Goal: Information Seeking & Learning: Learn about a topic

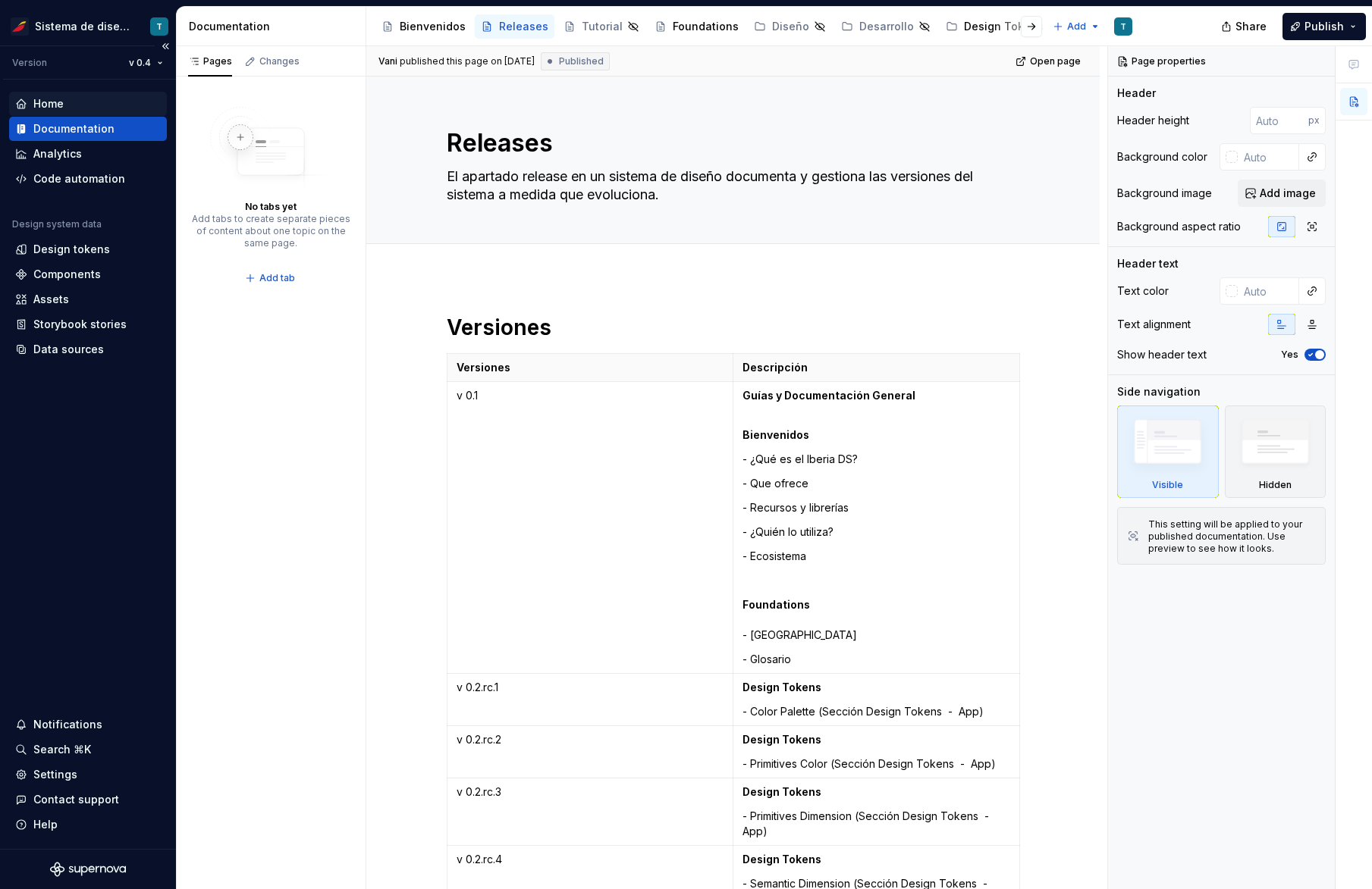
scroll to position [4041, 0]
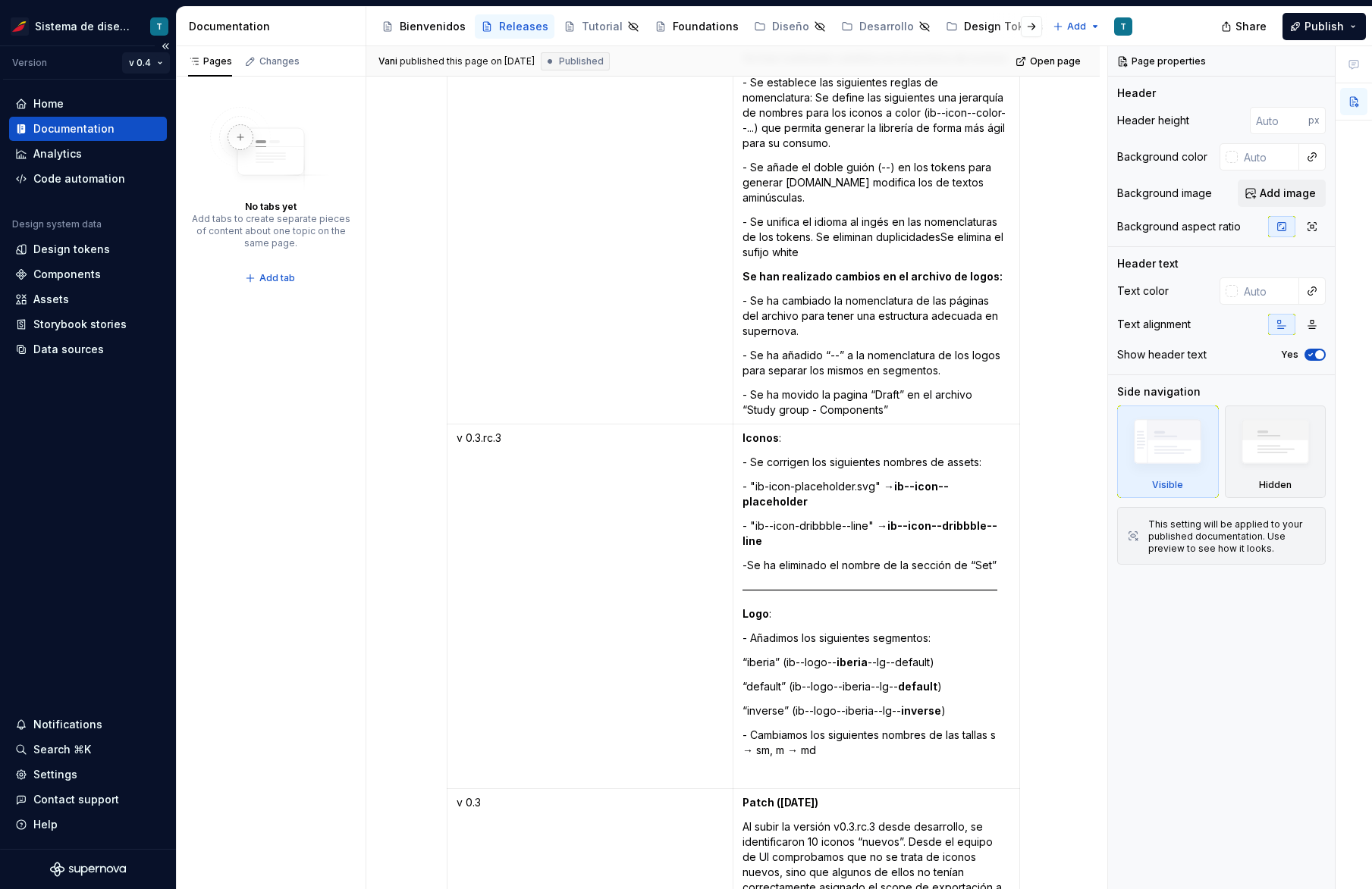
click at [157, 59] on html "Sistema de diseño Iberia T Version v 0.4 Home Documentation Analytics Code auto…" at bounding box center [686, 444] width 1372 height 889
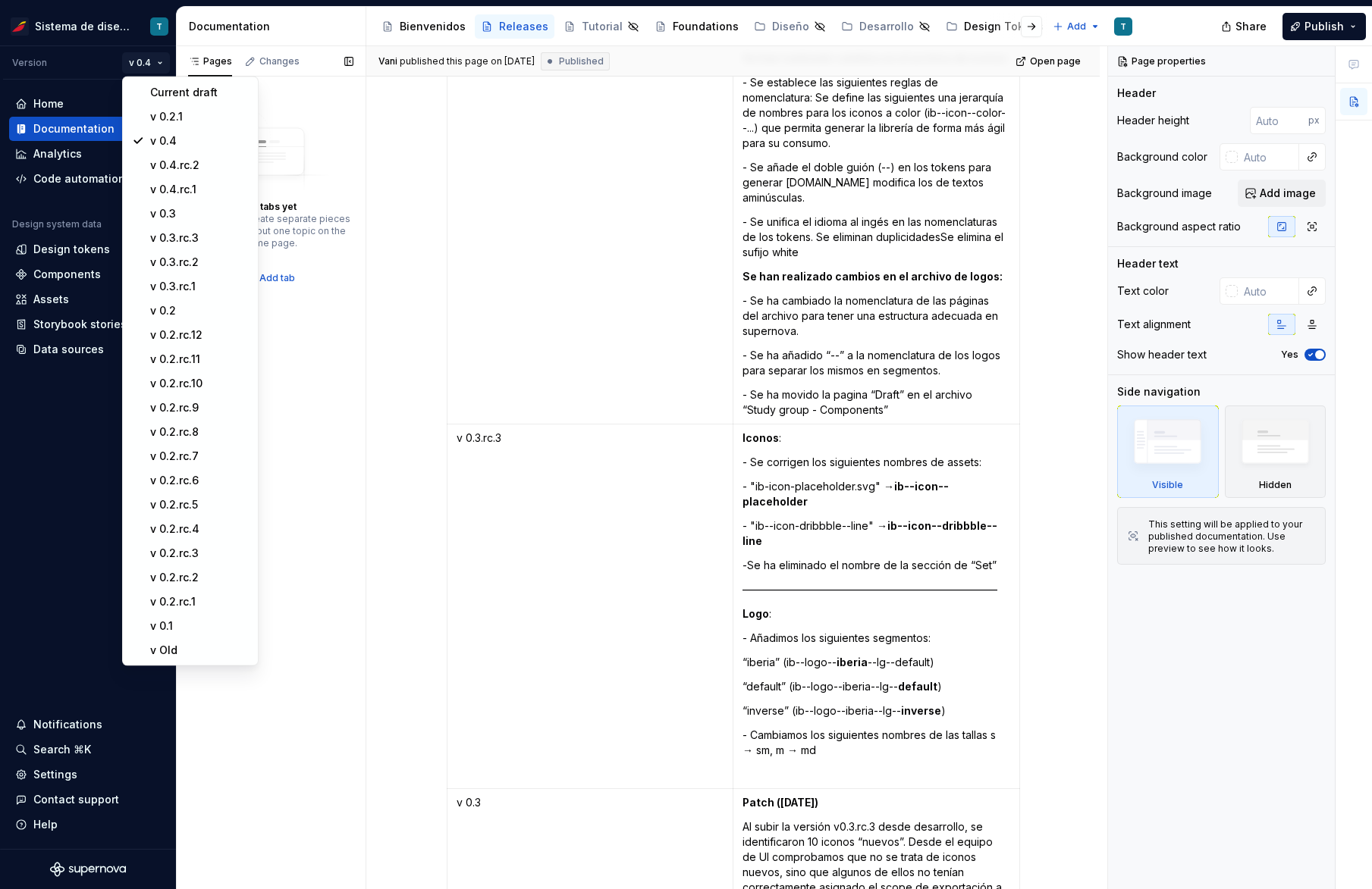
click at [334, 380] on div "Pages Changes No tabs yet Add tabs to create separate pieces of content about o…" at bounding box center [270, 468] width 189 height 844
click at [159, 58] on html "Sistema de diseño Iberia T Version v 0.4 Home Documentation Analytics Code auto…" at bounding box center [686, 444] width 1372 height 889
click at [161, 86] on div "Current draft" at bounding box center [199, 92] width 99 height 15
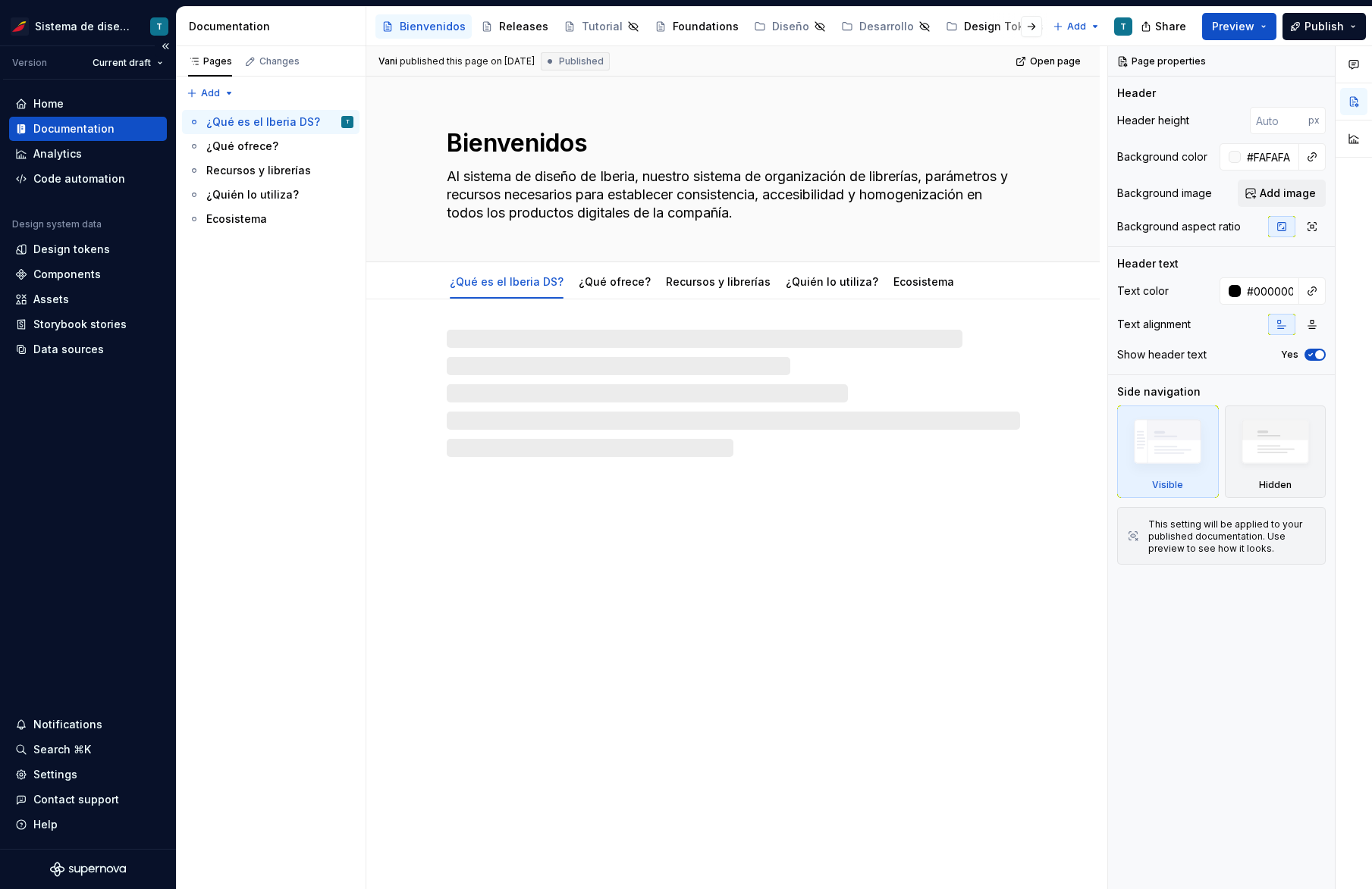
type textarea "*"
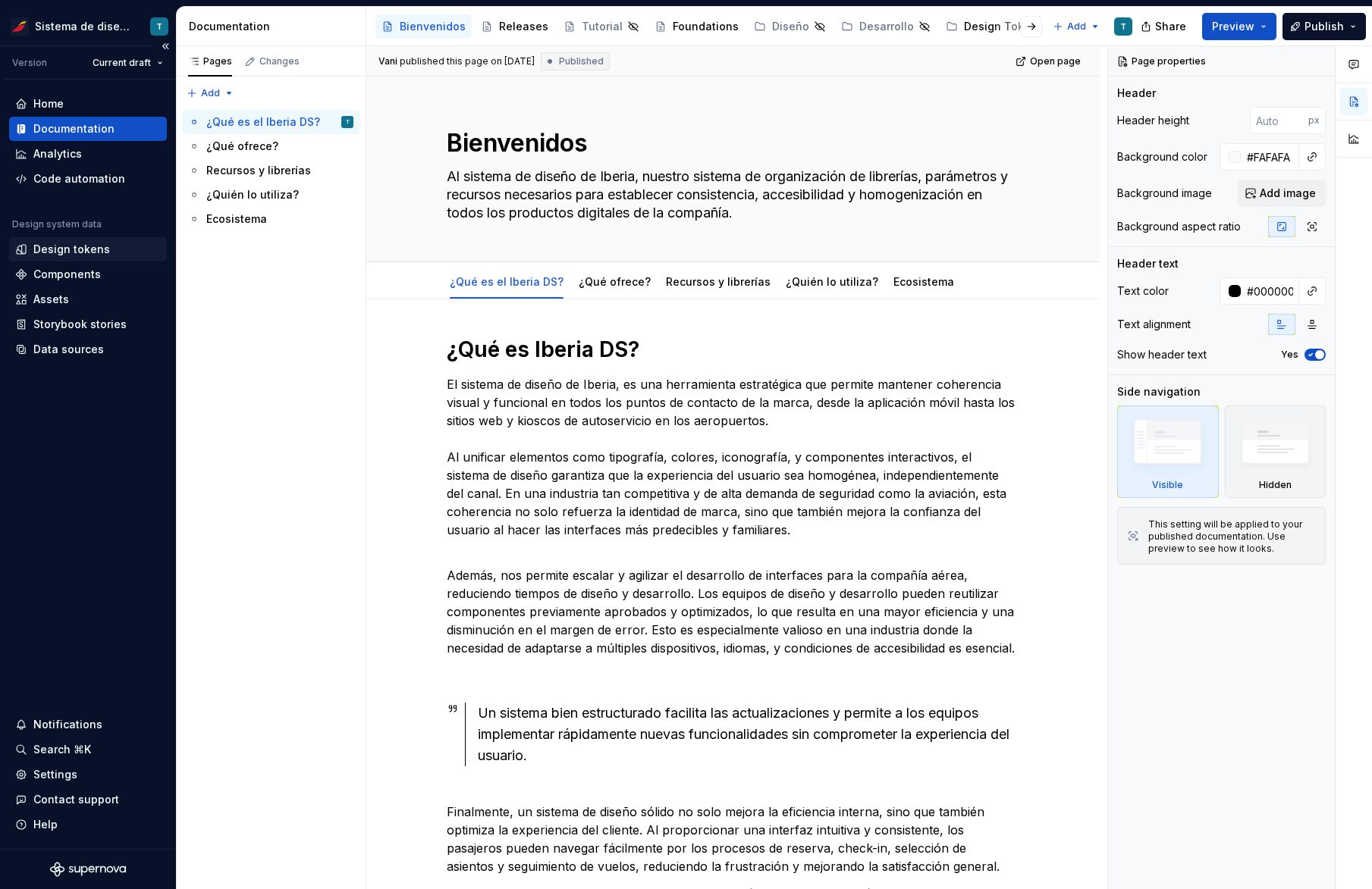
click at [49, 242] on div "Design tokens" at bounding box center [71, 249] width 76 height 15
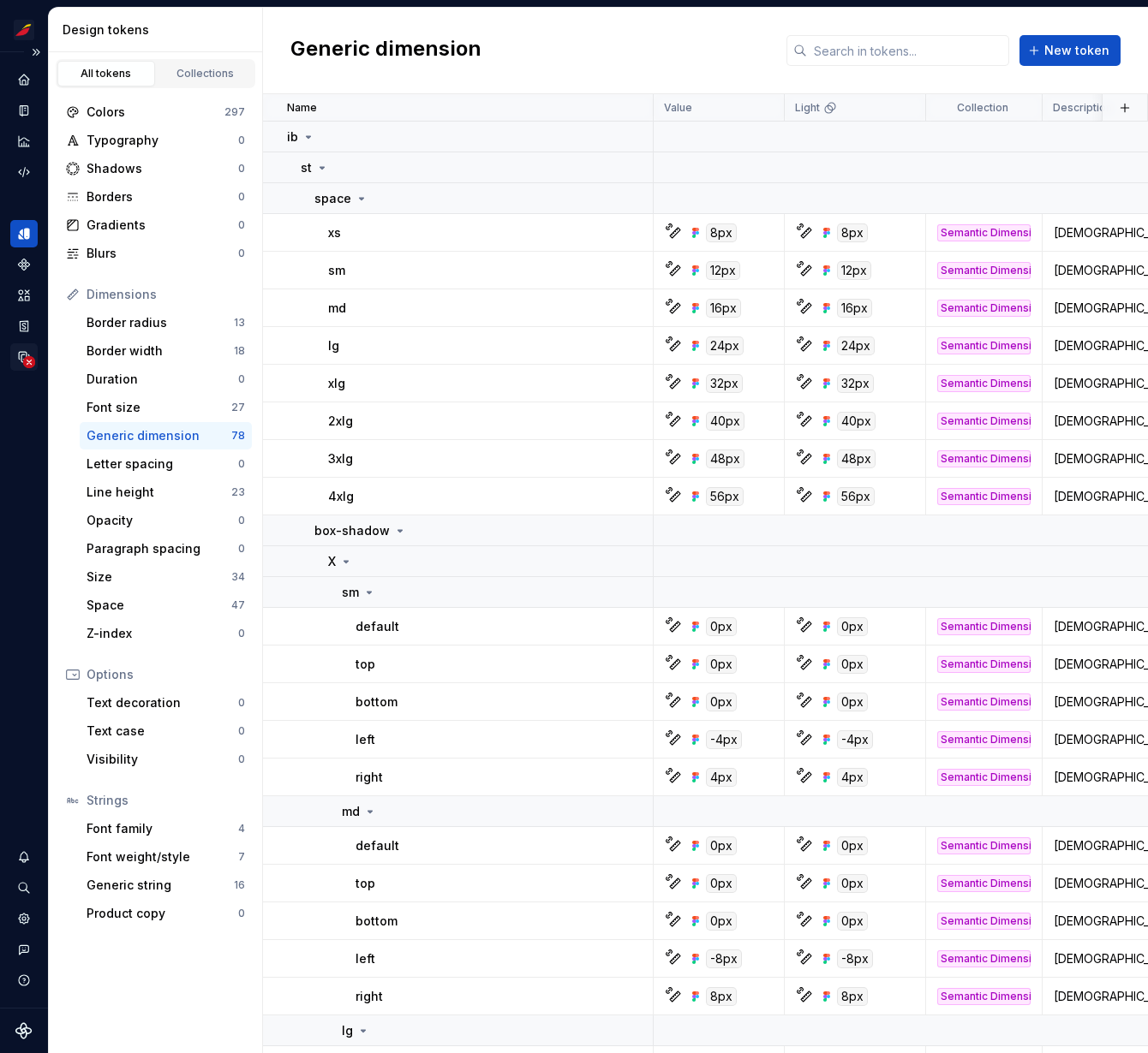
click at [26, 361] on circle "Data sources" at bounding box center [28, 362] width 12 height 12
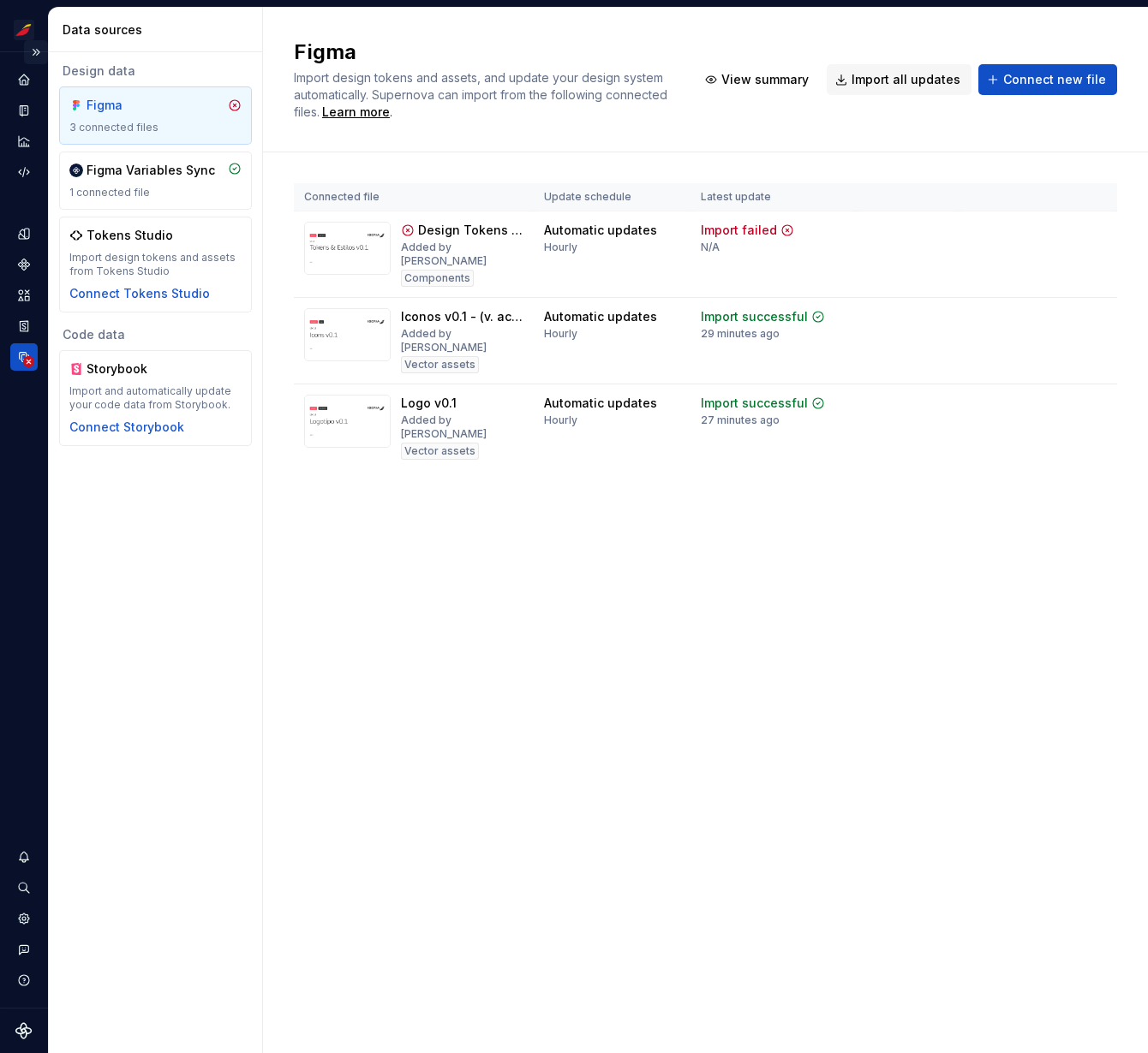
click at [35, 52] on button "Expand sidebar" at bounding box center [35, 52] width 24 height 24
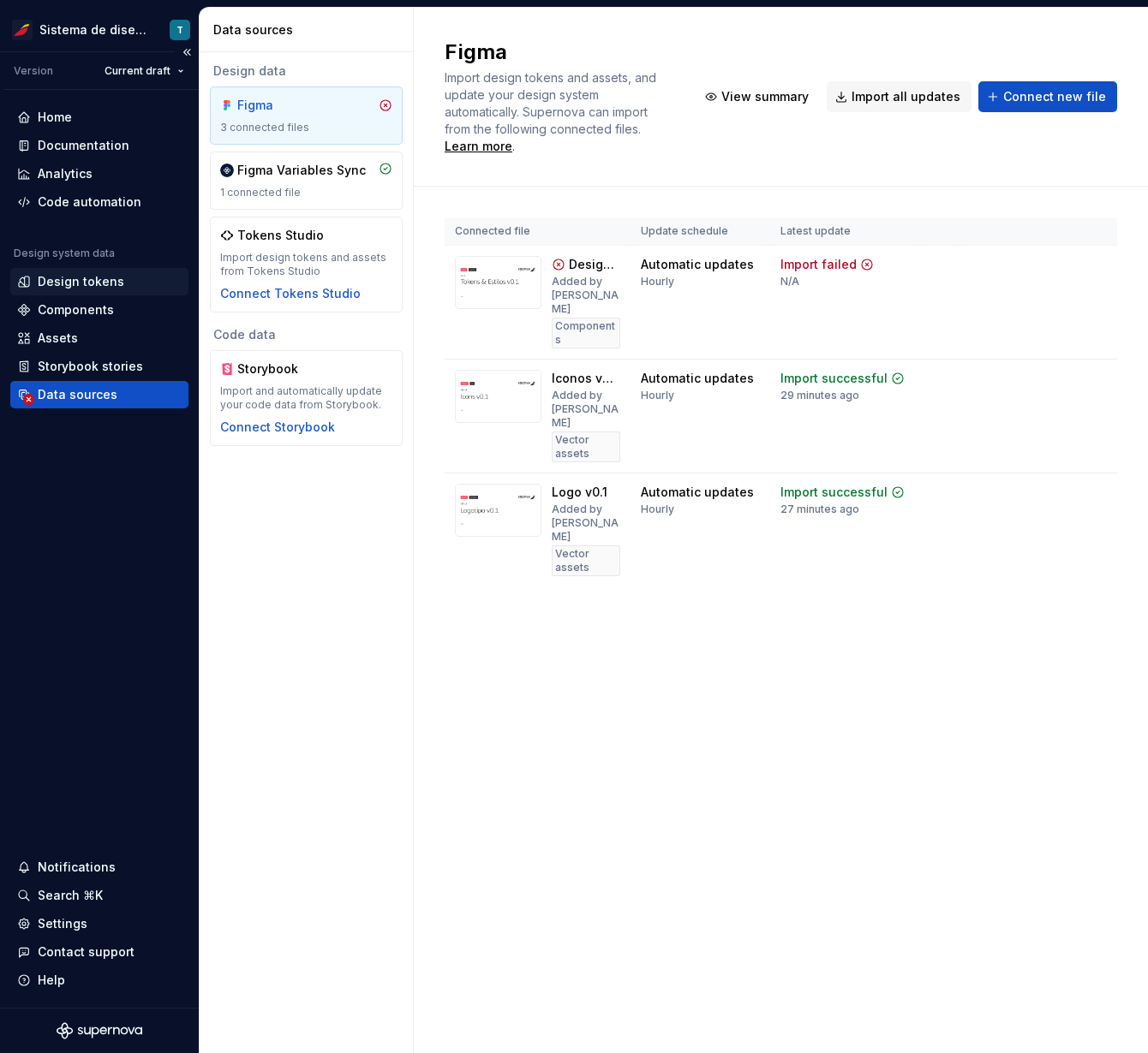
click at [88, 287] on div "Design tokens" at bounding box center [80, 282] width 86 height 17
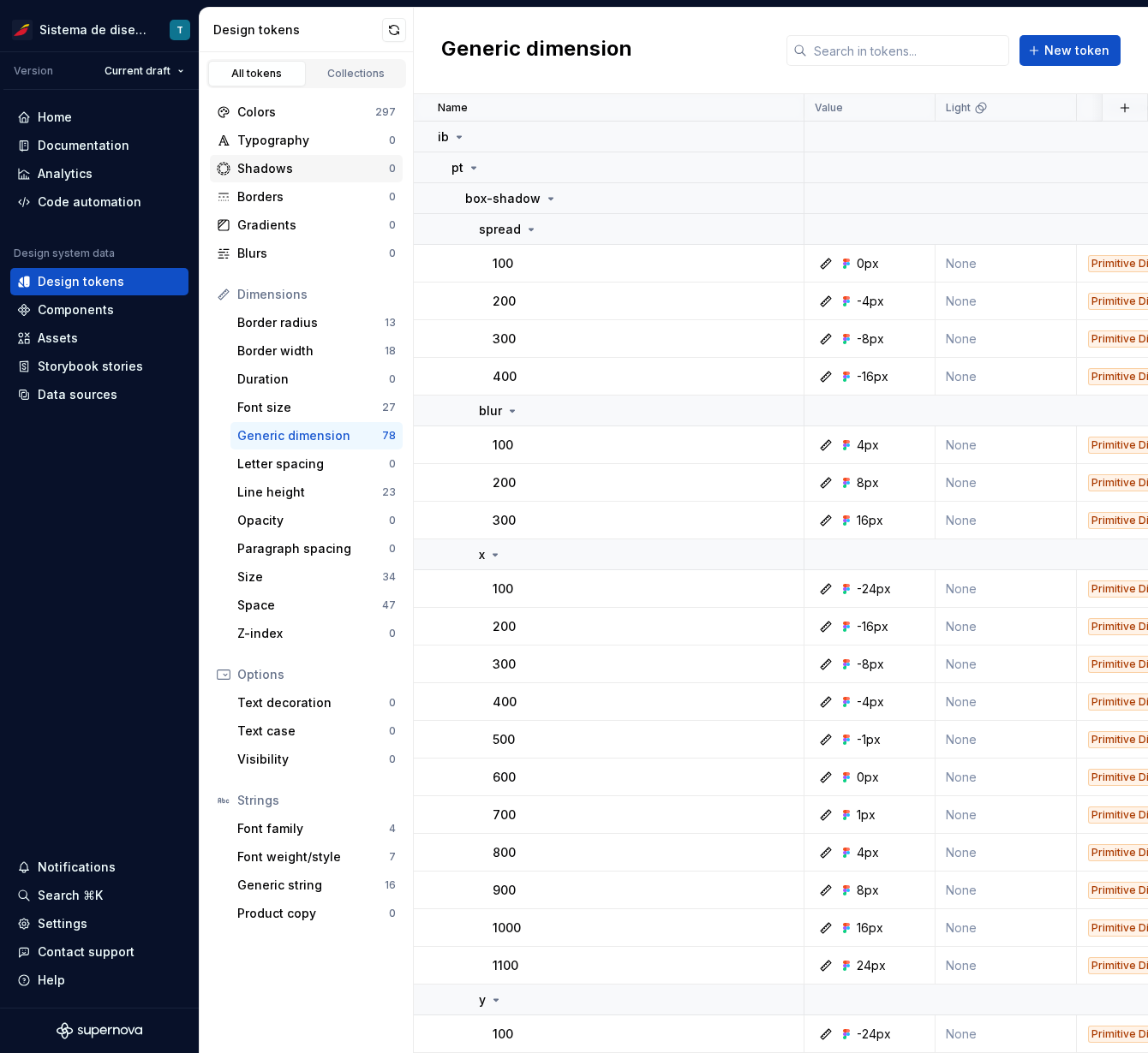
click at [288, 160] on div "Shadows" at bounding box center [313, 168] width 151 height 17
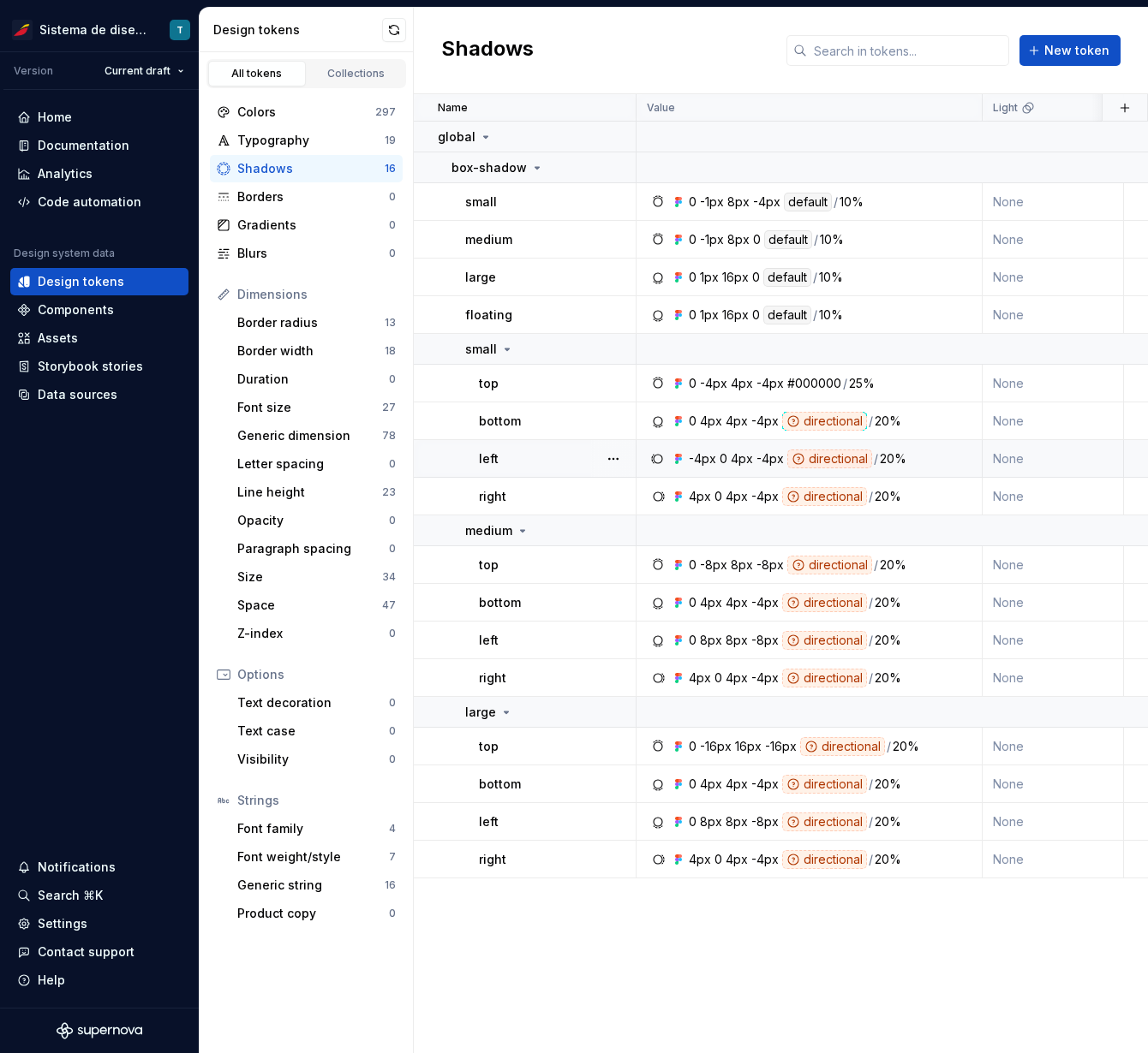
click at [819, 451] on div "directional" at bounding box center [829, 459] width 85 height 19
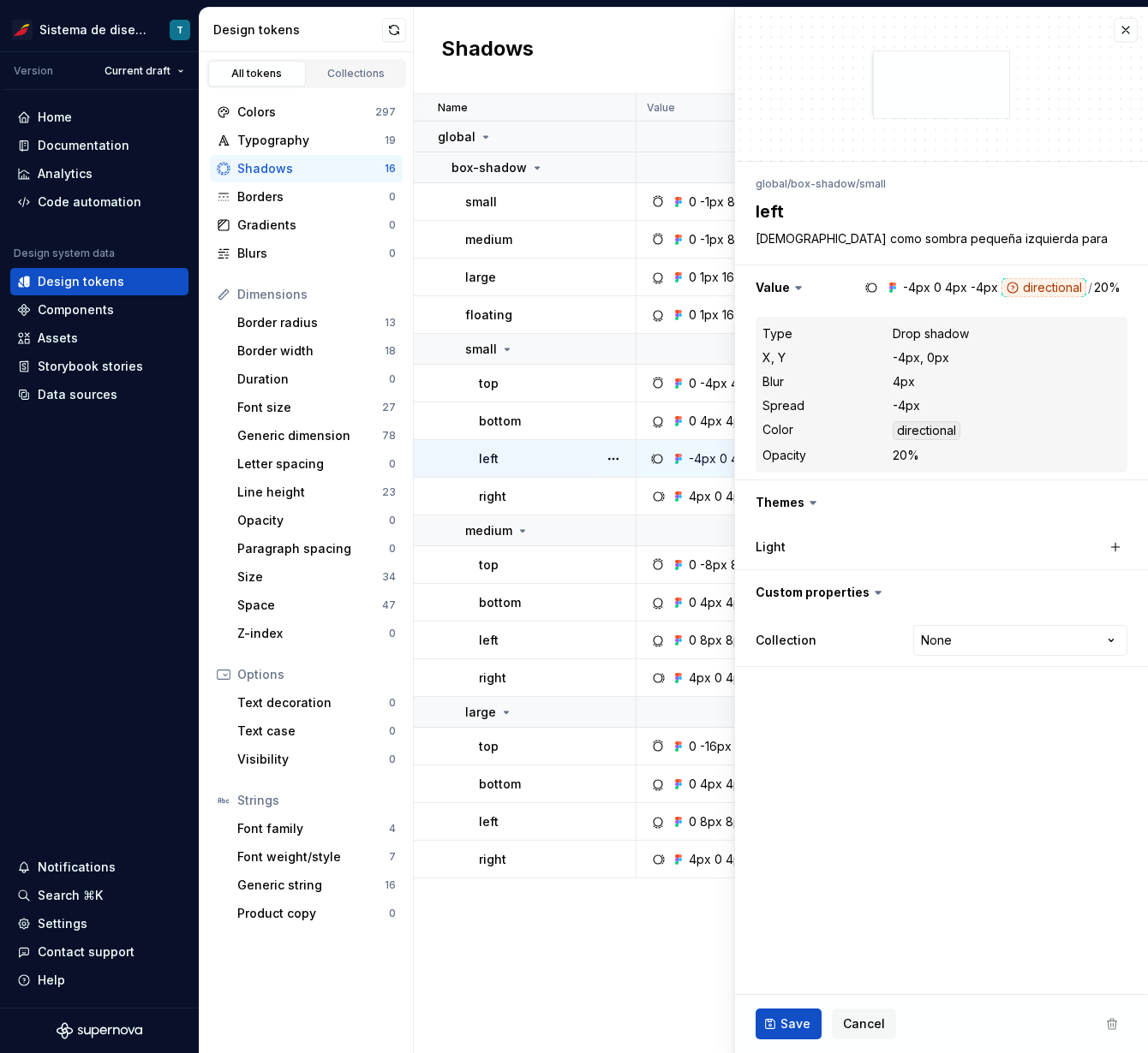
type textarea "*"
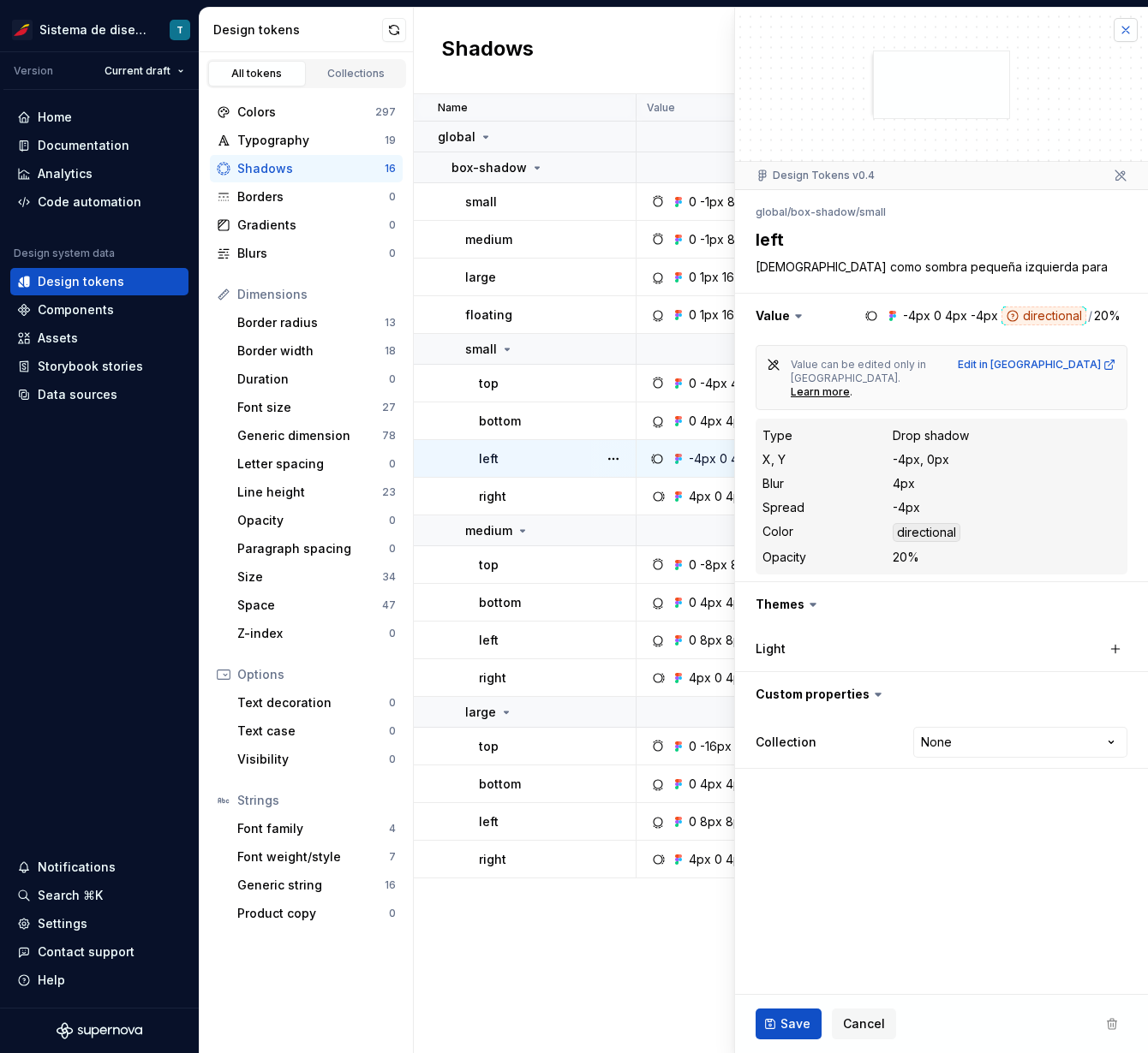
click at [1123, 30] on button "button" at bounding box center [1125, 29] width 24 height 24
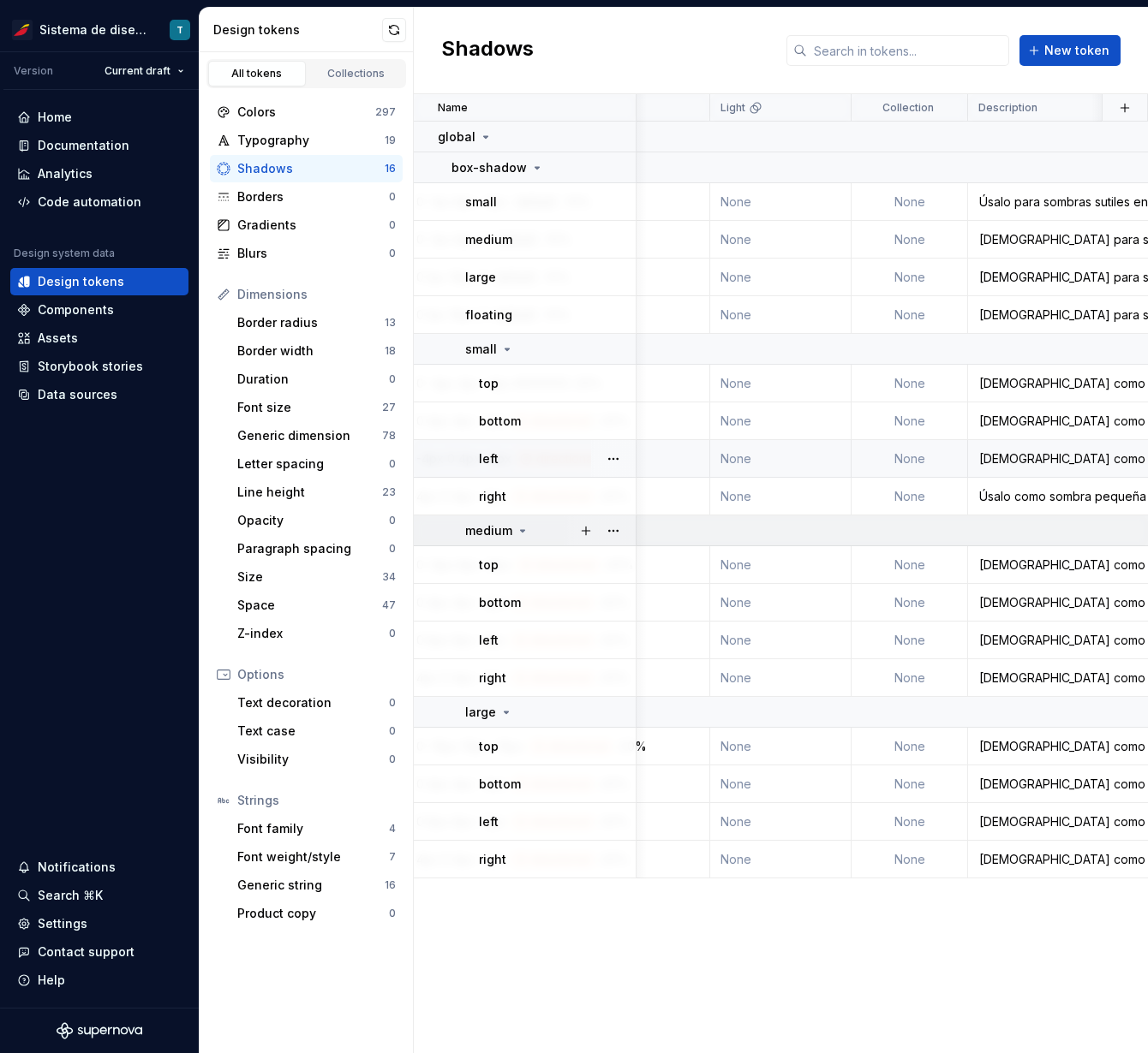
scroll to position [0, 263]
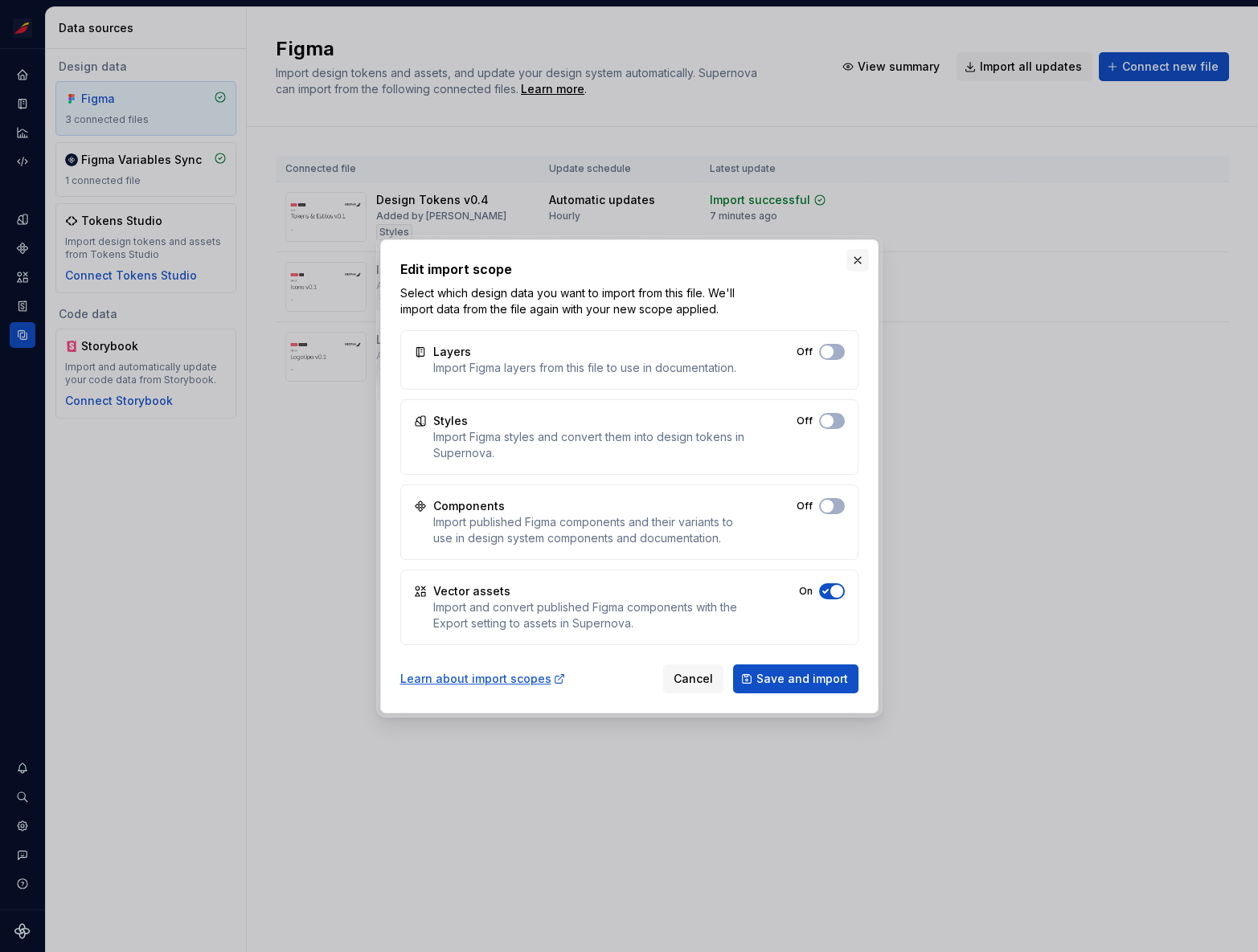
click at [860, 258] on button "button" at bounding box center [857, 260] width 22 height 22
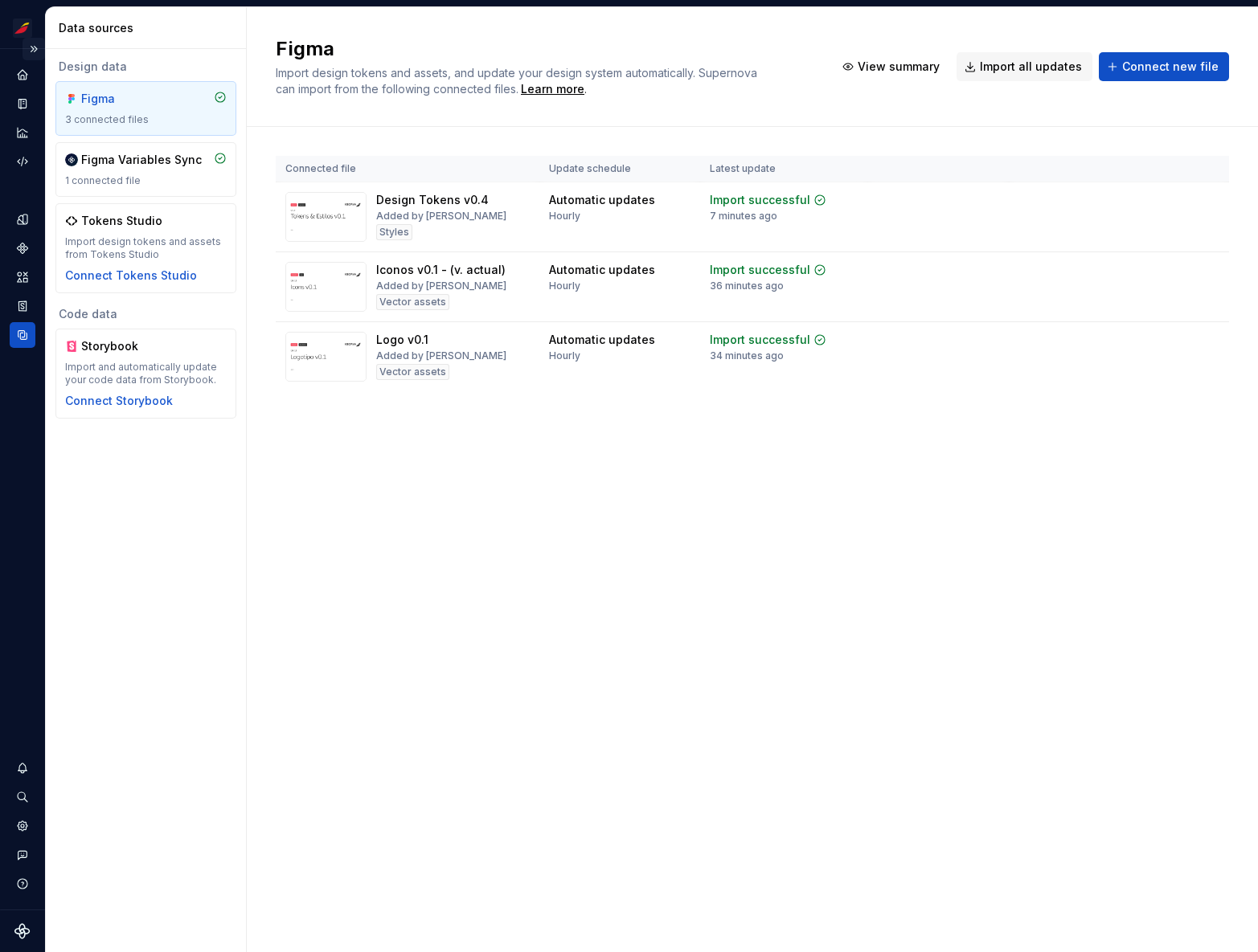
click at [35, 49] on button "Expand sidebar" at bounding box center [33, 49] width 22 height 22
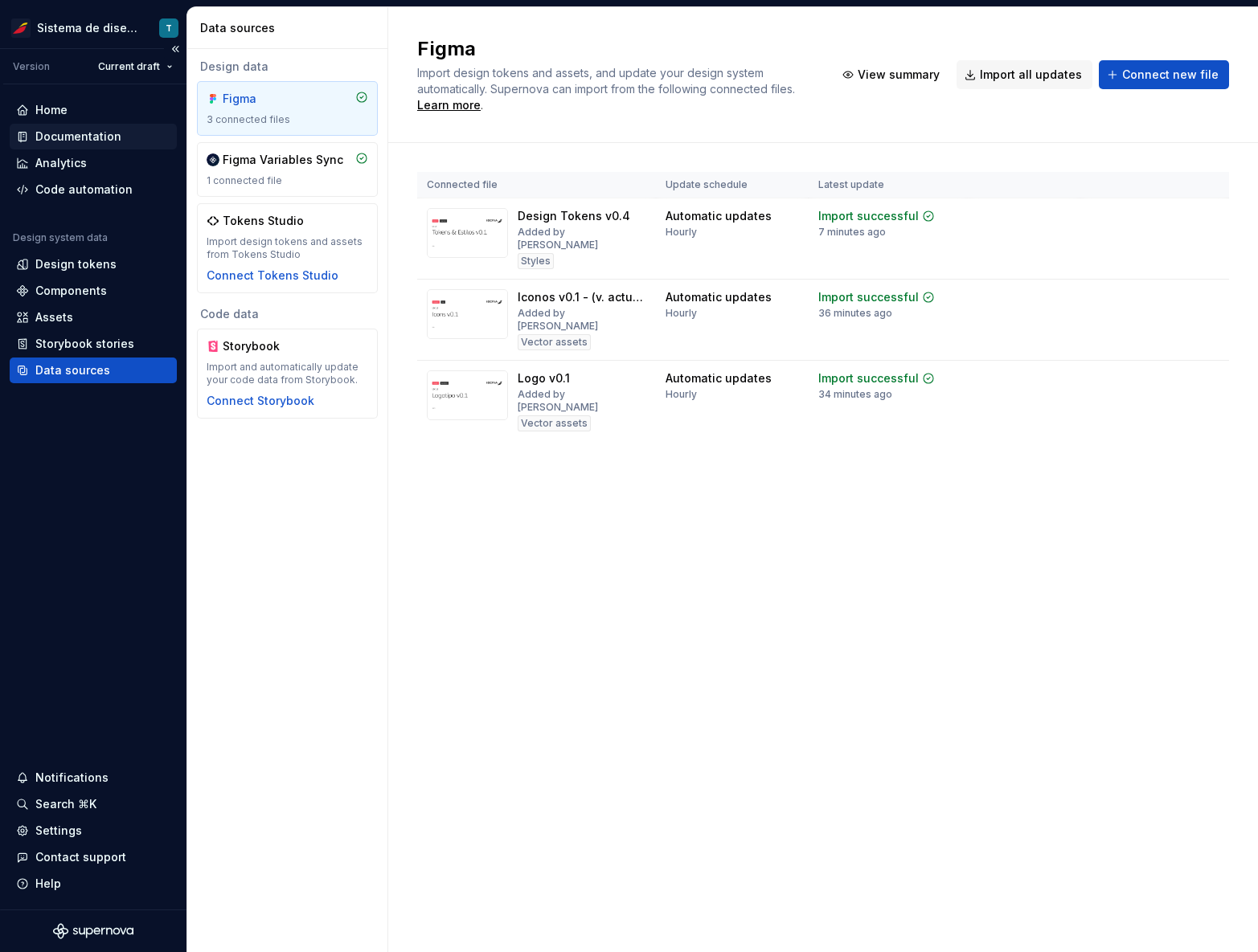
click at [59, 132] on div "Documentation" at bounding box center [78, 137] width 86 height 16
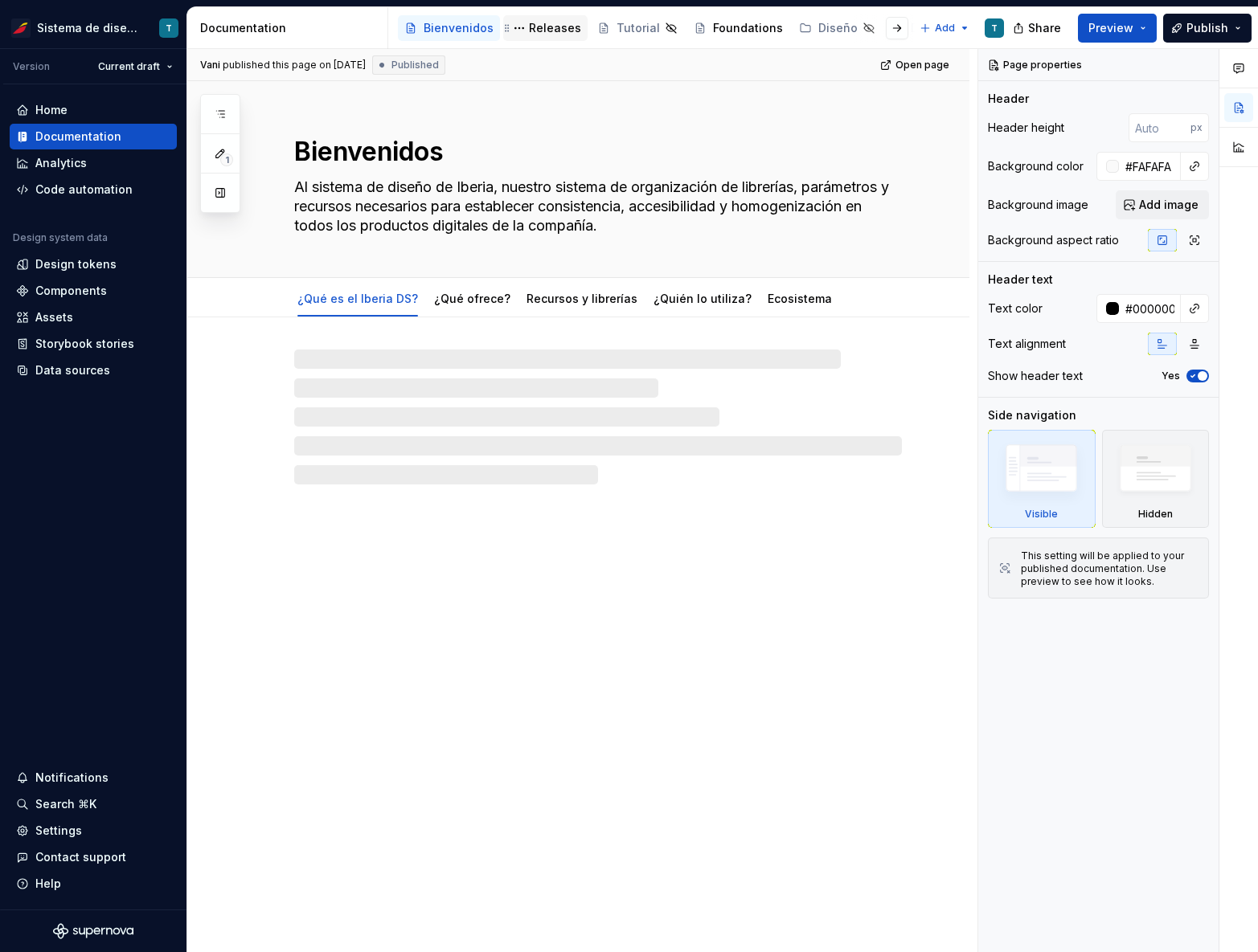
click at [554, 26] on div "Releases" at bounding box center [554, 28] width 52 height 16
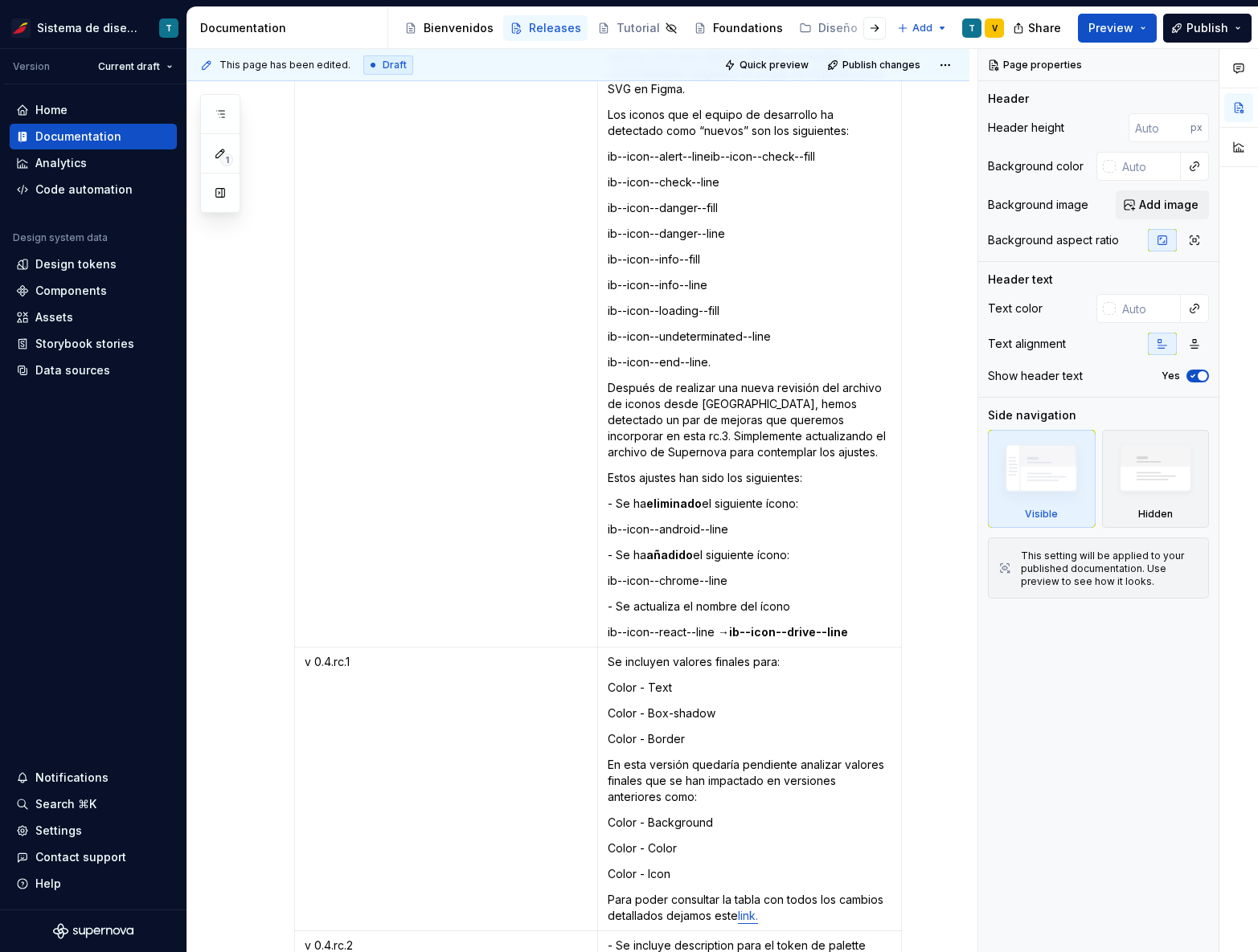
scroll to position [5481, 0]
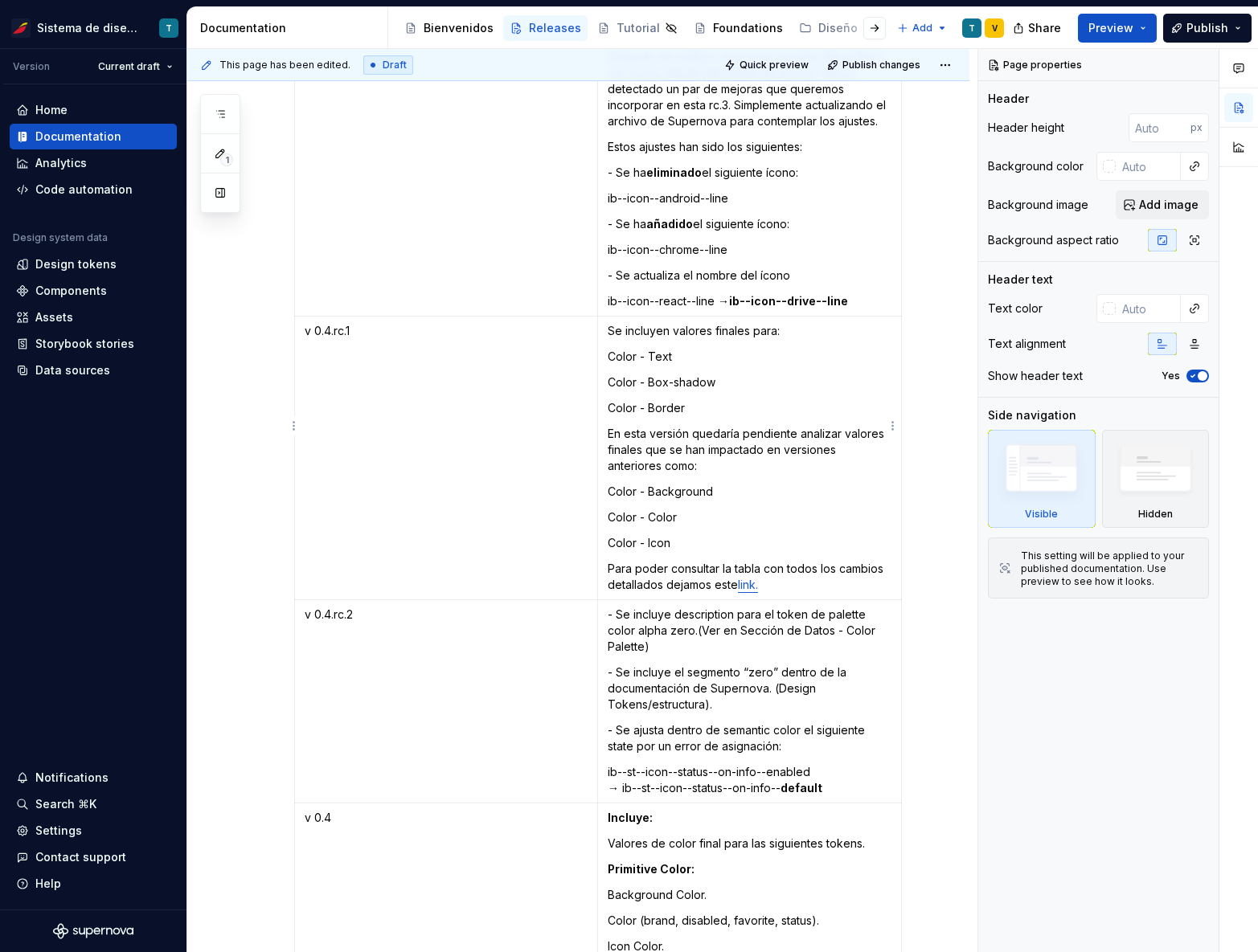
type textarea "*"
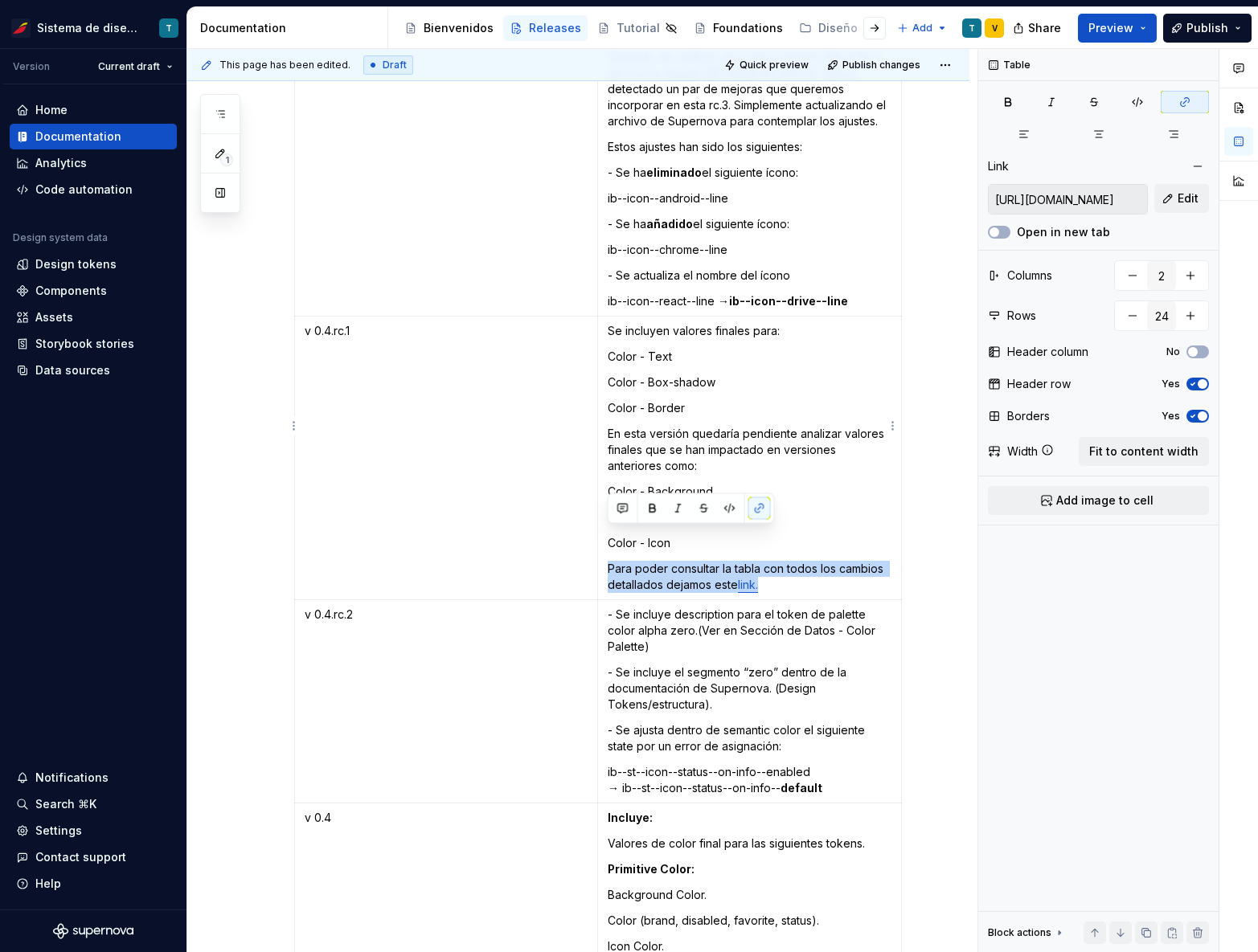
drag, startPoint x: 774, startPoint y: 554, endPoint x: 606, endPoint y: 535, distance: 169.1
click at [608, 561] on p "Para poder consultar la tabla con todos los cambios detallados dejamos este lin…" at bounding box center [750, 577] width 284 height 32
copy p "Para poder consultar la tabla con todos los cambios detallados dejamos este lin…"
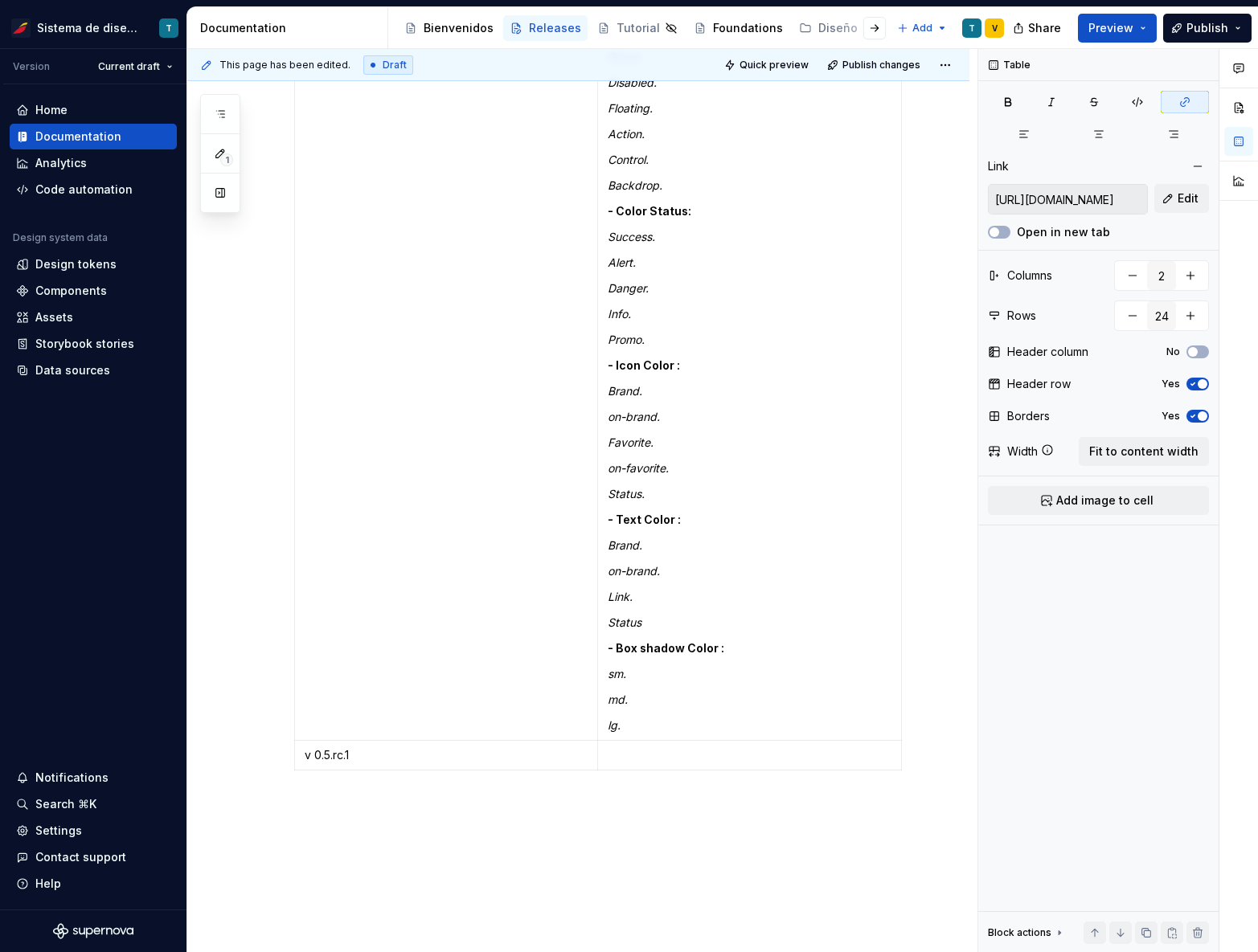
scroll to position [6712, 0]
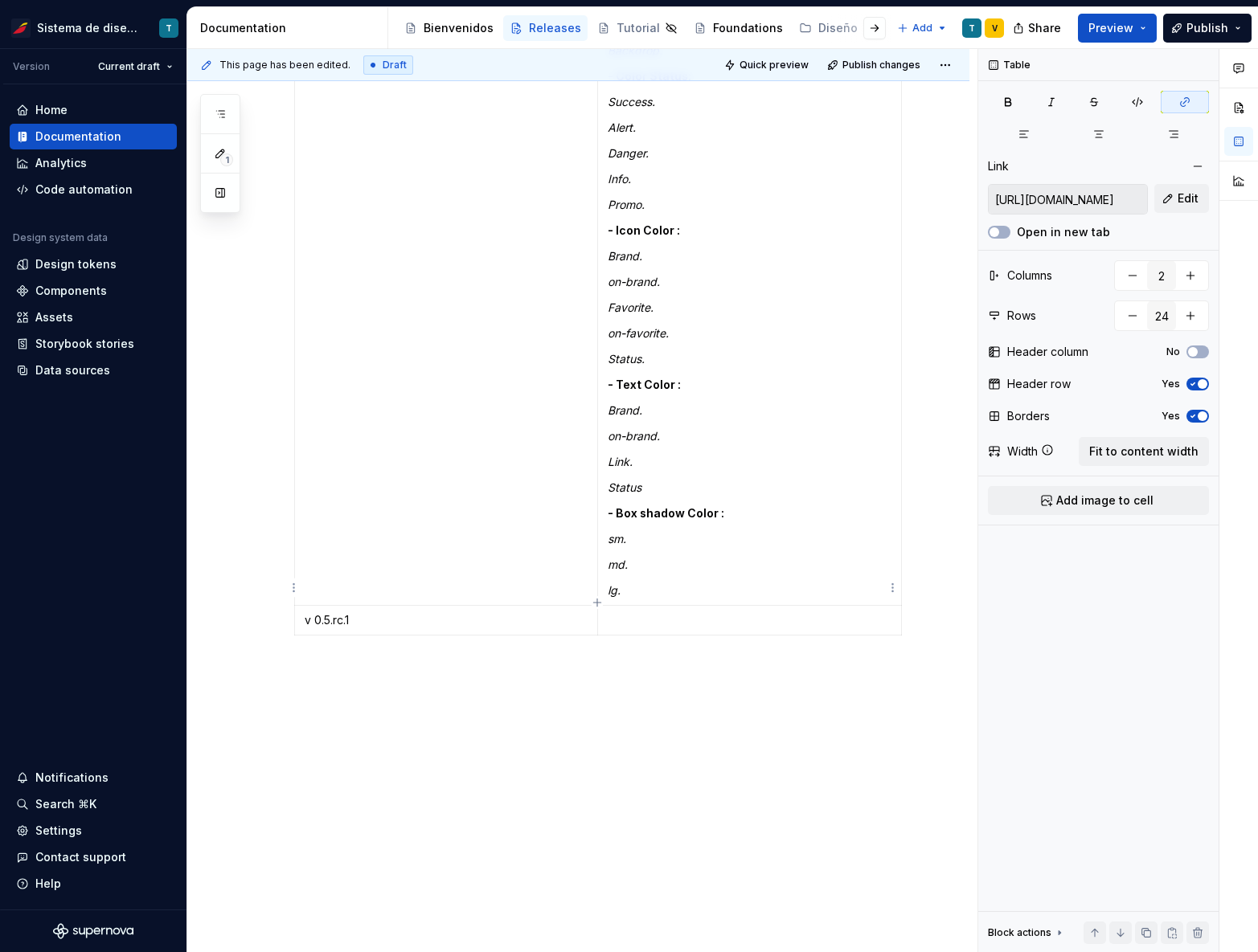
click at [641, 606] on td at bounding box center [749, 621] width 303 height 30
drag, startPoint x: 763, startPoint y: 603, endPoint x: 741, endPoint y: 604, distance: 22.0
click at [741, 612] on p "Para poder consultar la tabla con todos los cambios detallados dejamos este lin…" at bounding box center [750, 628] width 284 height 32
click at [1102, 204] on input "https://www.figma.com/design/fW3qtbV47ju7HqUPEtv90H/Design-Tokens-v0.4-rc1?node…" at bounding box center [1067, 199] width 158 height 29
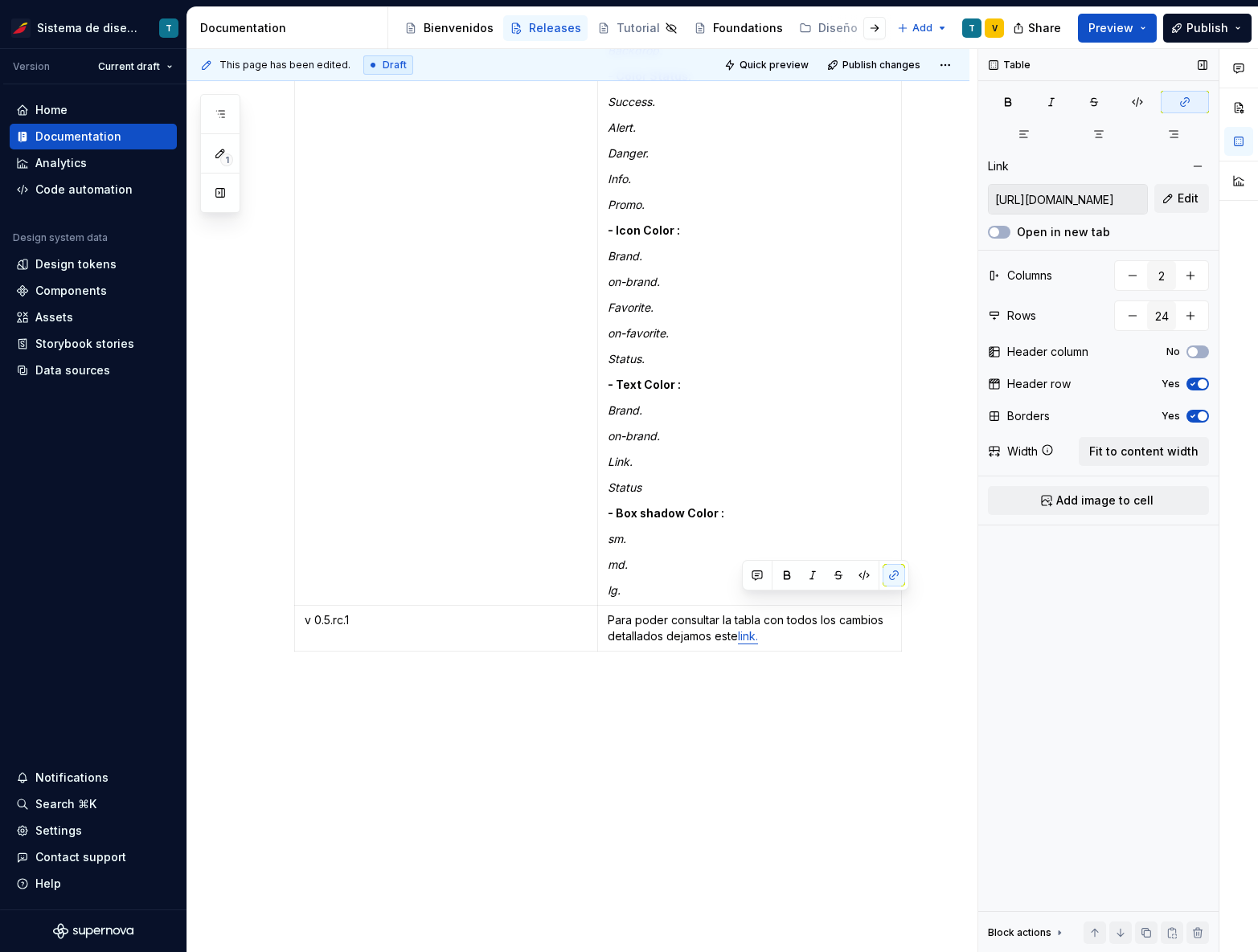
click at [1102, 204] on input "https://www.figma.com/design/fW3qtbV47ju7HqUPEtv90H/Design-Tokens-v0.4-rc1?node…" at bounding box center [1067, 199] width 158 height 29
click at [1102, 202] on input "https://www.figma.com/design/fW3qtbV47ju7HqUPEtv90H/Design-Tokens-v0.4-rc1?node…" at bounding box center [1067, 199] width 158 height 29
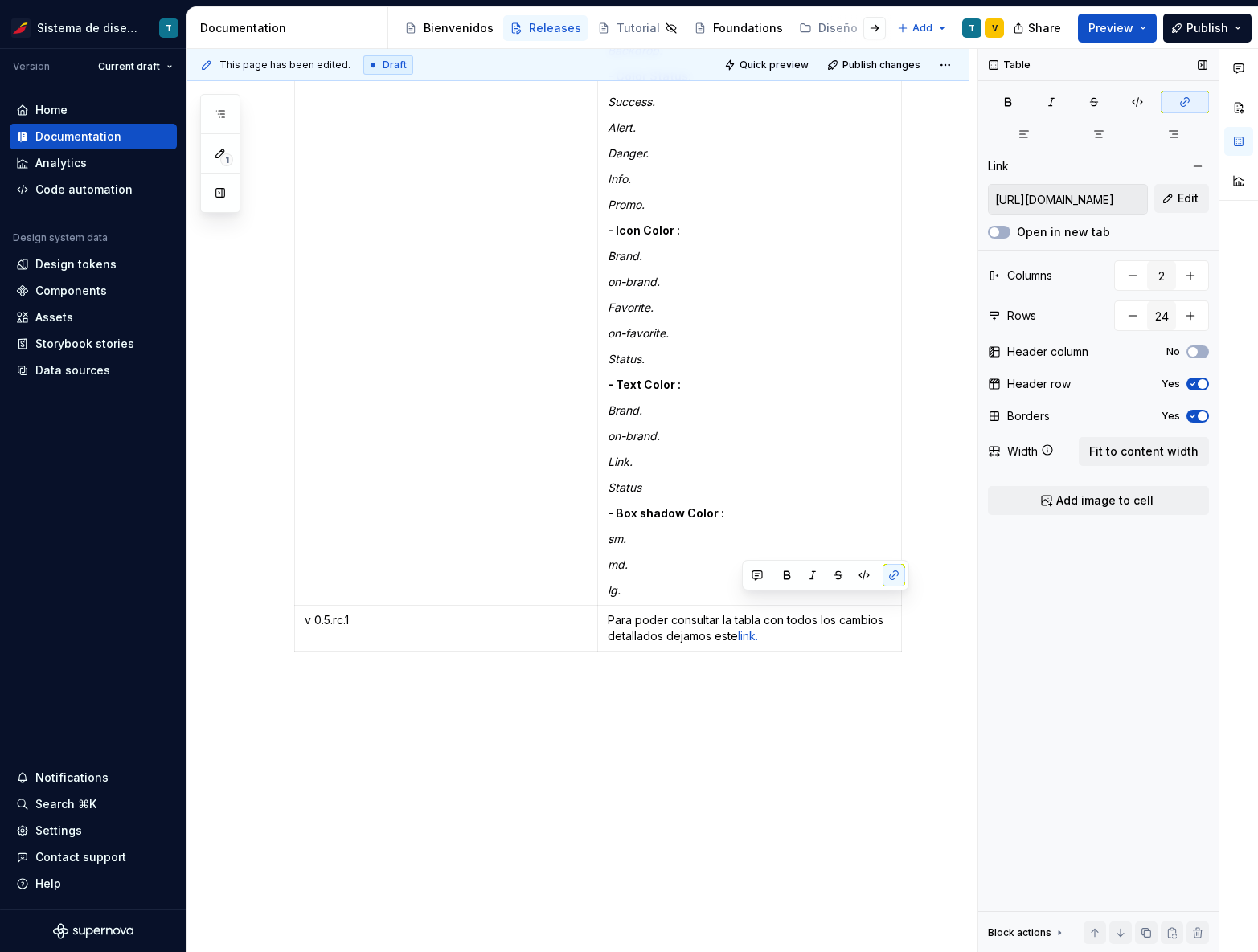
click at [1102, 202] on input "https://www.figma.com/design/fW3qtbV47ju7HqUPEtv90H/Design-Tokens-v0.4-rc1?node…" at bounding box center [1067, 199] width 158 height 29
click at [719, 612] on p "Para poder consultar la tabla con todos los cambios detallados dejamos este lin…" at bounding box center [750, 628] width 284 height 32
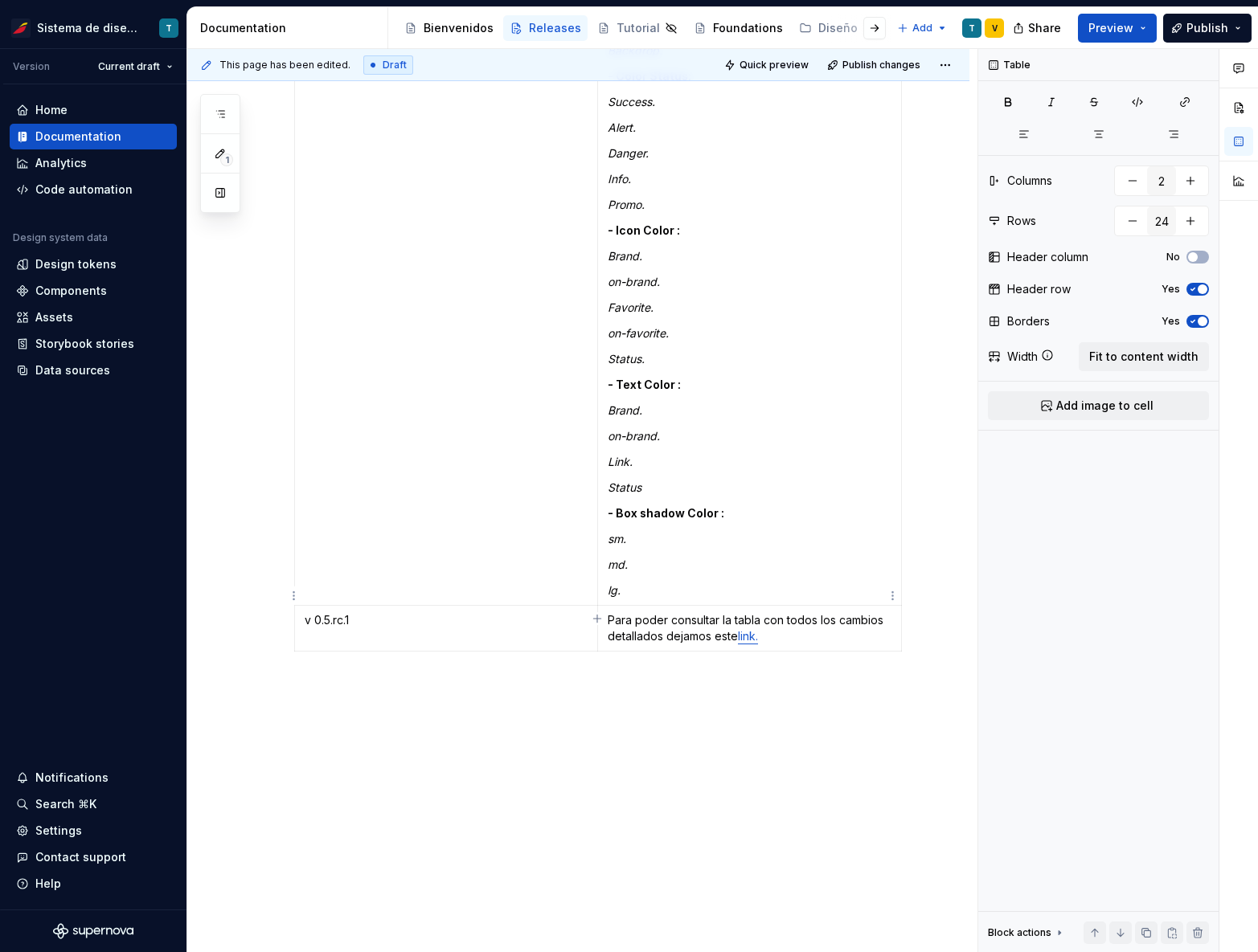
click at [750, 629] on link "link." at bounding box center [748, 635] width 20 height 13
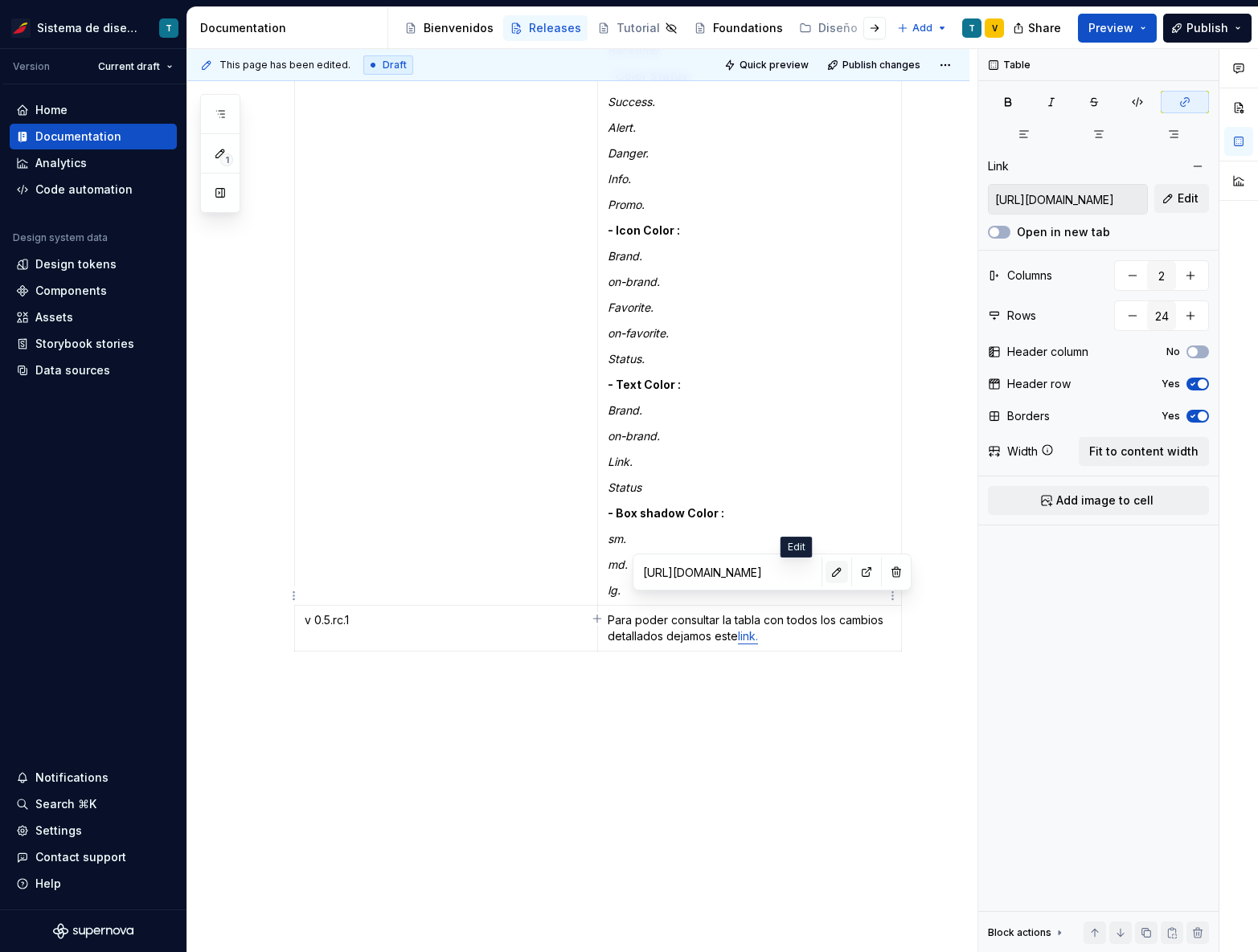
click at [825, 576] on button "button" at bounding box center [836, 571] width 22 height 22
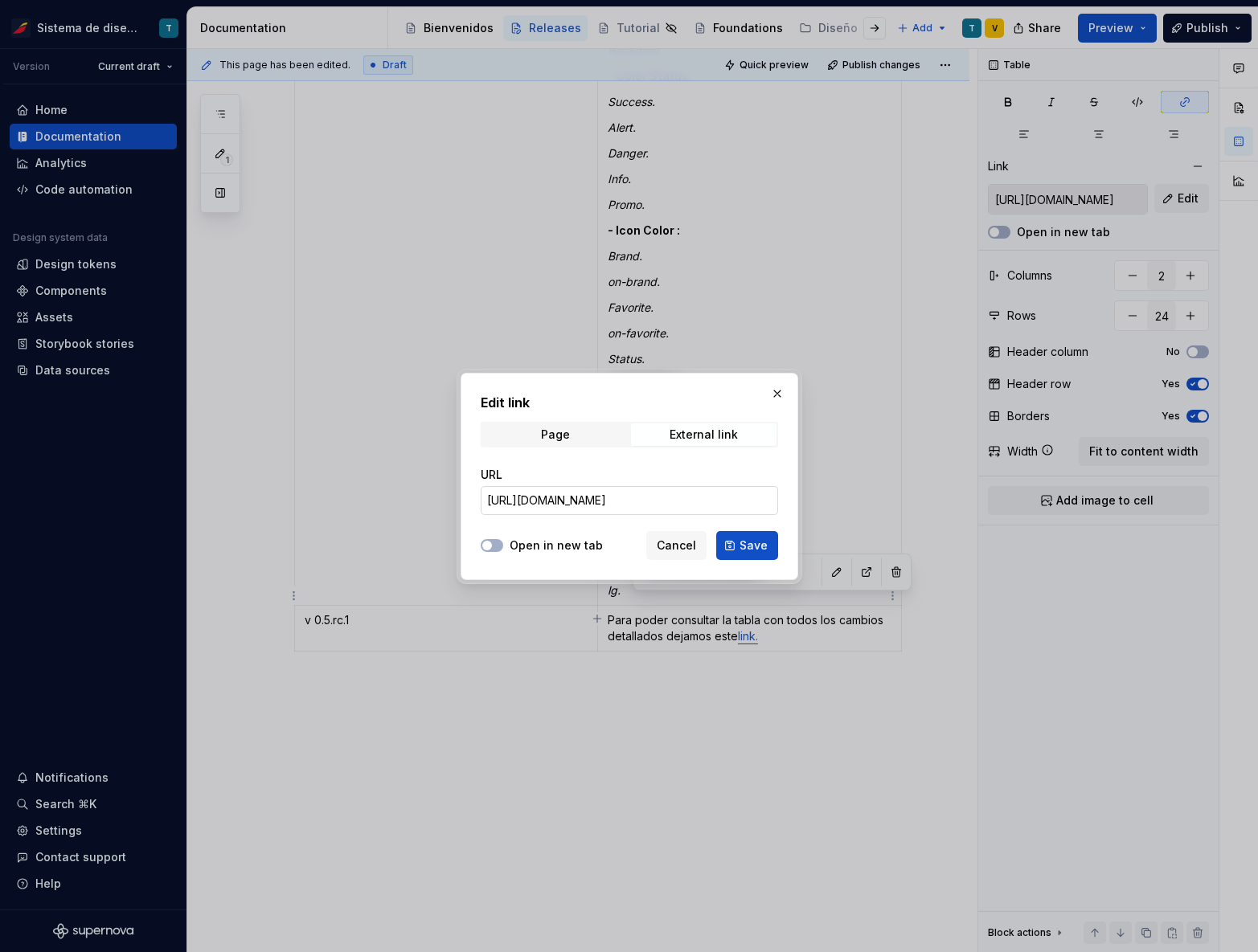
click at [695, 510] on input "https://www.figma.com/design/fW3qtbV47ju7HqUPEtv90H/Design-Tokens-v0.4-rc1?node…" at bounding box center [629, 500] width 297 height 29
click at [693, 507] on input "https://www.figma.com/design/fW3qtbV47ju7HqUPEtv90H/Design-Tokens-v0.4-rc1?node…" at bounding box center [629, 500] width 297 height 29
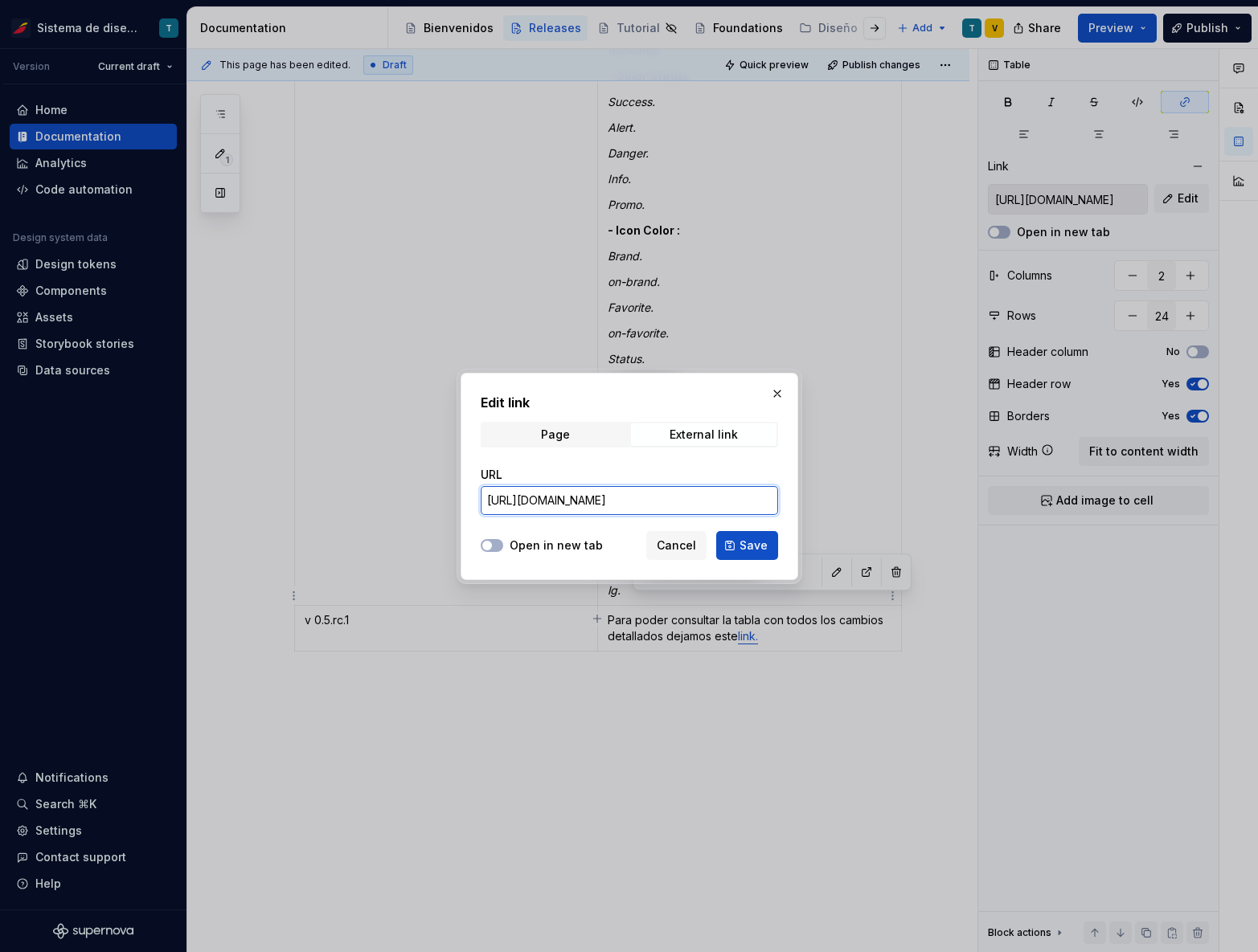
paste input "?node-id=10244-16944&t=oG2nH8WryyrTtNqT"
type input "https://www.figma.com/design/fW3qtbV47ju7HqUPEtv90H/Design-Tokens-v0.4?node-id=…"
click at [736, 544] on button "Save" at bounding box center [747, 546] width 62 height 29
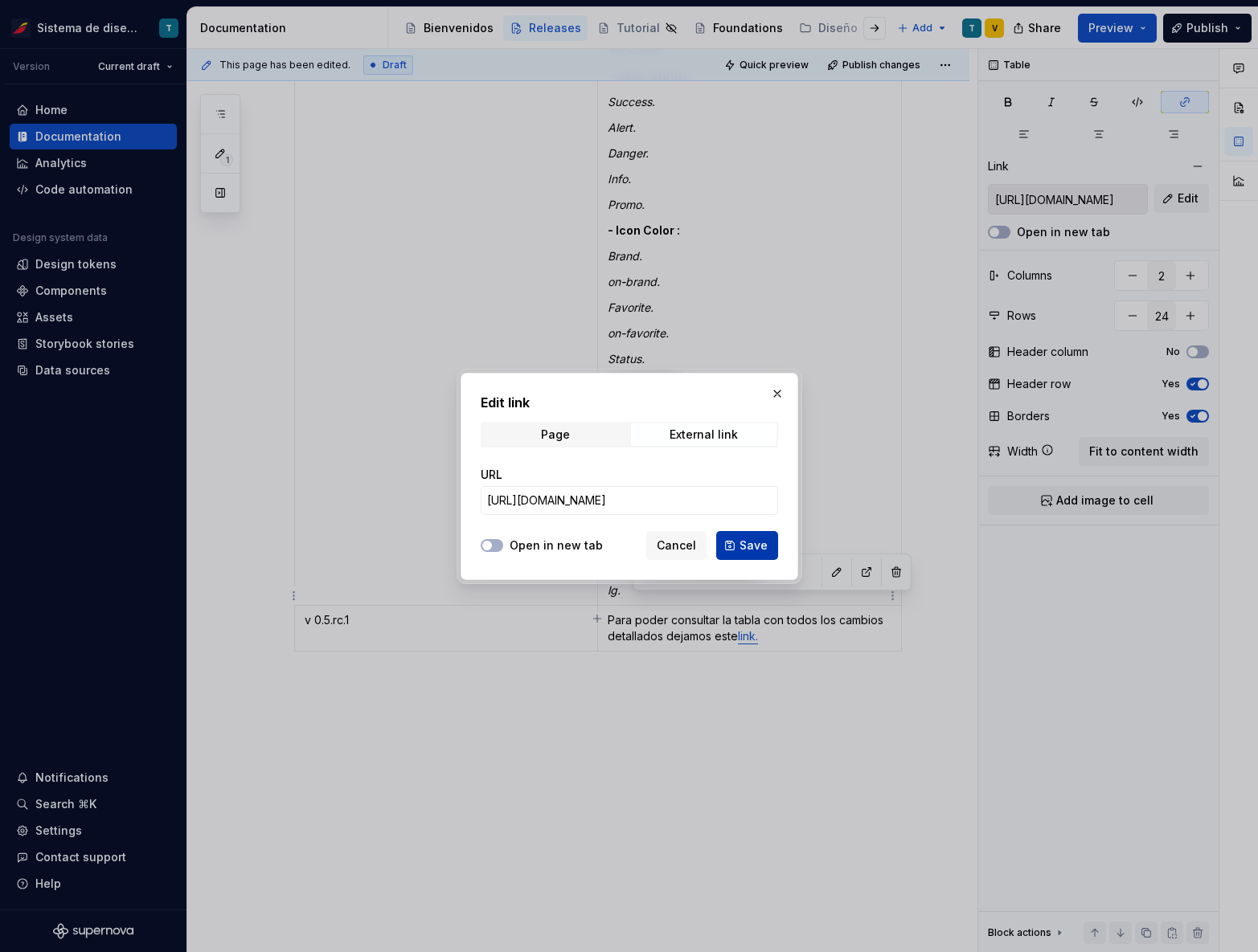
type input "https://www.figma.com/design/fW3qtbV47ju7HqUPEtv90H/Design-Tokens-v0.4?node-id=…"
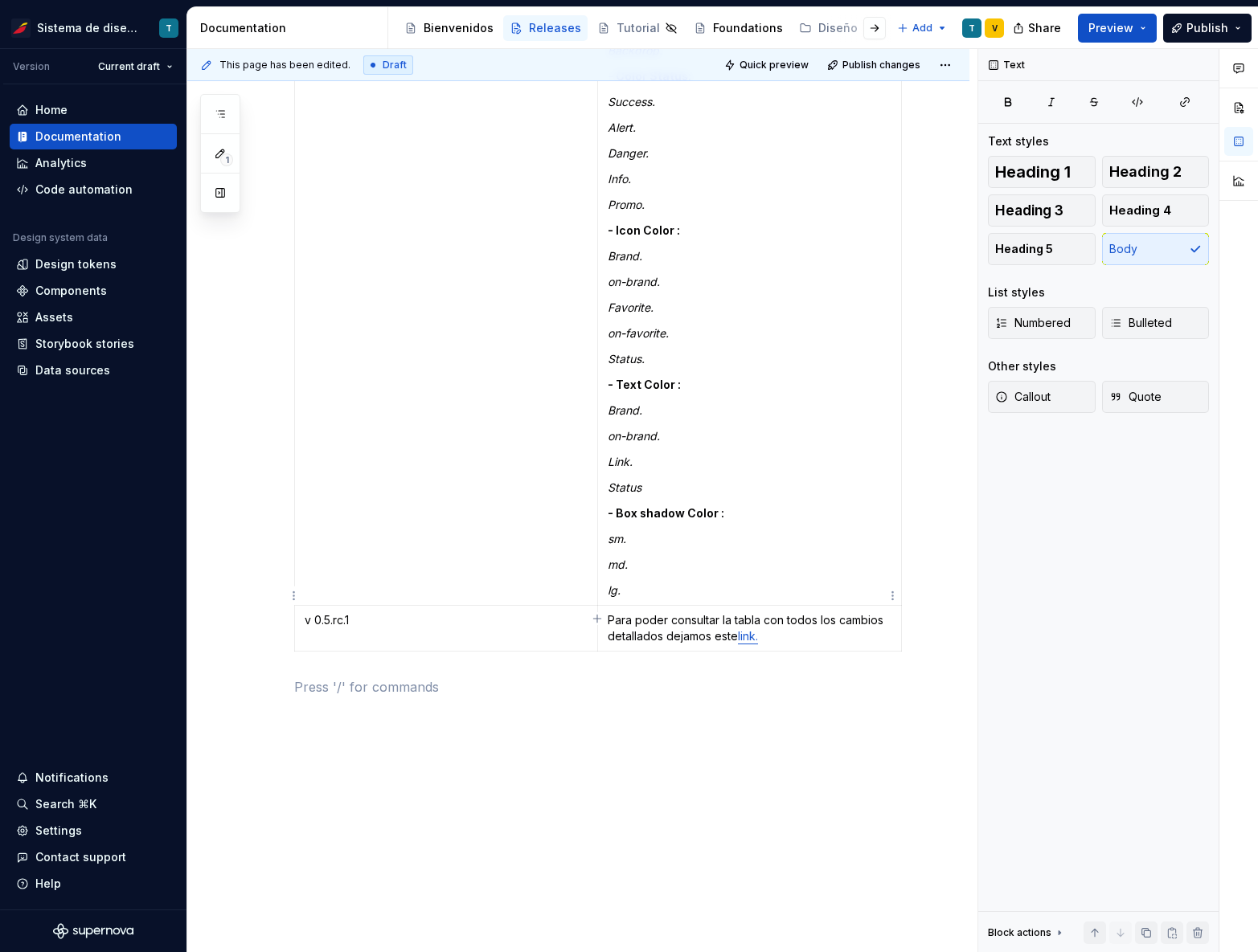
click at [609, 612] on p "Para poder consultar la tabla con todos los cambios detallados dejamos este lin…" at bounding box center [750, 628] width 284 height 32
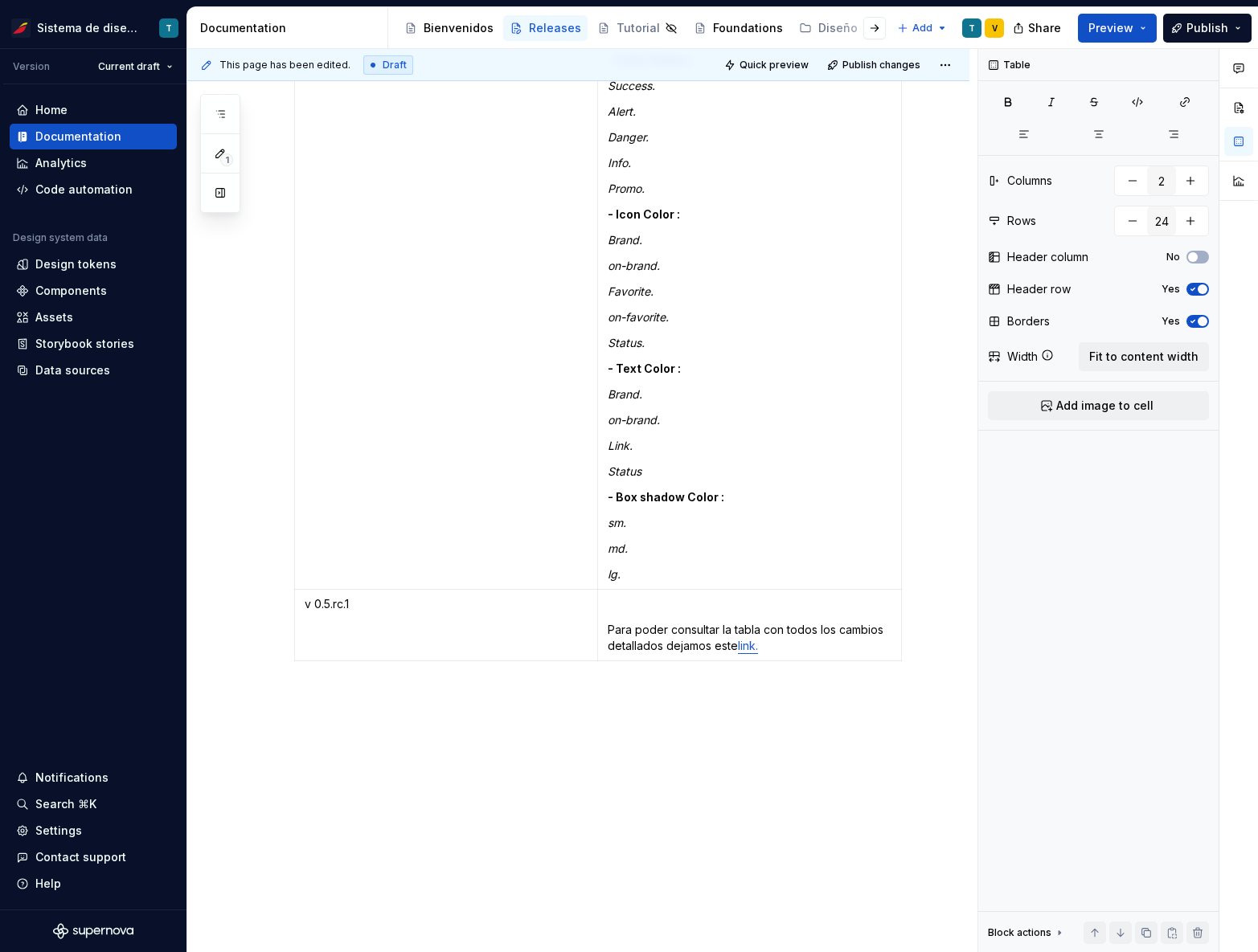
scroll to position [6702, 0]
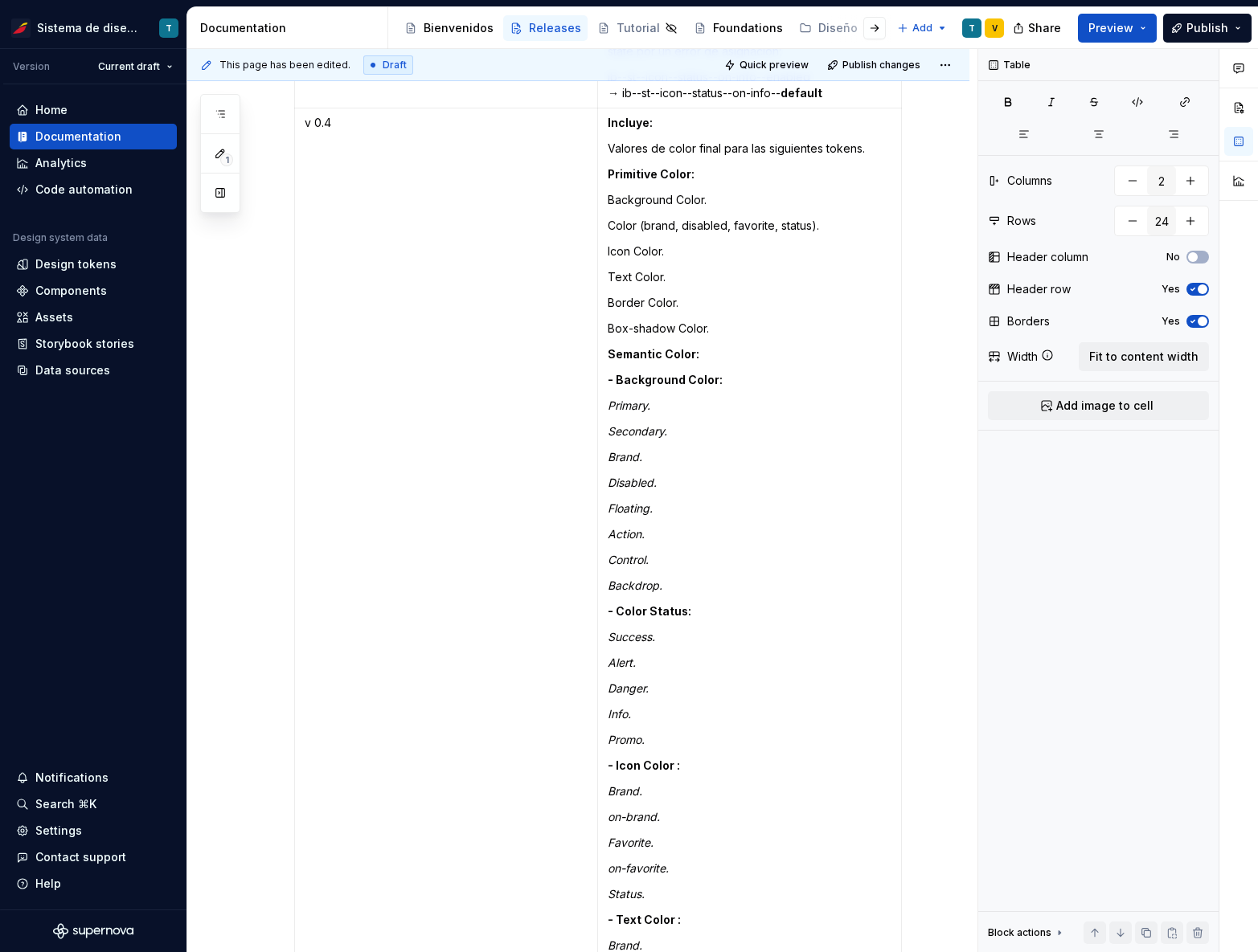
type textarea "*"
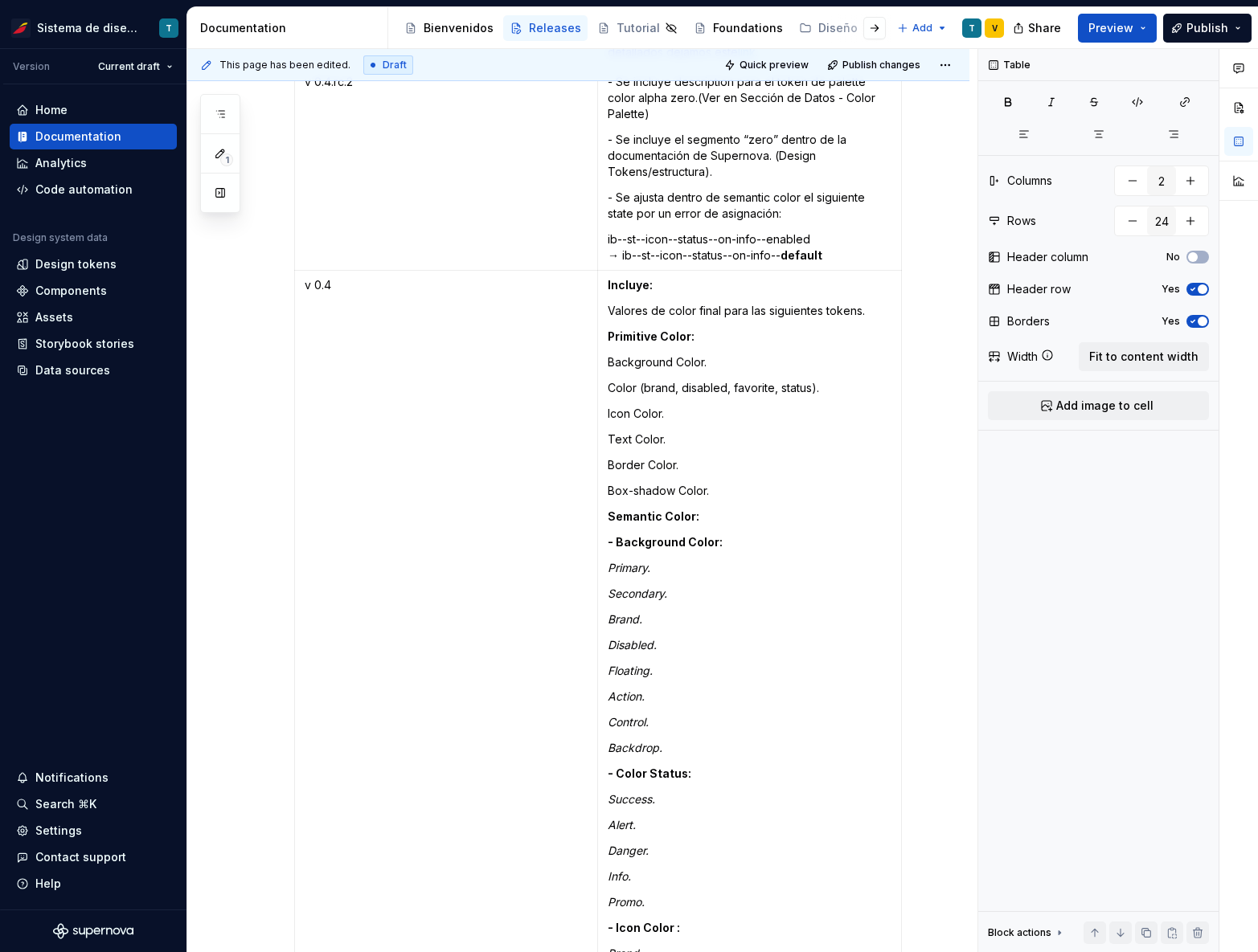
scroll to position [5952, 0]
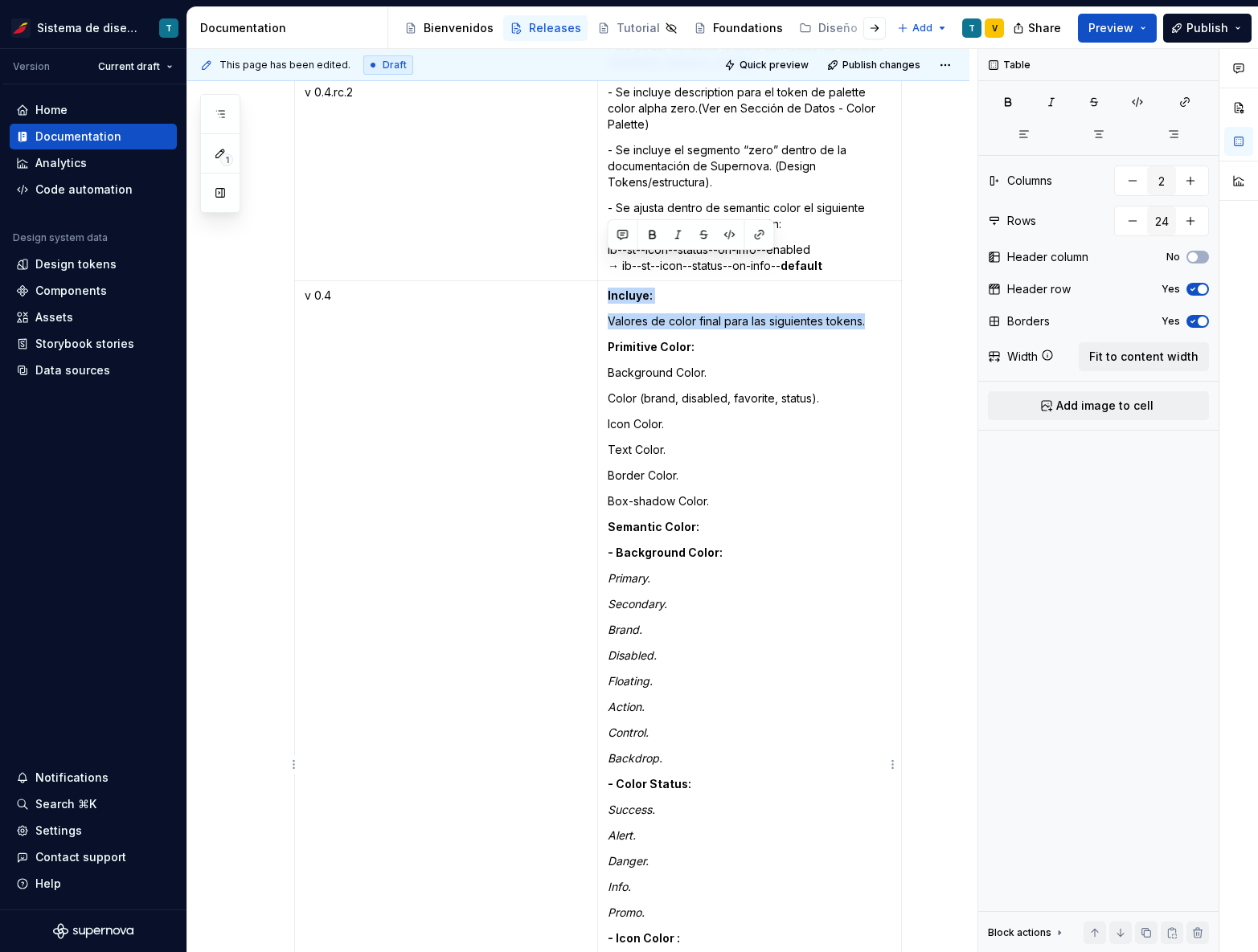
drag, startPoint x: 609, startPoint y: 260, endPoint x: 835, endPoint y: 303, distance: 230.1
click at [835, 303] on td "Incluye: Valores de color final para las siguientes tokens. Primitive Color: Ba…" at bounding box center [749, 798] width 303 height 1033
copy td "Incluye: Valores de color final para las siguientes tokens."
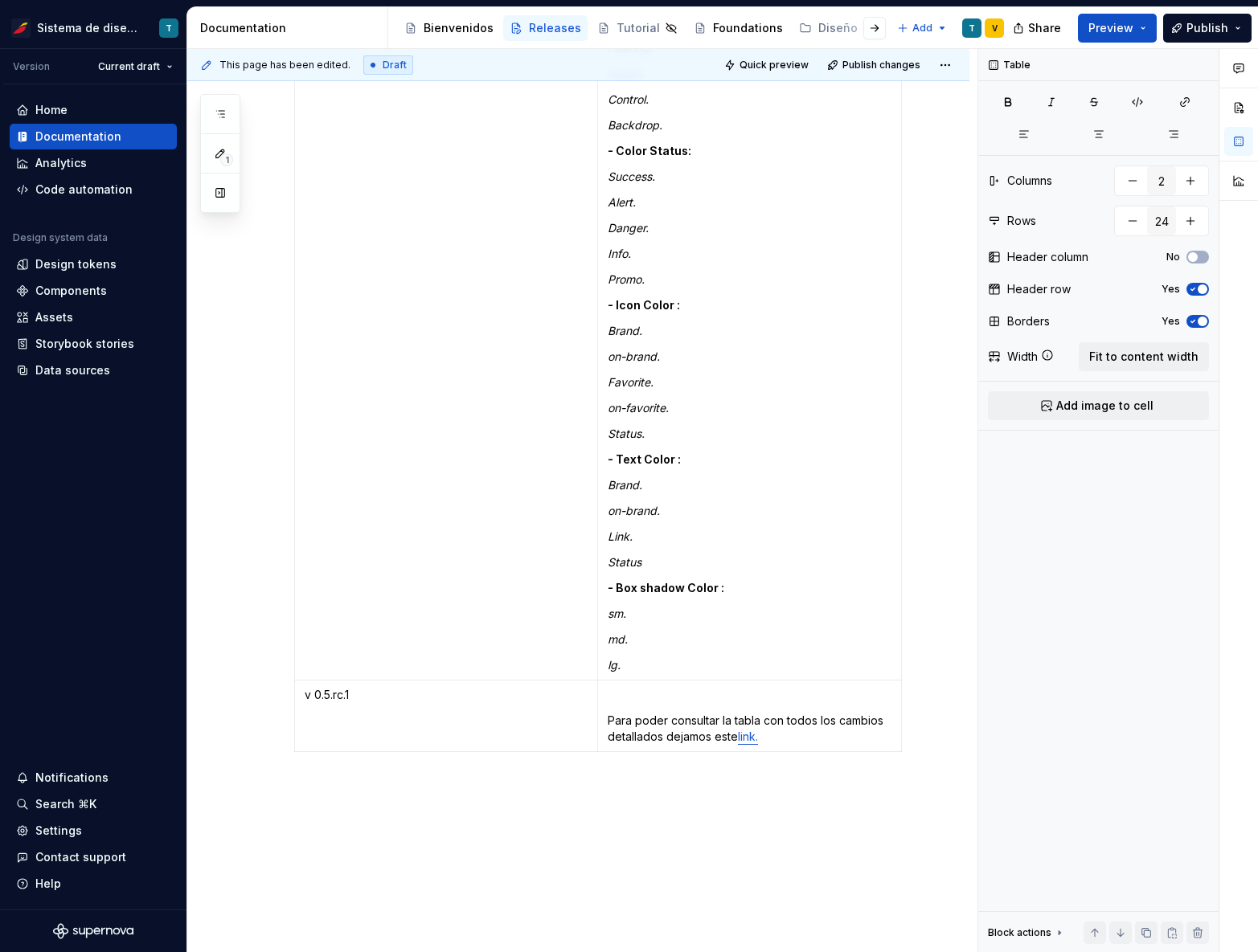
scroll to position [6702, 0]
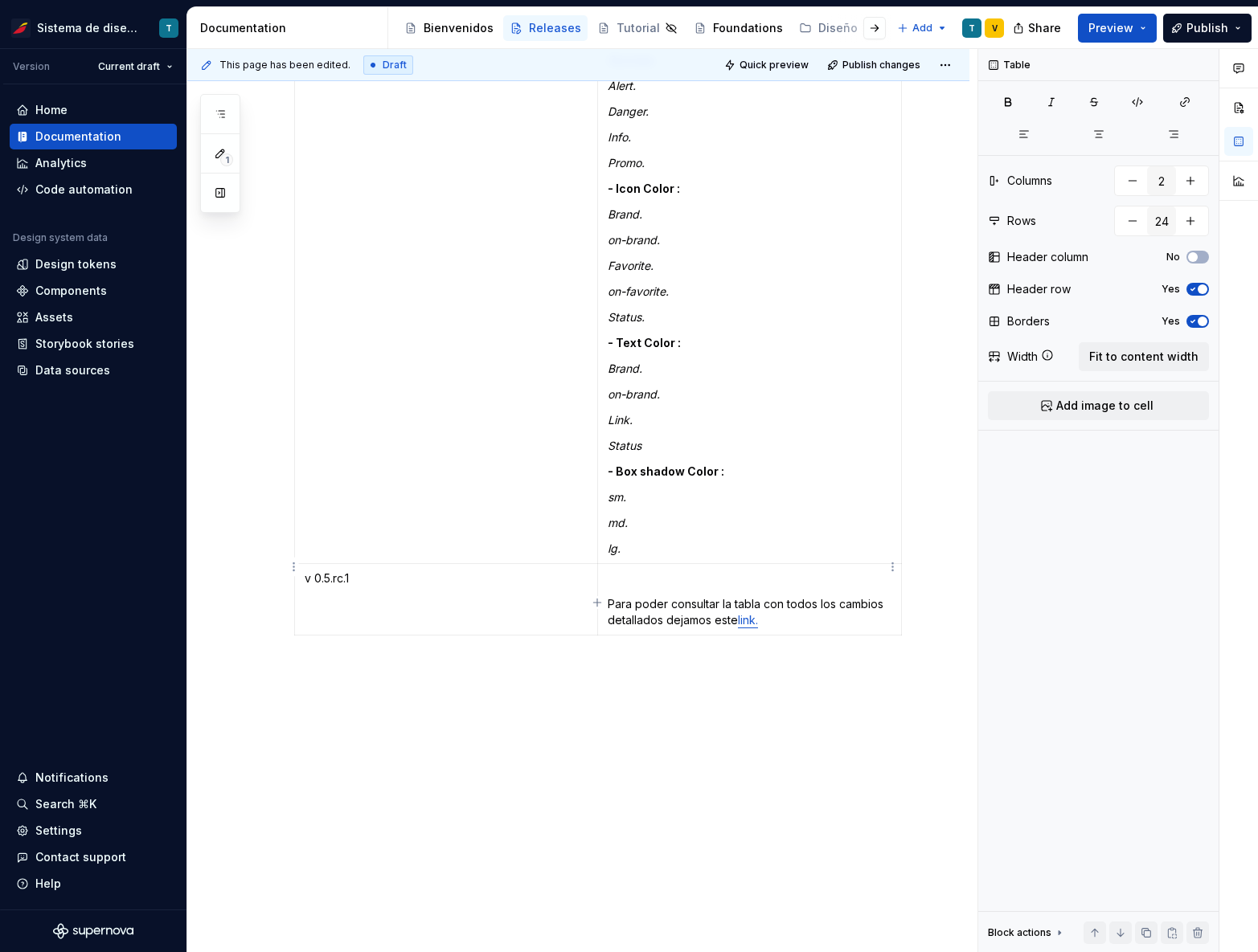
click at [634, 570] on p at bounding box center [750, 578] width 284 height 16
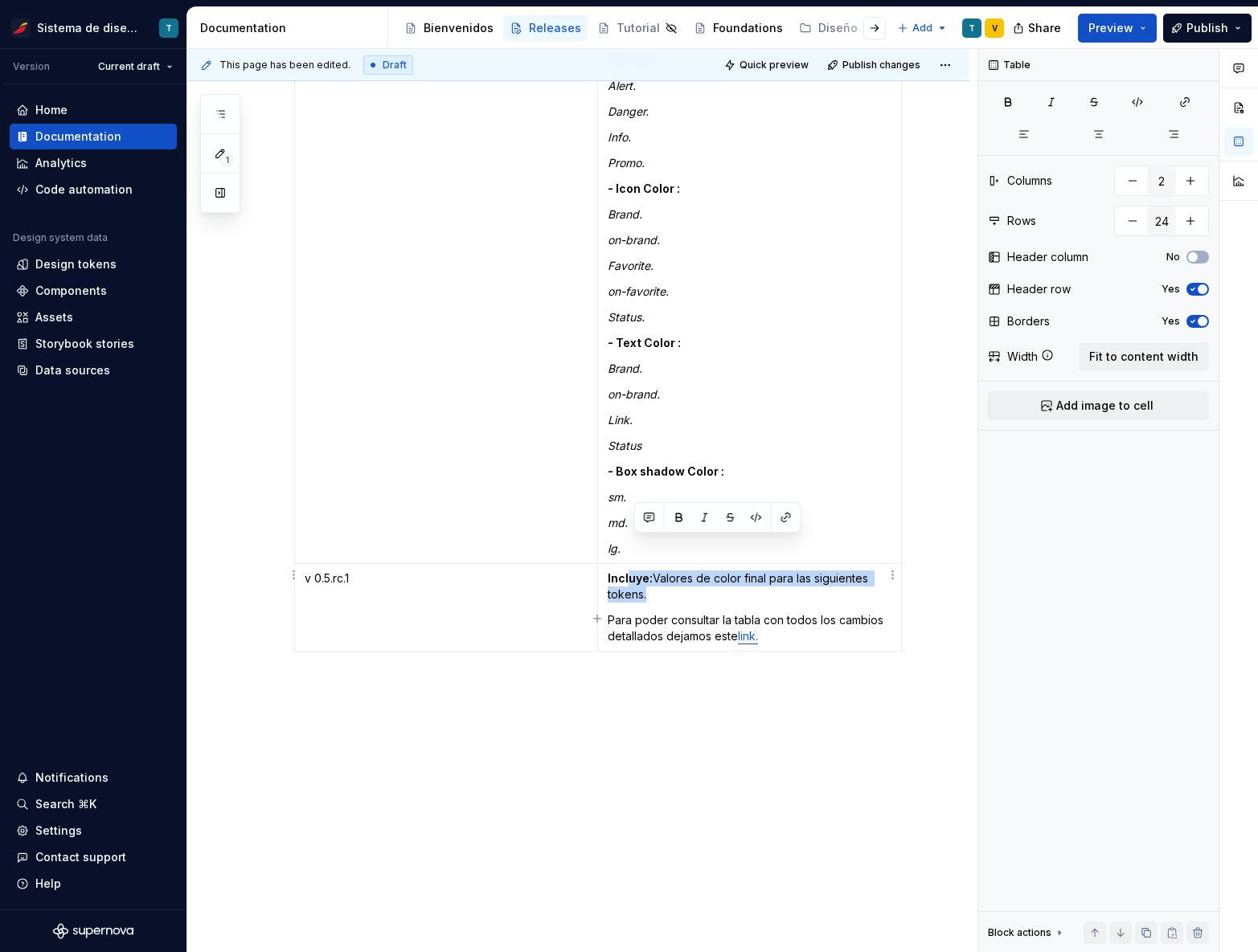
drag, startPoint x: 649, startPoint y: 561, endPoint x: 627, endPoint y: 550, distance: 24.6
click at [627, 570] on p "Incluye: Valores de color final para las siguientes tokens." at bounding box center [750, 586] width 284 height 32
click at [658, 570] on p "Incluye: Valores de color final para las siguientes tokens." at bounding box center [750, 586] width 284 height 32
click at [650, 570] on p "Incluye: Valores de color final para las siguientes tokens." at bounding box center [750, 586] width 284 height 32
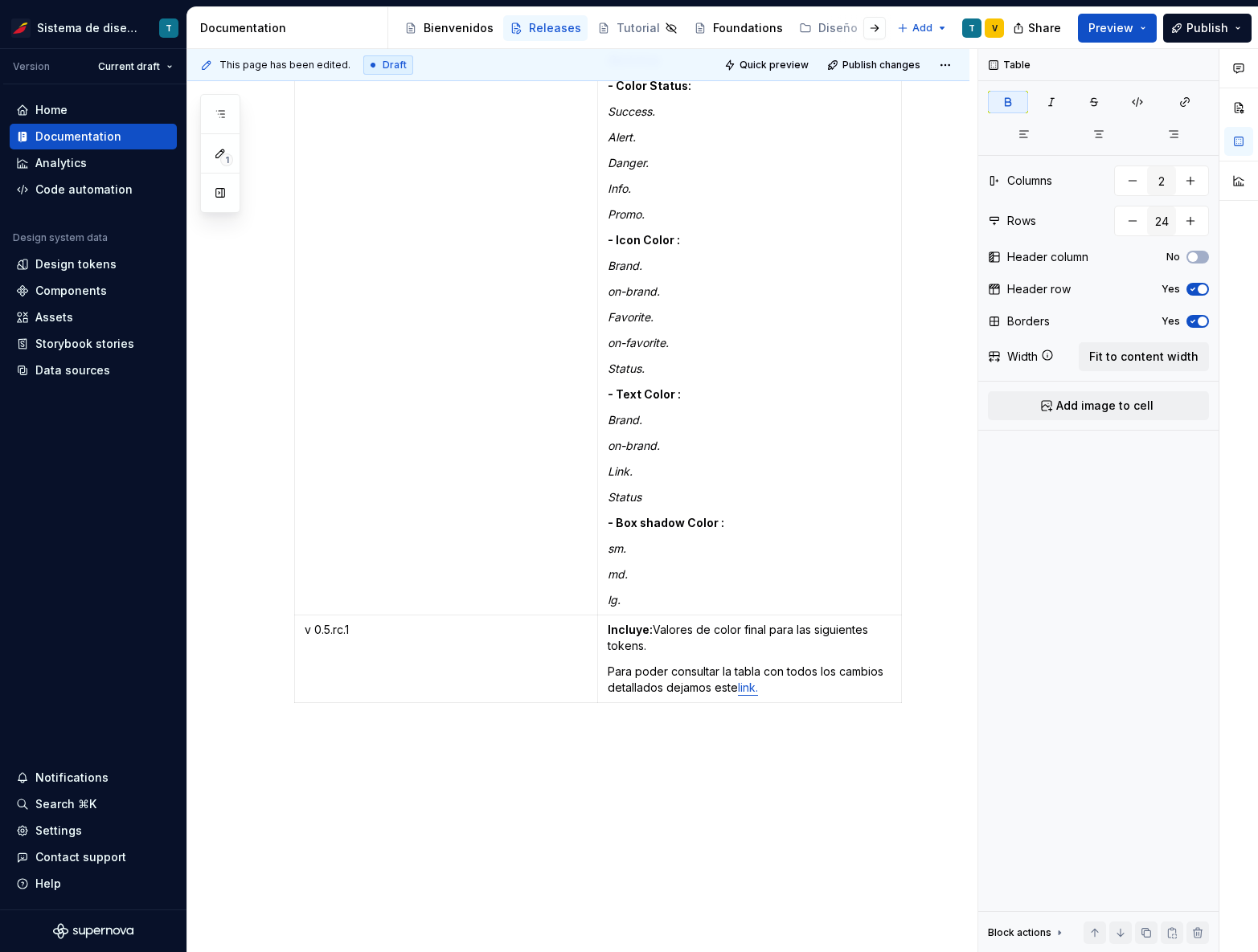
scroll to position [6671, 0]
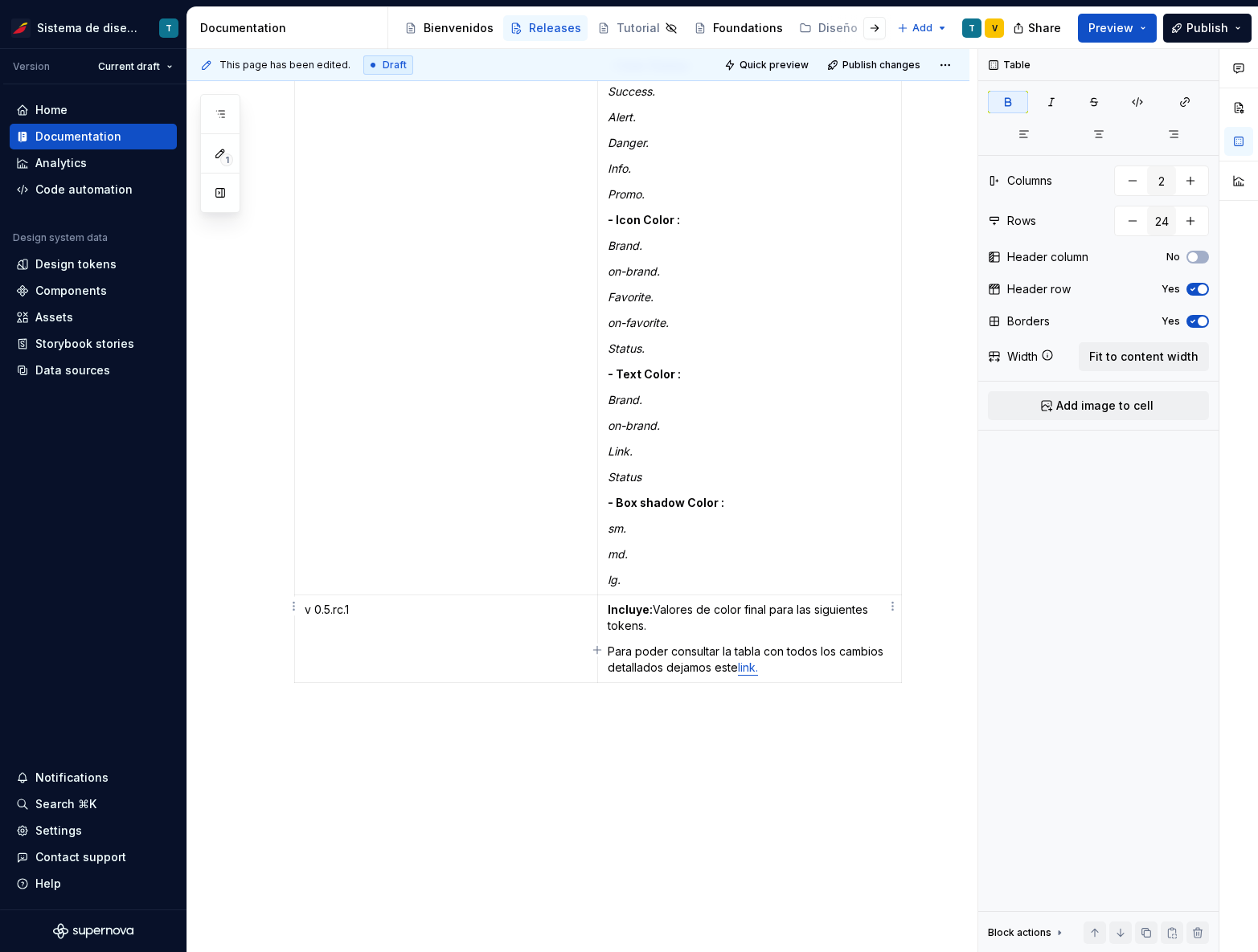
click at [641, 602] on p "Incluye: Valores de color final para las siguientes tokens." at bounding box center [750, 618] width 284 height 32
drag, startPoint x: 729, startPoint y: 593, endPoint x: 608, endPoint y: 573, distance: 122.6
click at [608, 602] on p "Incluye: Valores de color final para las siguientes tokens de dimension." at bounding box center [750, 618] width 284 height 32
copy p "Incluye: Valores de color final para las siguientes tokens de dimension."
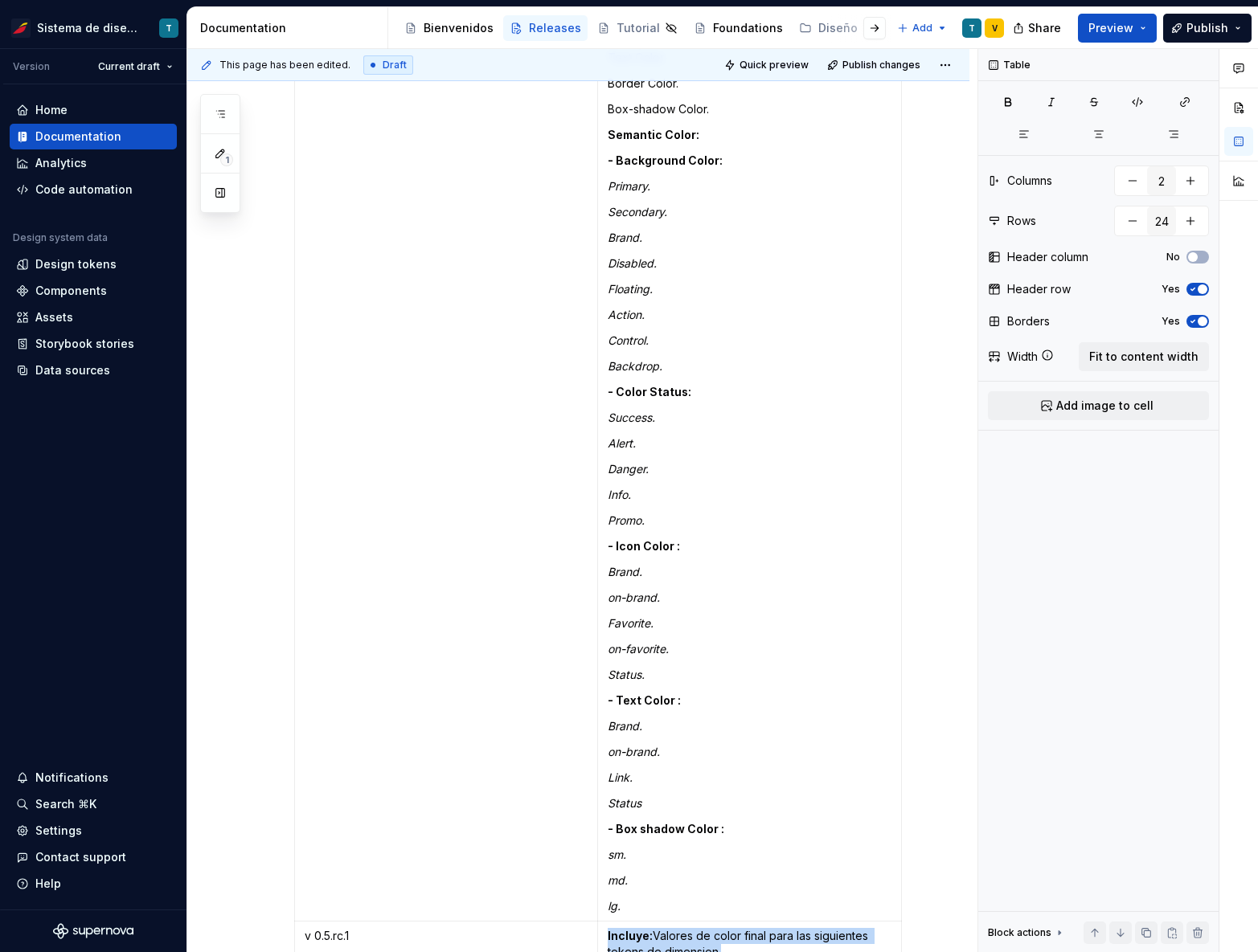
scroll to position [6097, 0]
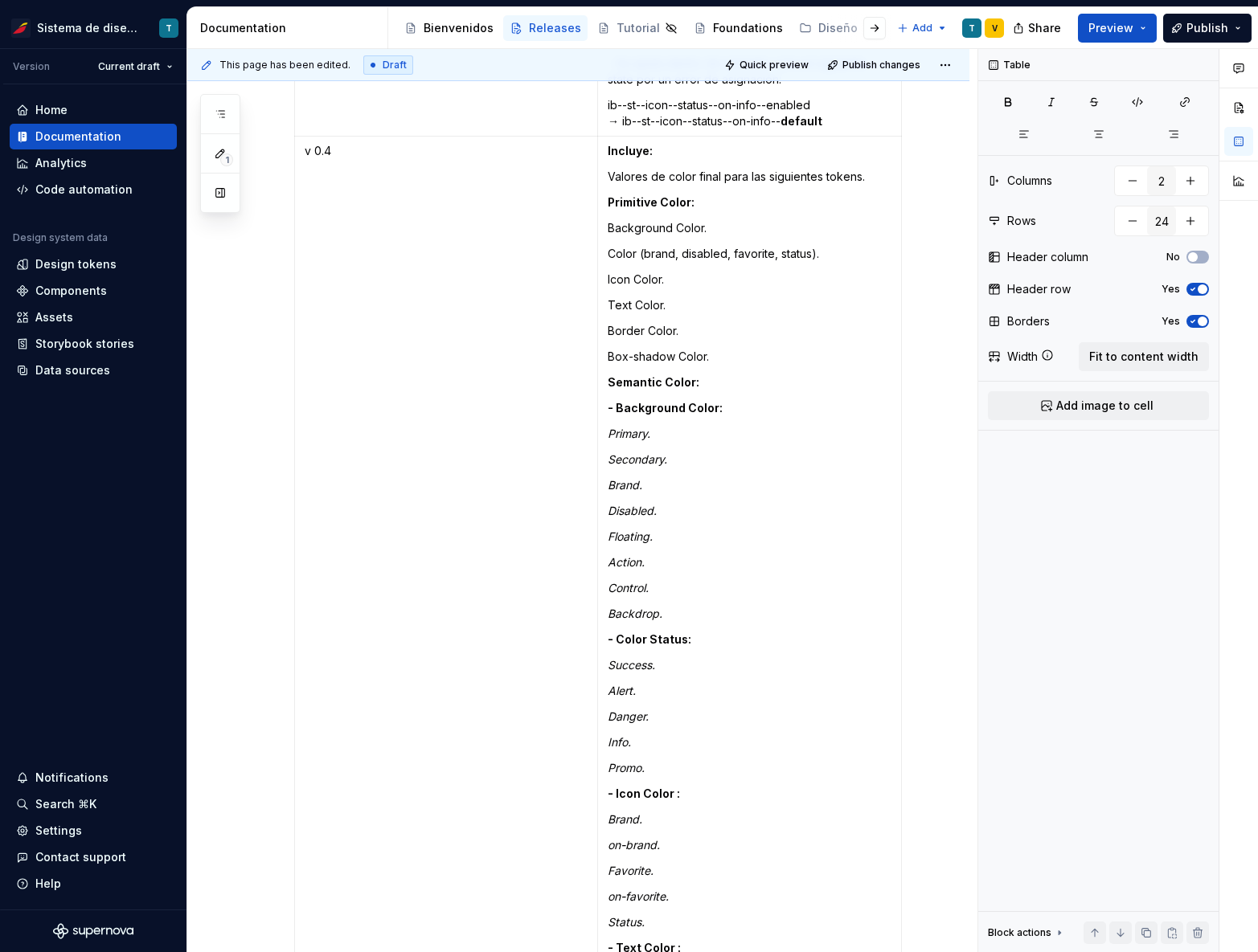
type input "25"
click at [687, 156] on td "Incluye: Valores de color final para las siguientes tokens. Primitive Color: Ba…" at bounding box center [749, 653] width 303 height 1033
drag, startPoint x: 641, startPoint y: 168, endPoint x: 576, endPoint y: 166, distance: 65.0
click at [576, 166] on tr "v 0.4 Incluye: Valores de color final para las siguientes tokens. Primitive Col…" at bounding box center [598, 653] width 607 height 1033
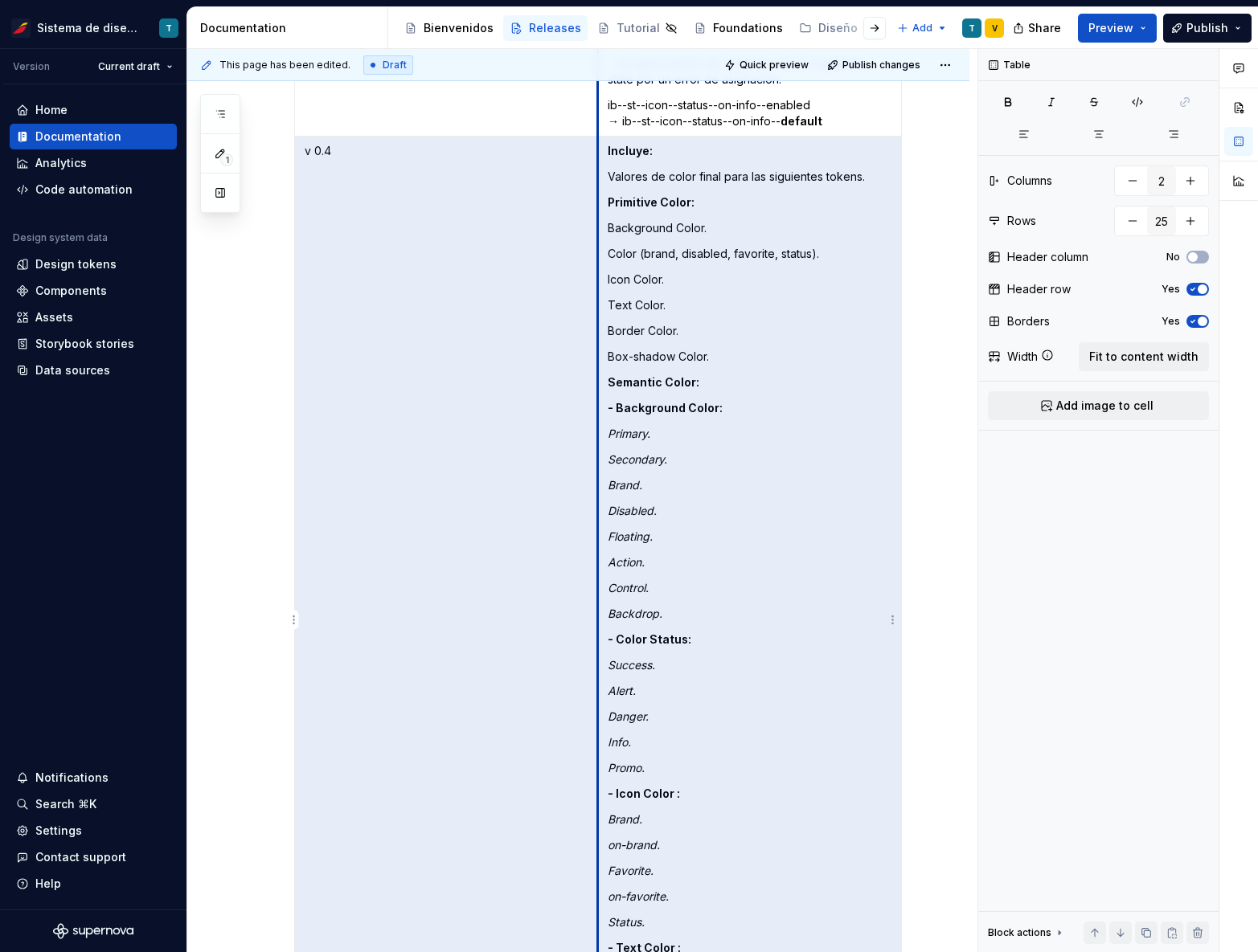
click at [712, 220] on p "Background Color." at bounding box center [750, 228] width 284 height 16
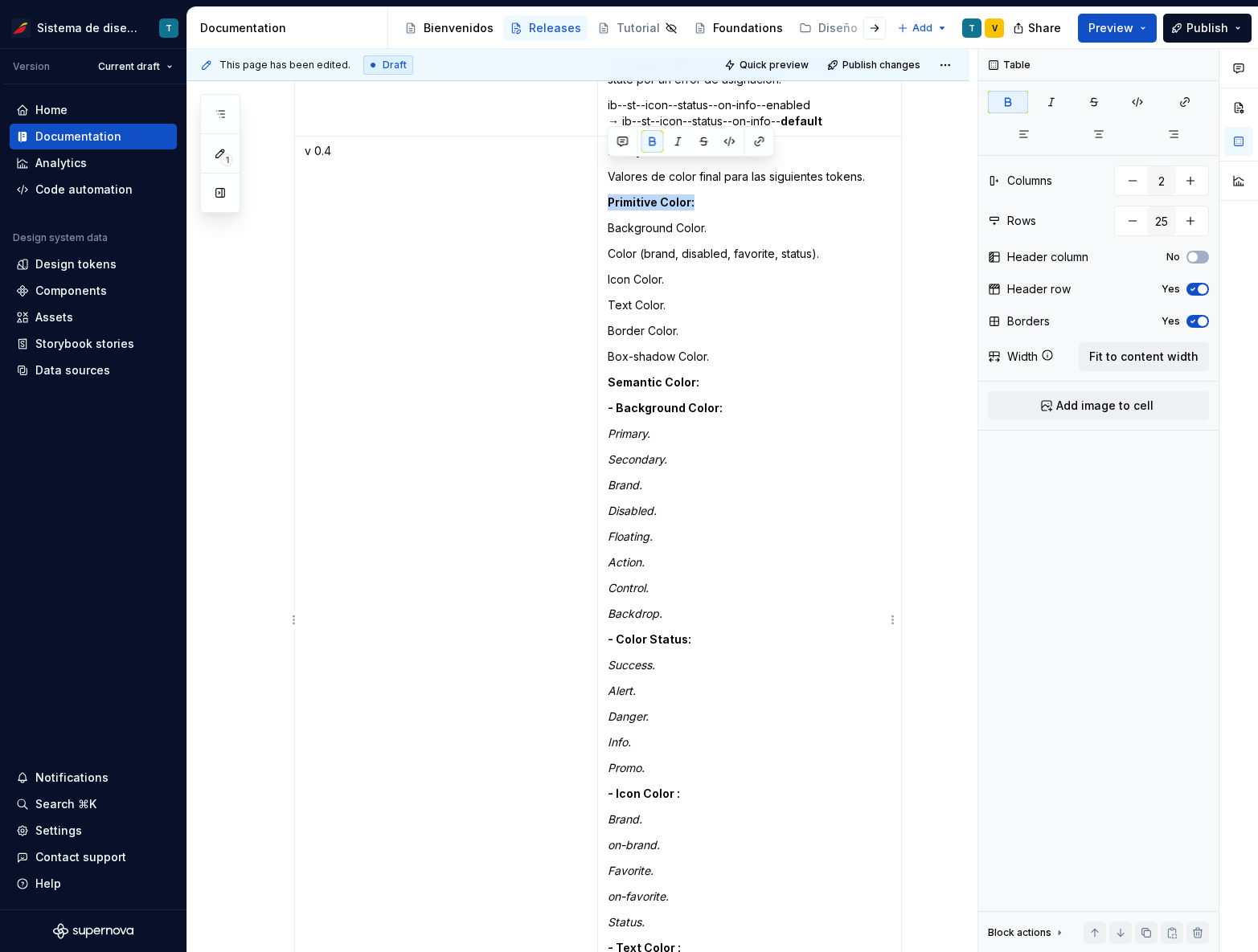
drag, startPoint x: 657, startPoint y: 169, endPoint x: 608, endPoint y: 169, distance: 49.0
click at [608, 194] on p "Primitive Color:" at bounding box center [750, 202] width 284 height 16
copy strong "Primitive Color:"
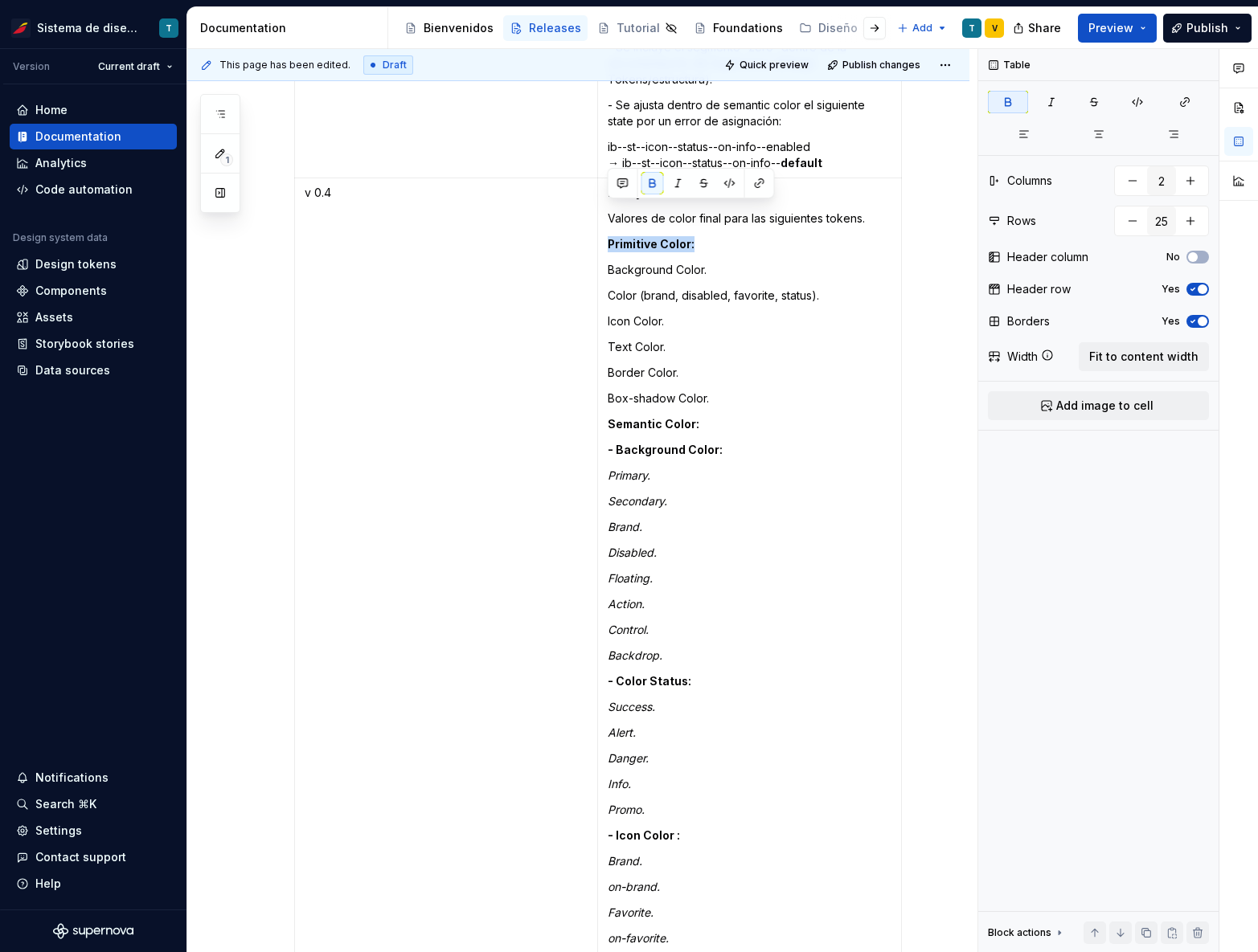
scroll to position [6065, 0]
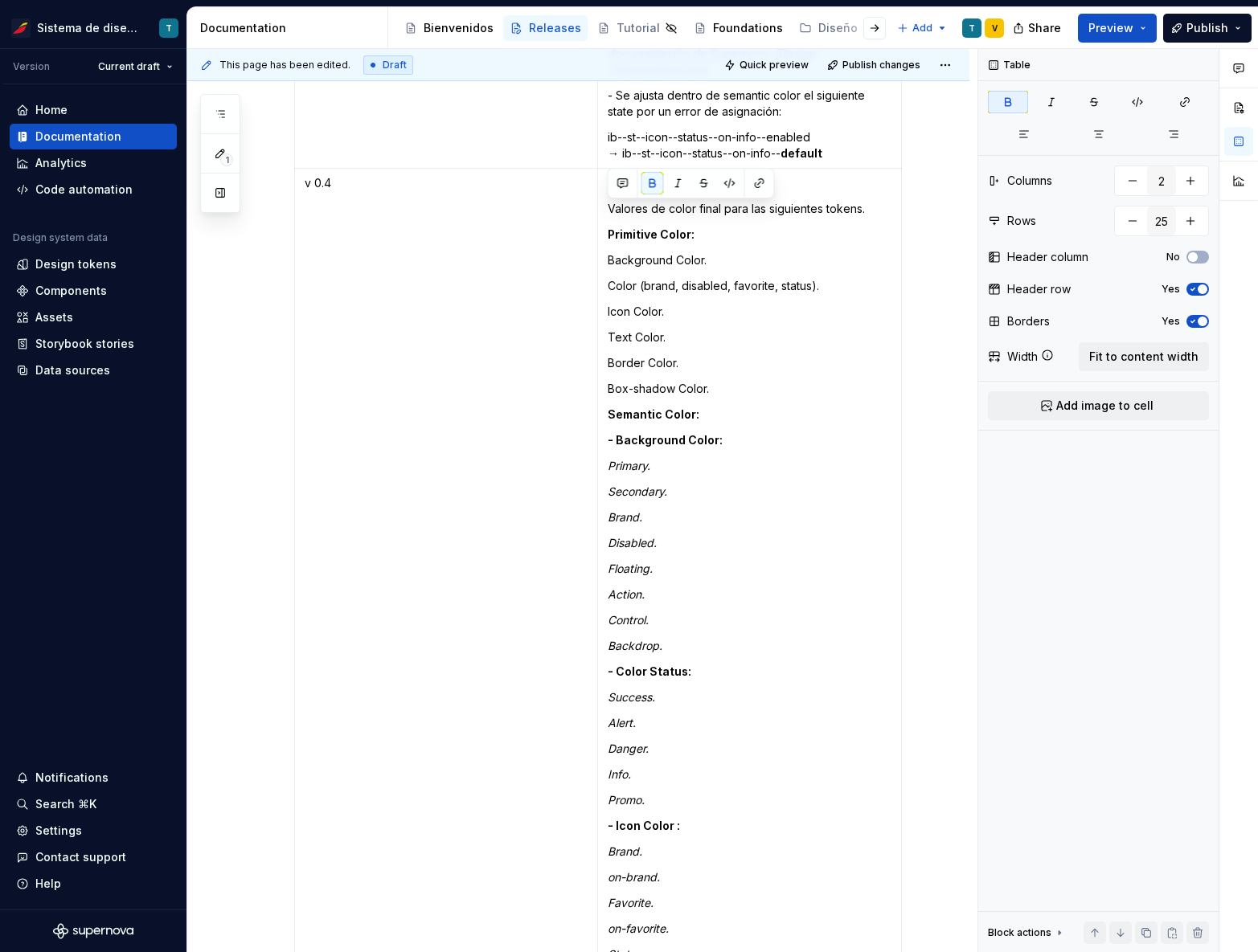
click at [735, 458] on p "Primary." at bounding box center [750, 466] width 284 height 16
click at [143, 72] on html "Sistema de diseño Iberia T Version Current draft Home Documentation Analytics C…" at bounding box center [629, 476] width 1258 height 952
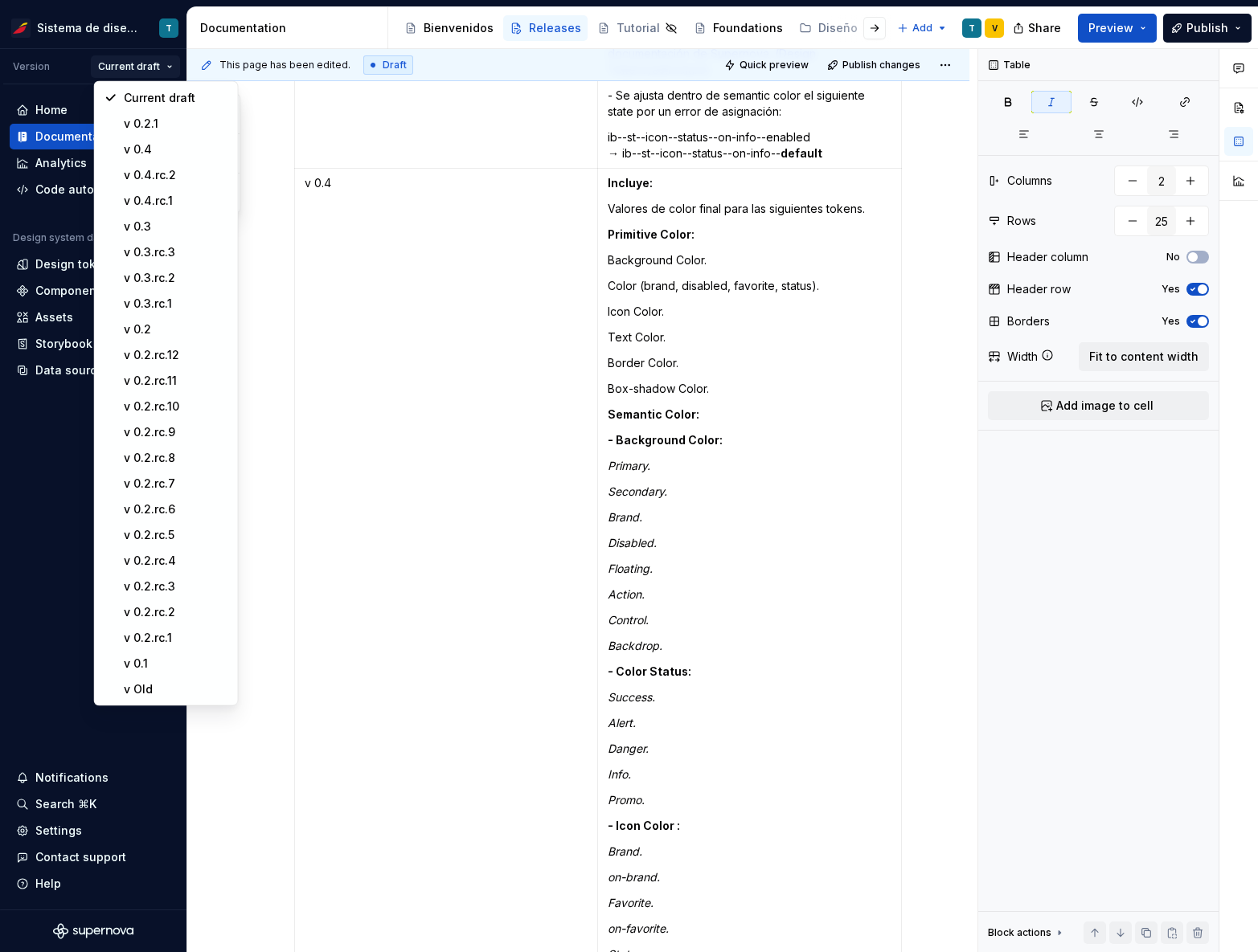
click at [259, 111] on html "Sistema de diseño Iberia T Version Current draft Home Documentation Analytics C…" at bounding box center [629, 476] width 1258 height 952
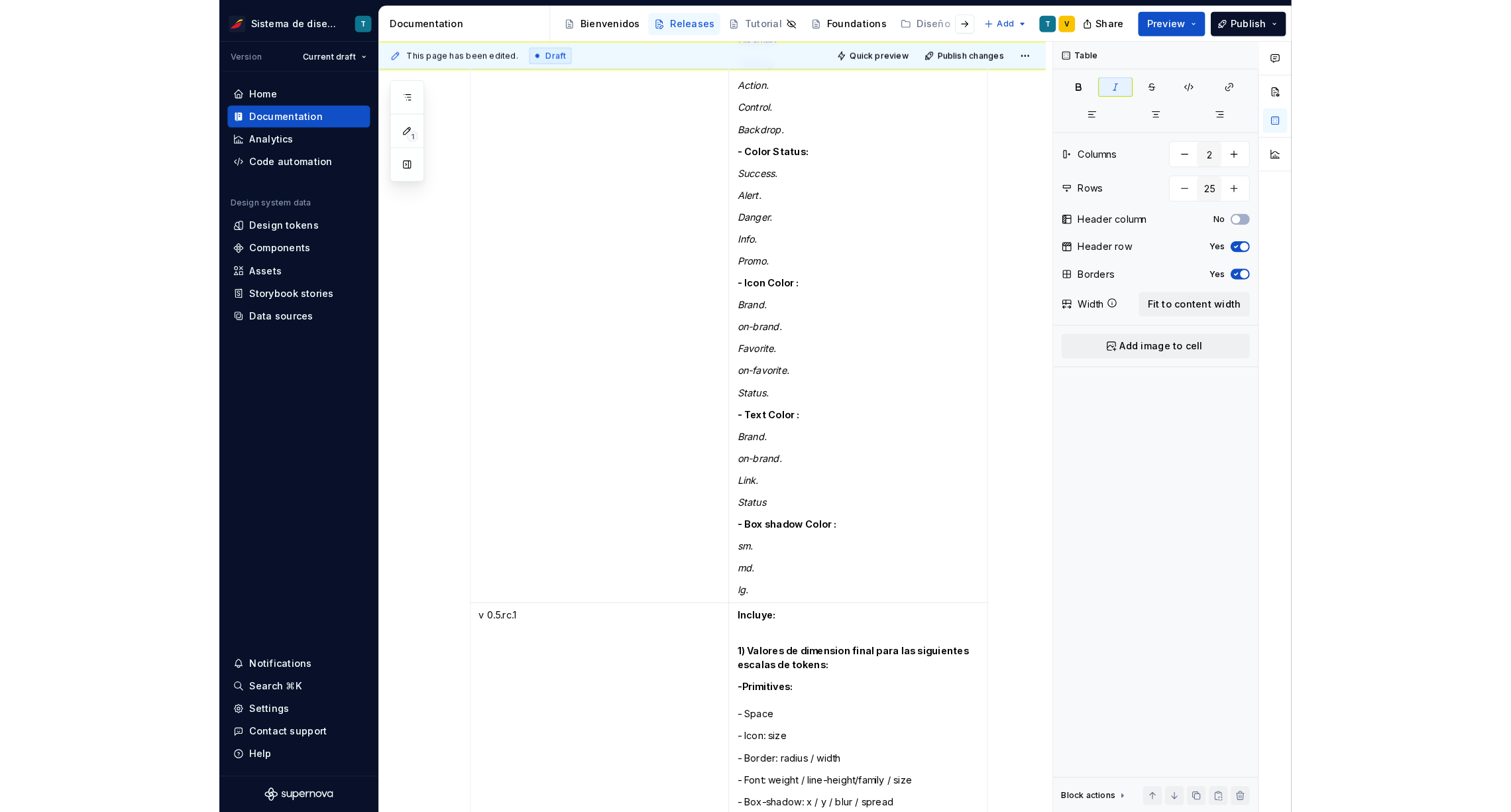
scroll to position [5953, 0]
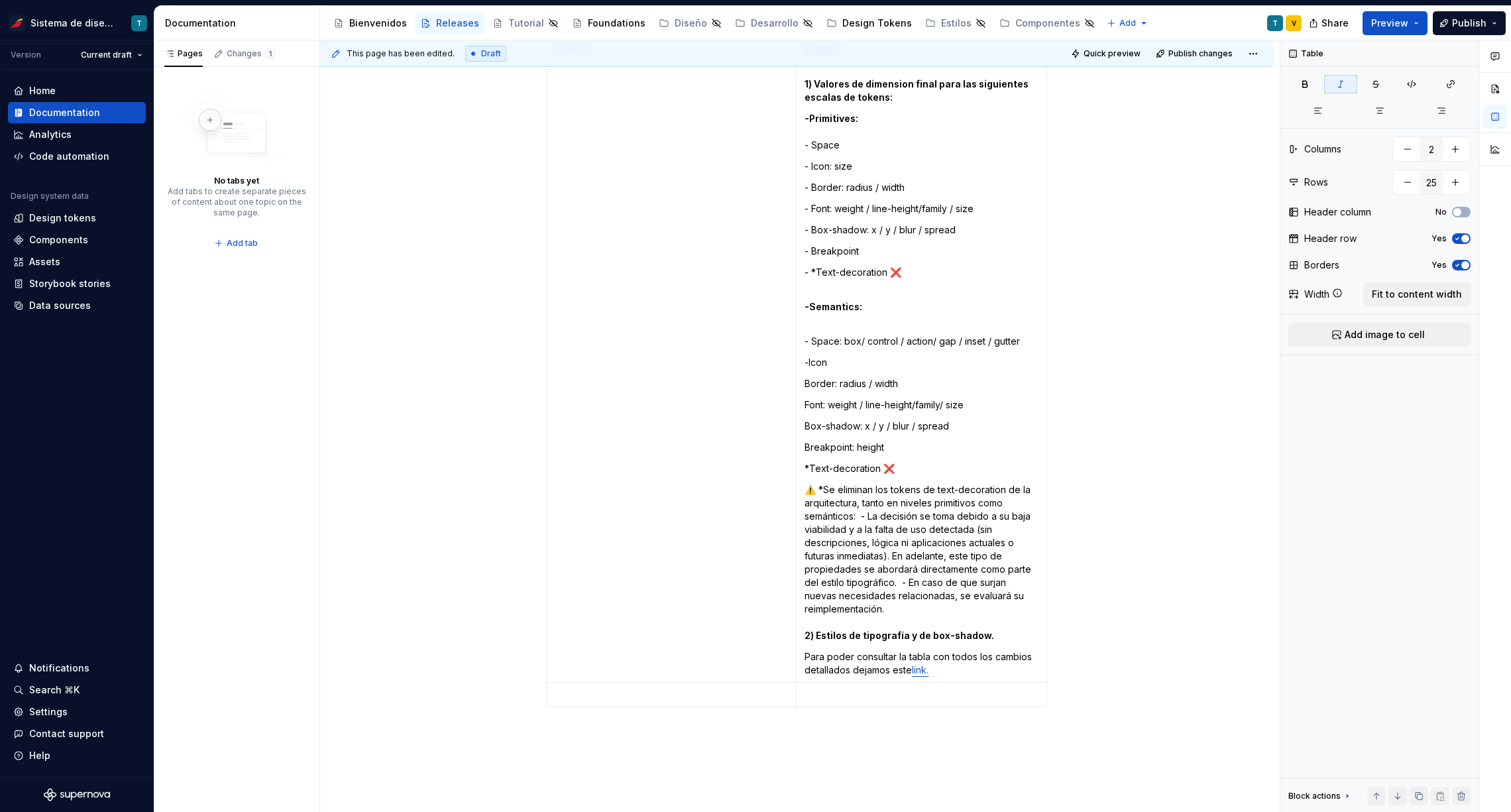
type textarea "*"
click at [124, 53] on html "Sistema de diseño Iberia T Version Current draft Home Documentation Analytics C…" at bounding box center [755, 406] width 1511 height 812
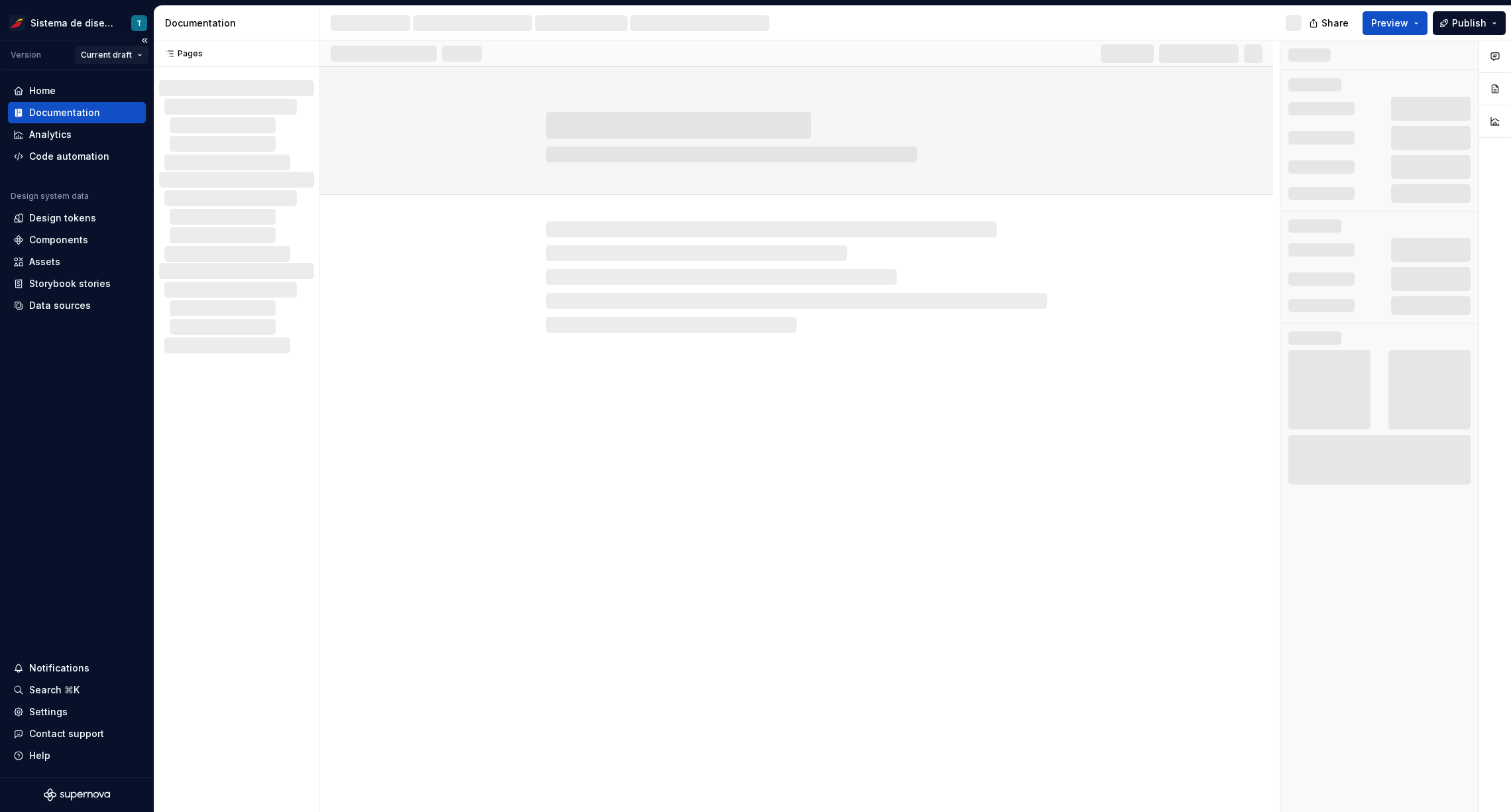
click at [128, 53] on html "Sistema de diseño Iberia T Version Current draft Home Documentation Analytics C…" at bounding box center [755, 406] width 1511 height 812
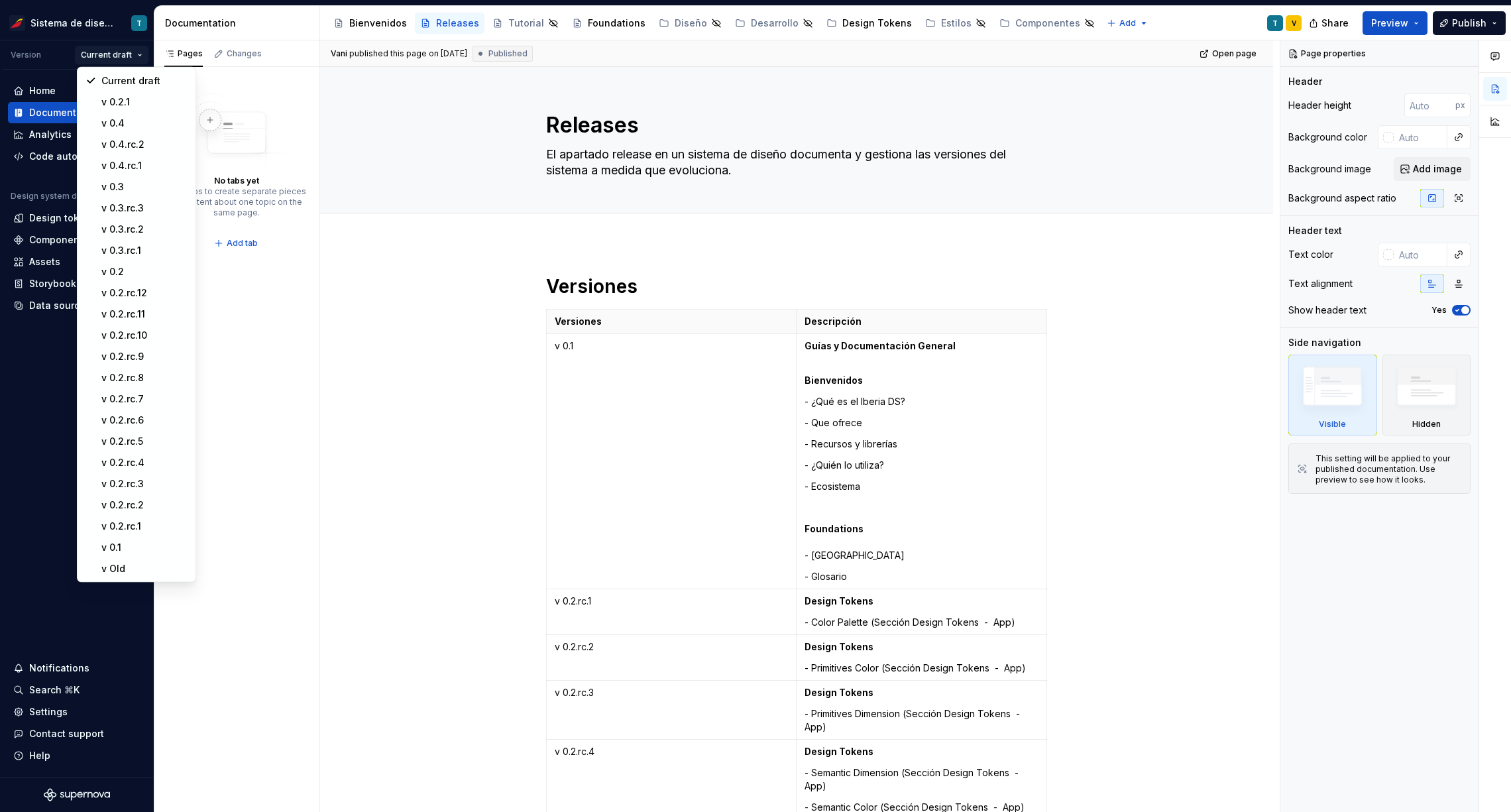
click at [413, 413] on html "Sistema de diseño Iberia T Version Current draft Home Documentation Analytics C…" at bounding box center [755, 406] width 1511 height 812
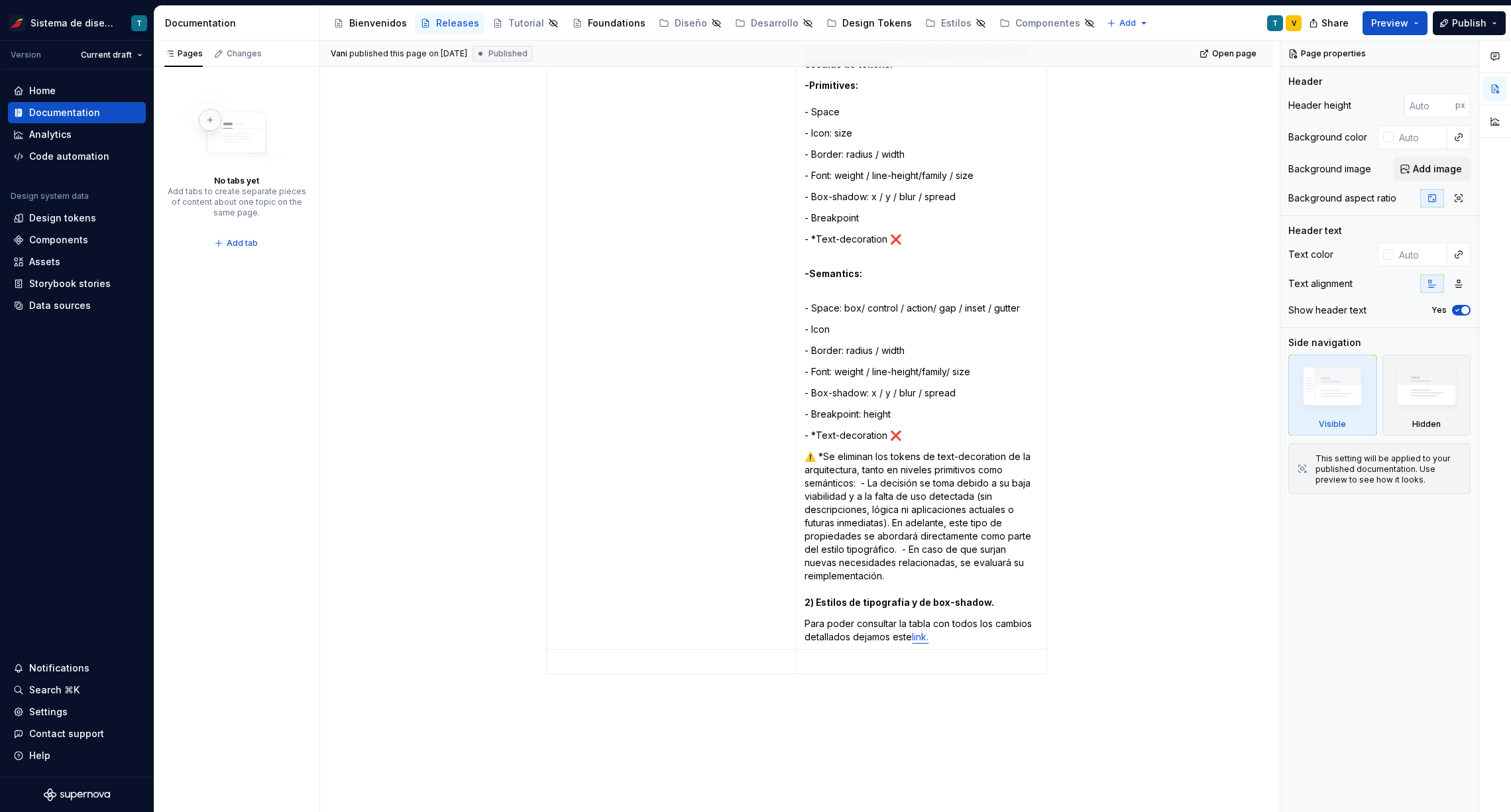
scroll to position [6118, 0]
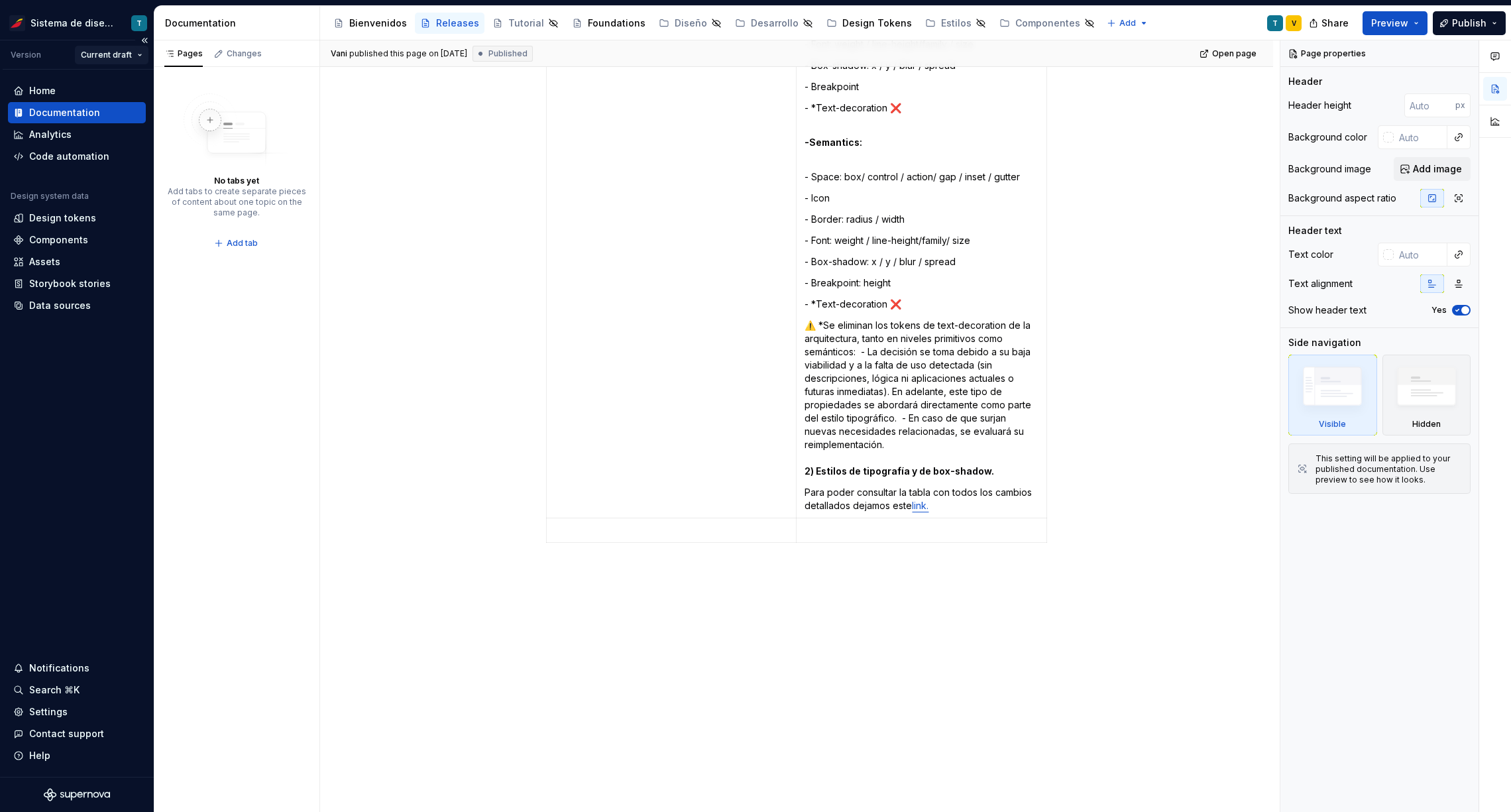
click at [124, 49] on html "Sistema de diseño Iberia T Version Current draft Home Documentation Analytics C…" at bounding box center [755, 406] width 1511 height 812
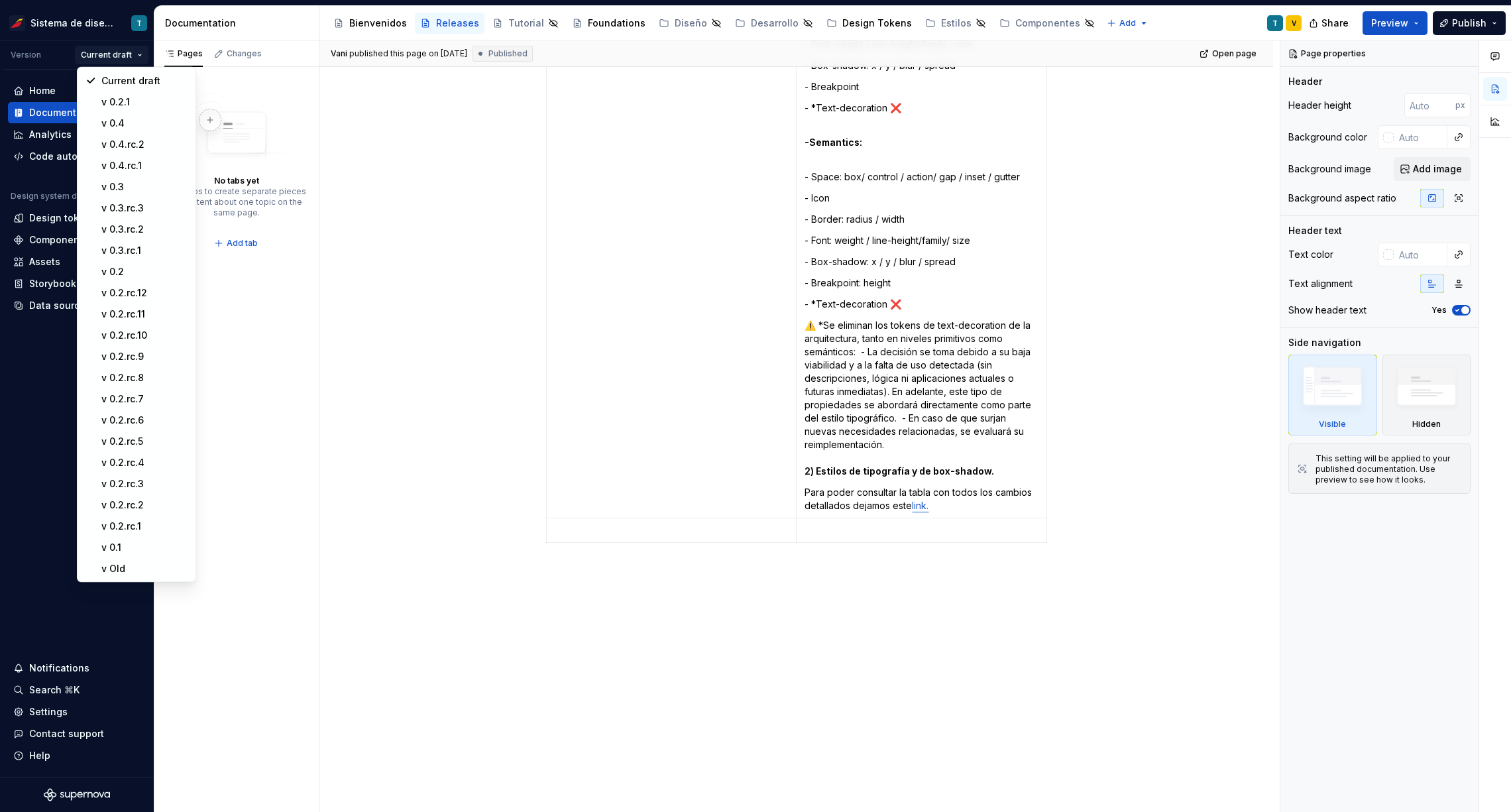
click at [425, 205] on html "Sistema de diseño Iberia T Version Current draft Home Documentation Analytics C…" at bounding box center [755, 406] width 1511 height 812
click at [111, 53] on html "Sistema de diseño Iberia T Version Current draft Home Documentation Analytics C…" at bounding box center [755, 406] width 1511 height 812
click at [35, 214] on html "Sistema de diseño Iberia T Version Current draft Home Documentation Analytics C…" at bounding box center [755, 406] width 1511 height 812
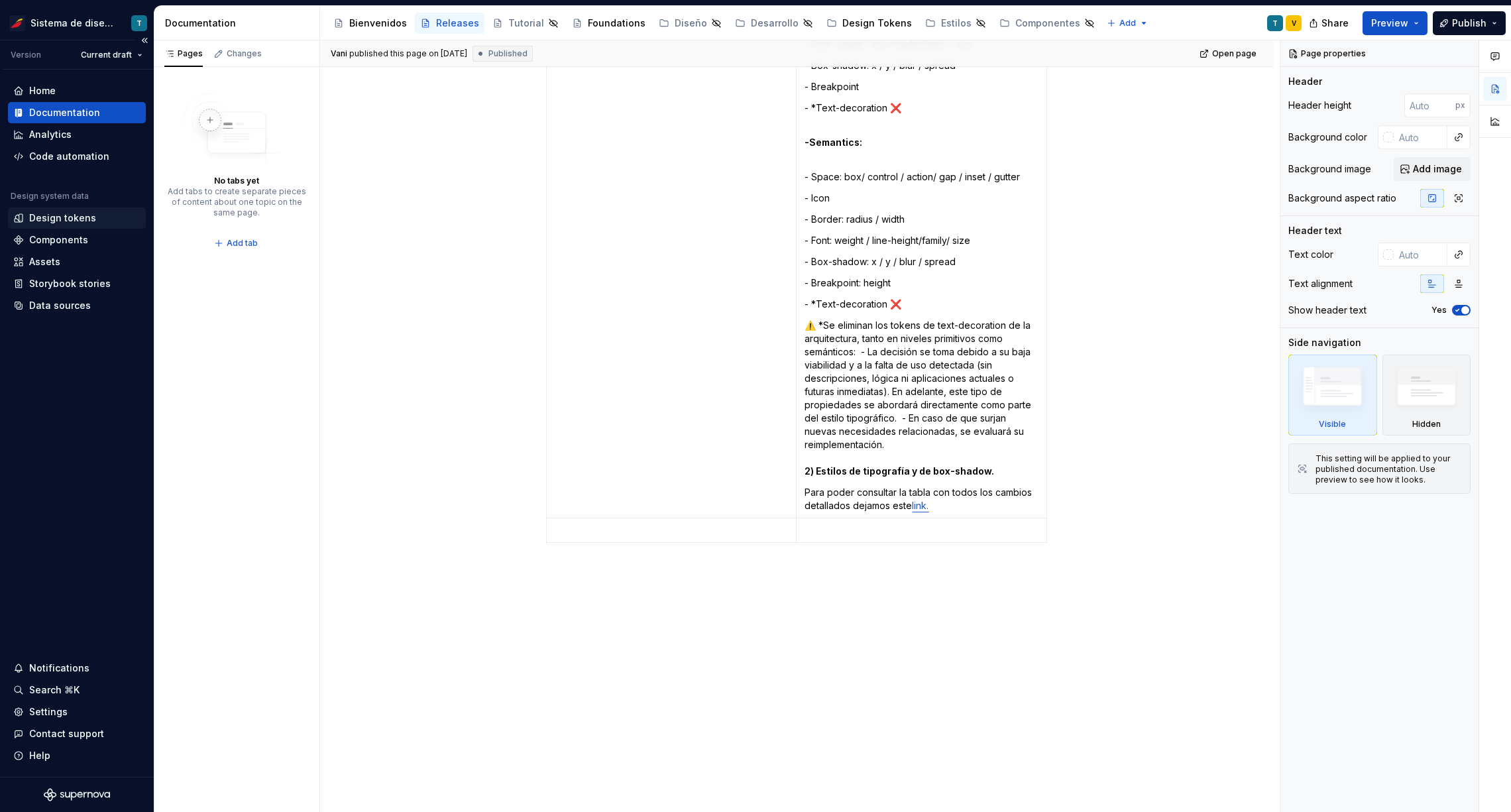
click at [45, 218] on div "Design tokens" at bounding box center [62, 218] width 67 height 13
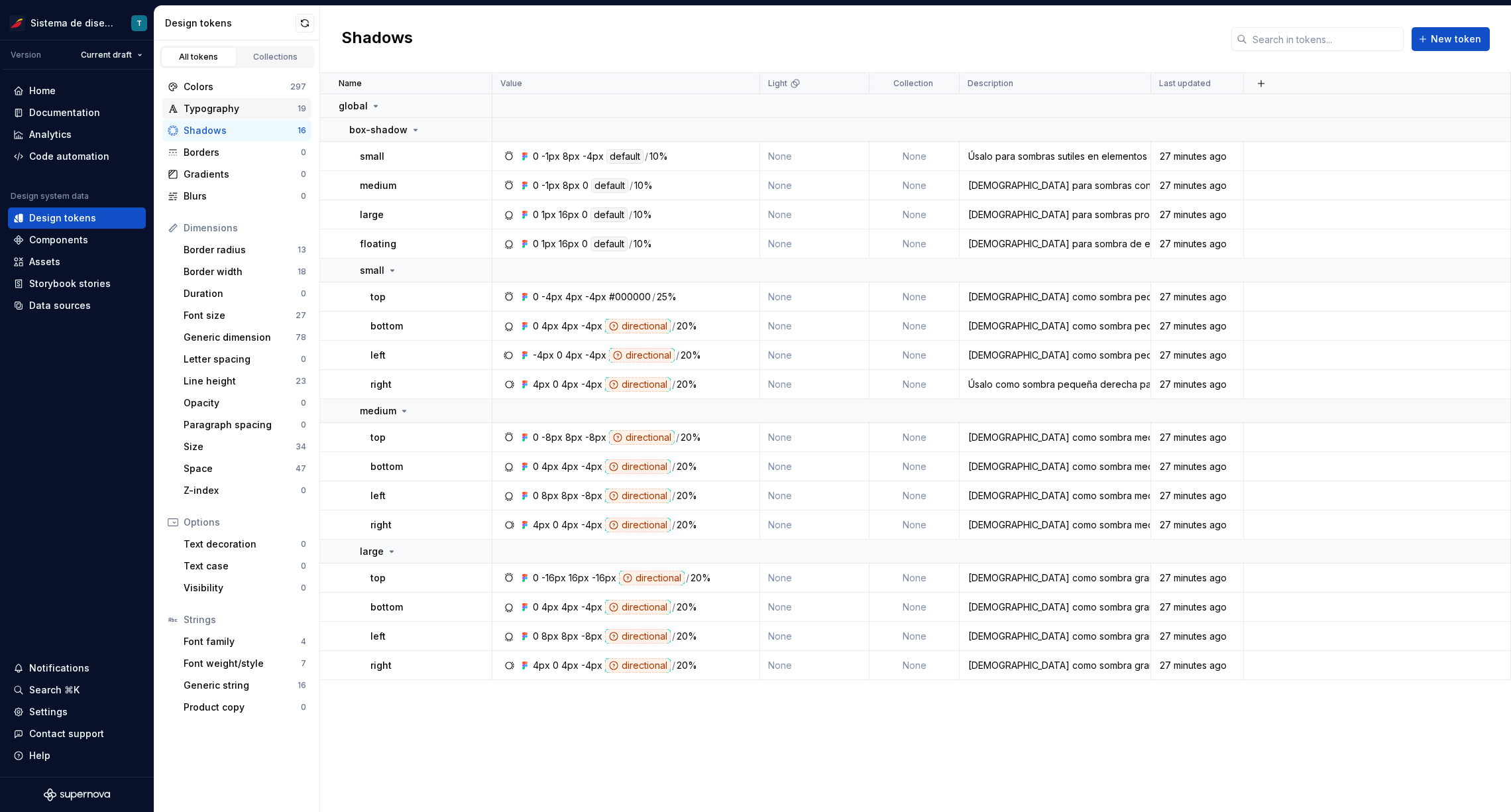
click at [208, 102] on div "Typography" at bounding box center [241, 108] width 114 height 13
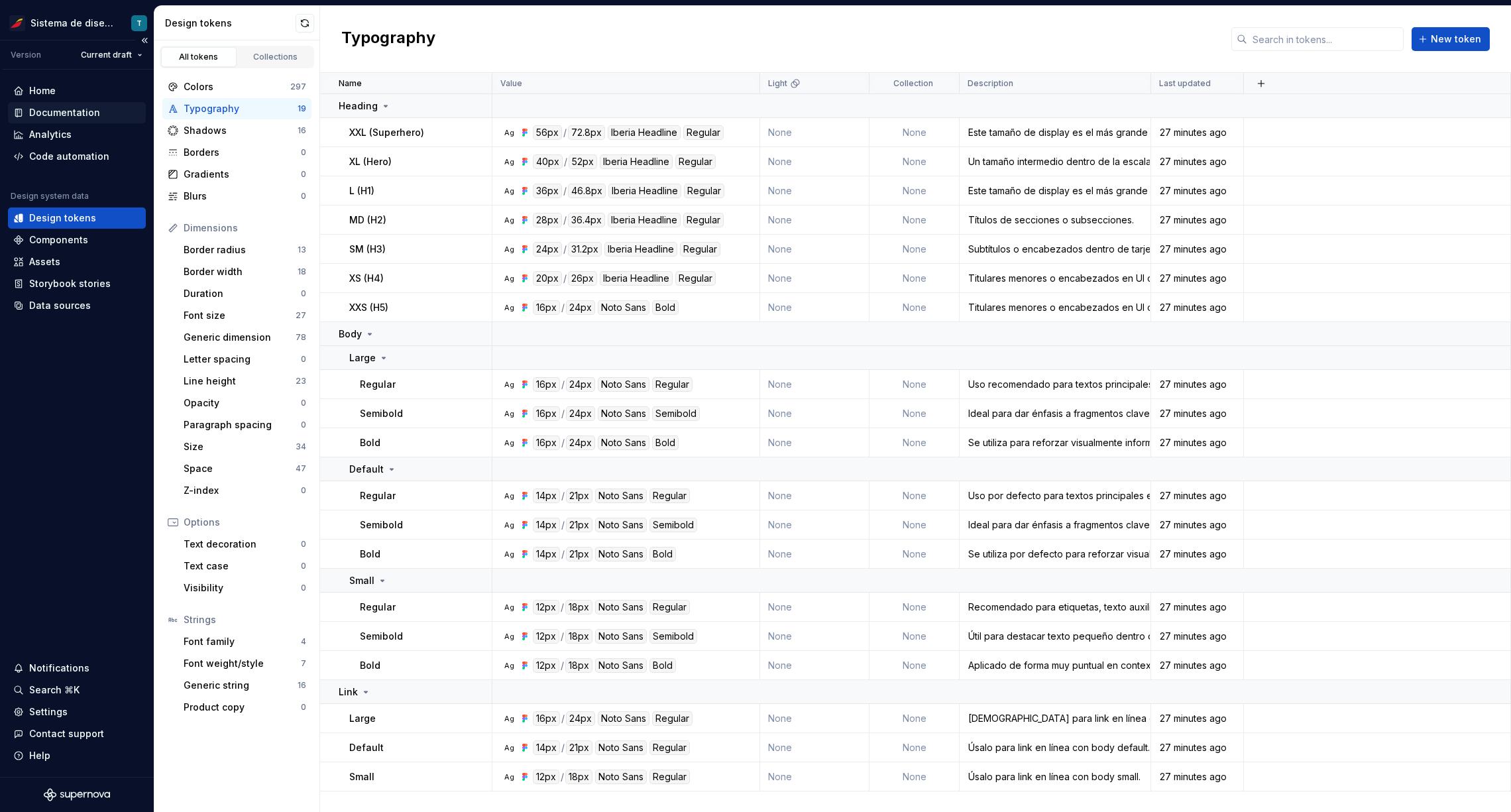
click at [94, 108] on div "Documentation" at bounding box center [64, 113] width 71 height 13
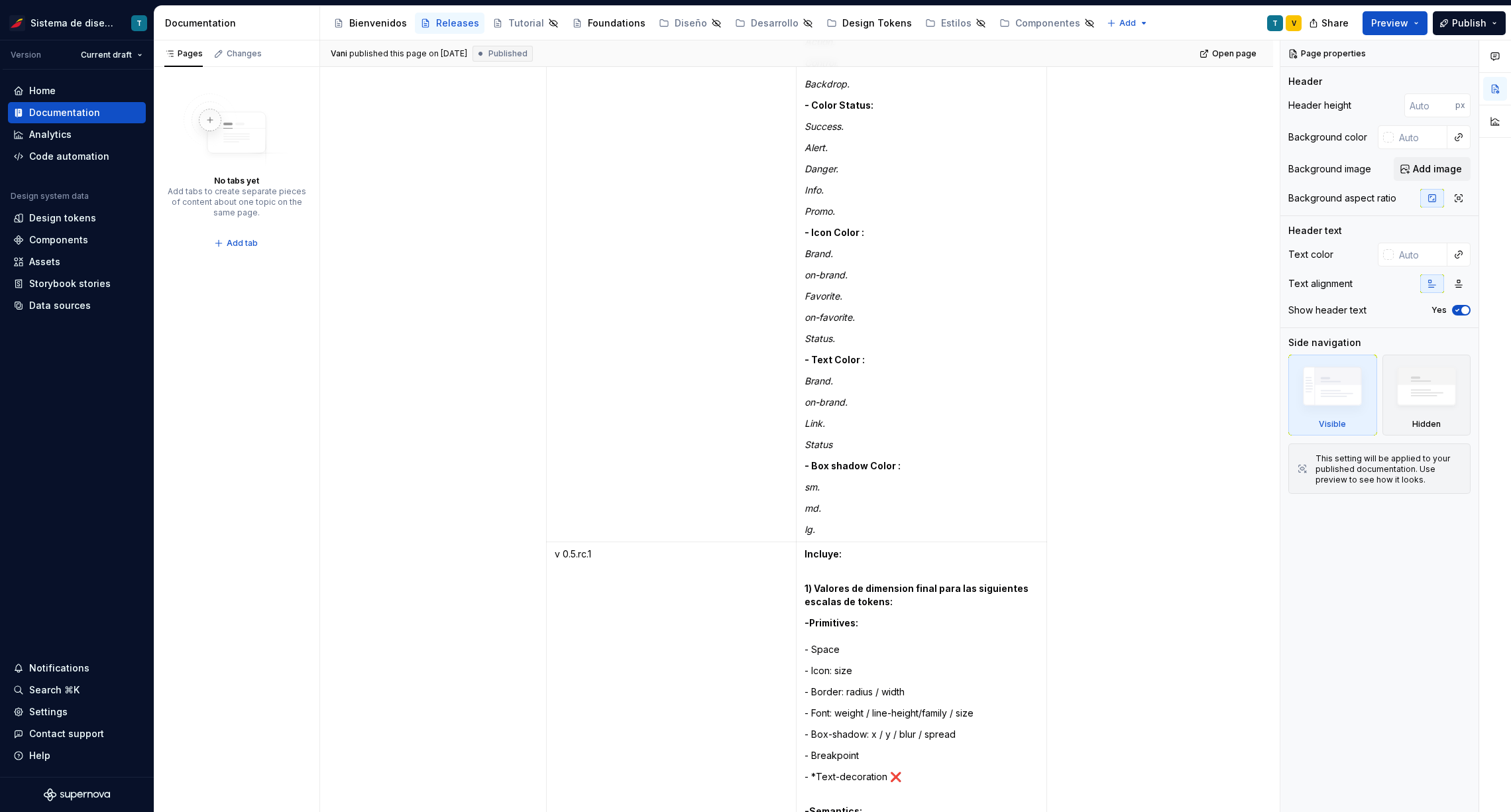
scroll to position [6118, 0]
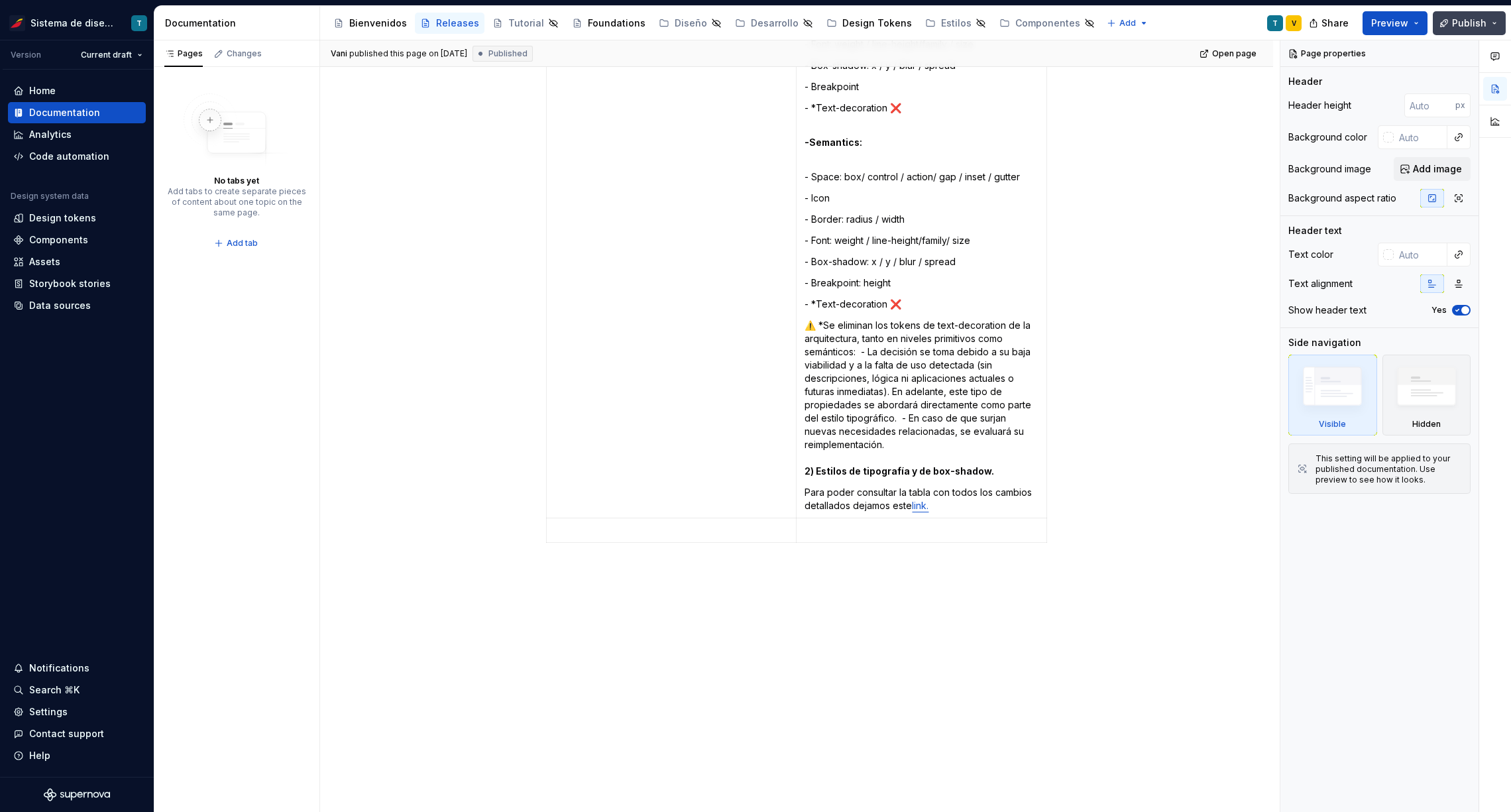
click at [1471, 20] on span "Publish" at bounding box center [1469, 23] width 34 height 13
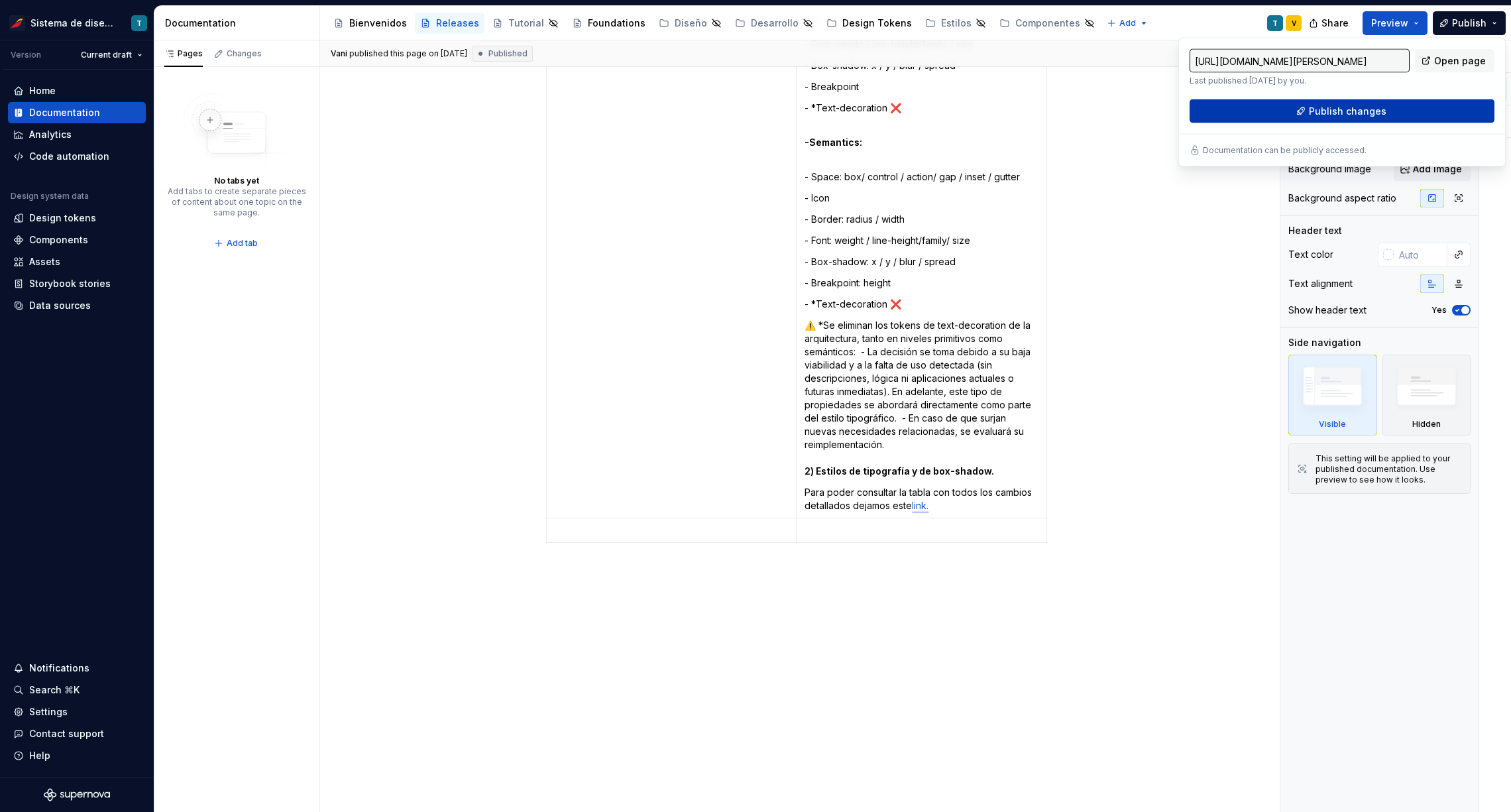
click at [1317, 116] on button "Publish changes" at bounding box center [1342, 111] width 305 height 24
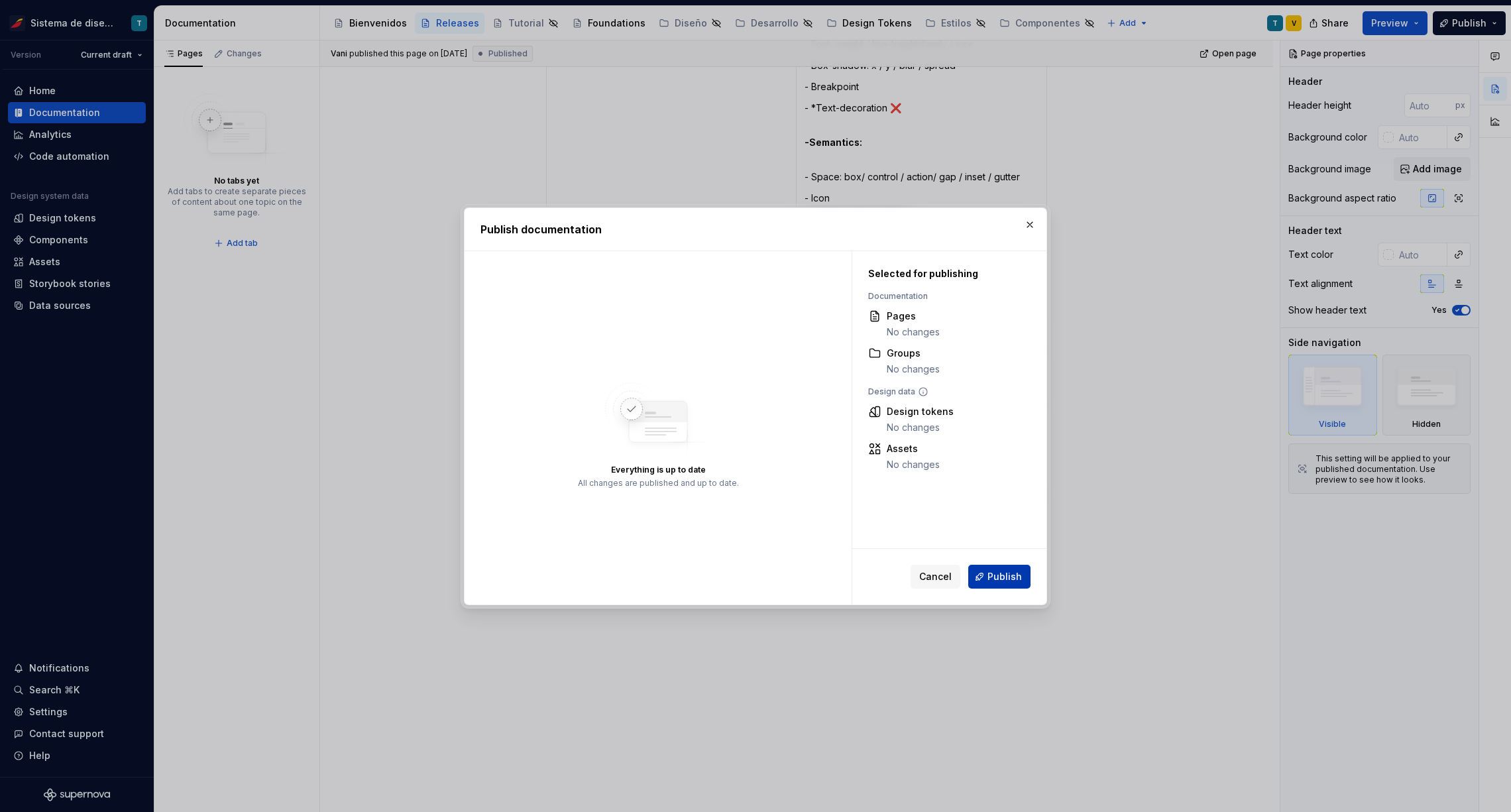
click at [991, 574] on span "Publish" at bounding box center [1005, 576] width 34 height 13
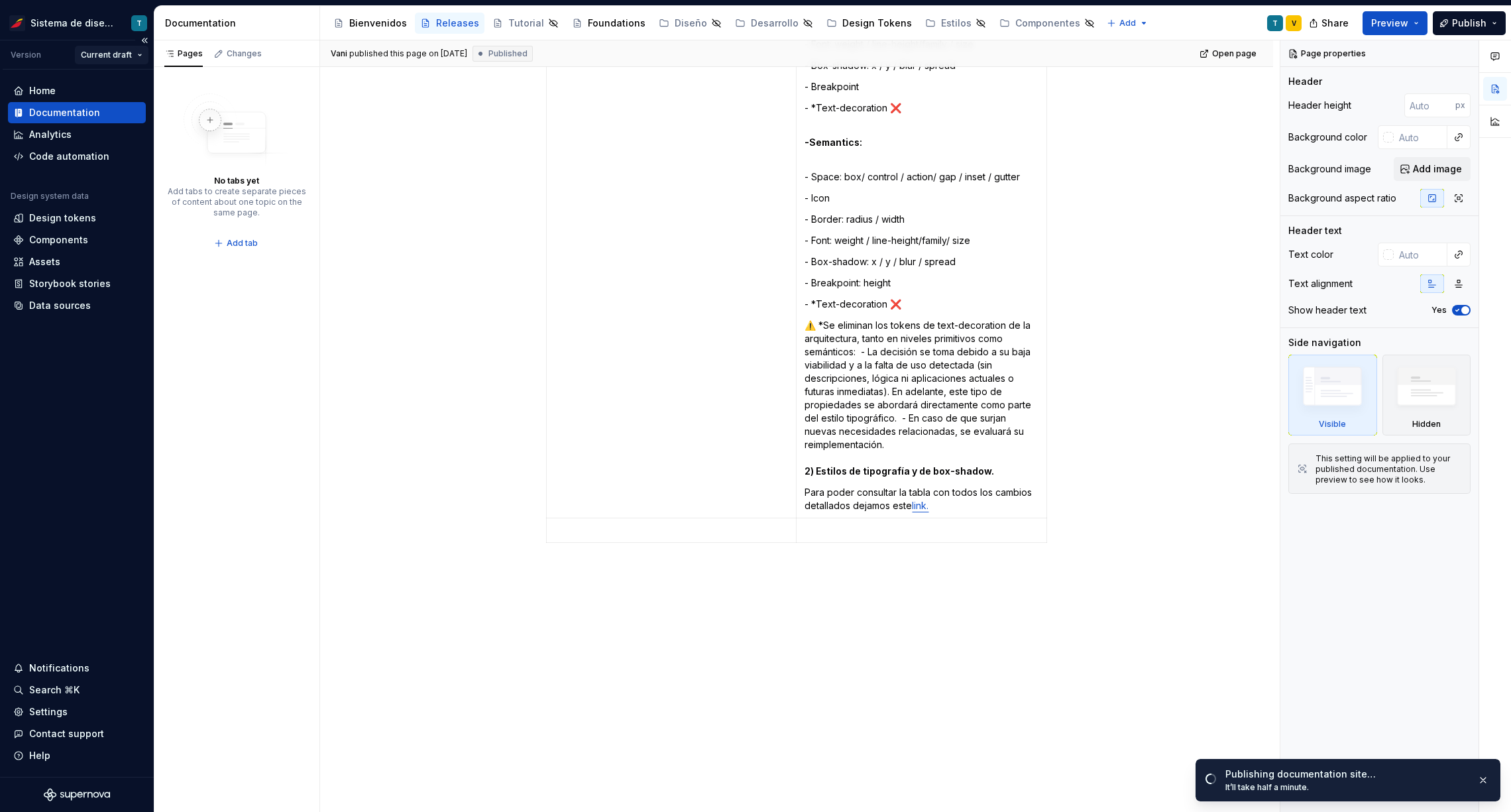
click at [116, 50] on html "Sistema de diseño Iberia T Version Current draft Home Documentation Analytics C…" at bounding box center [755, 406] width 1511 height 812
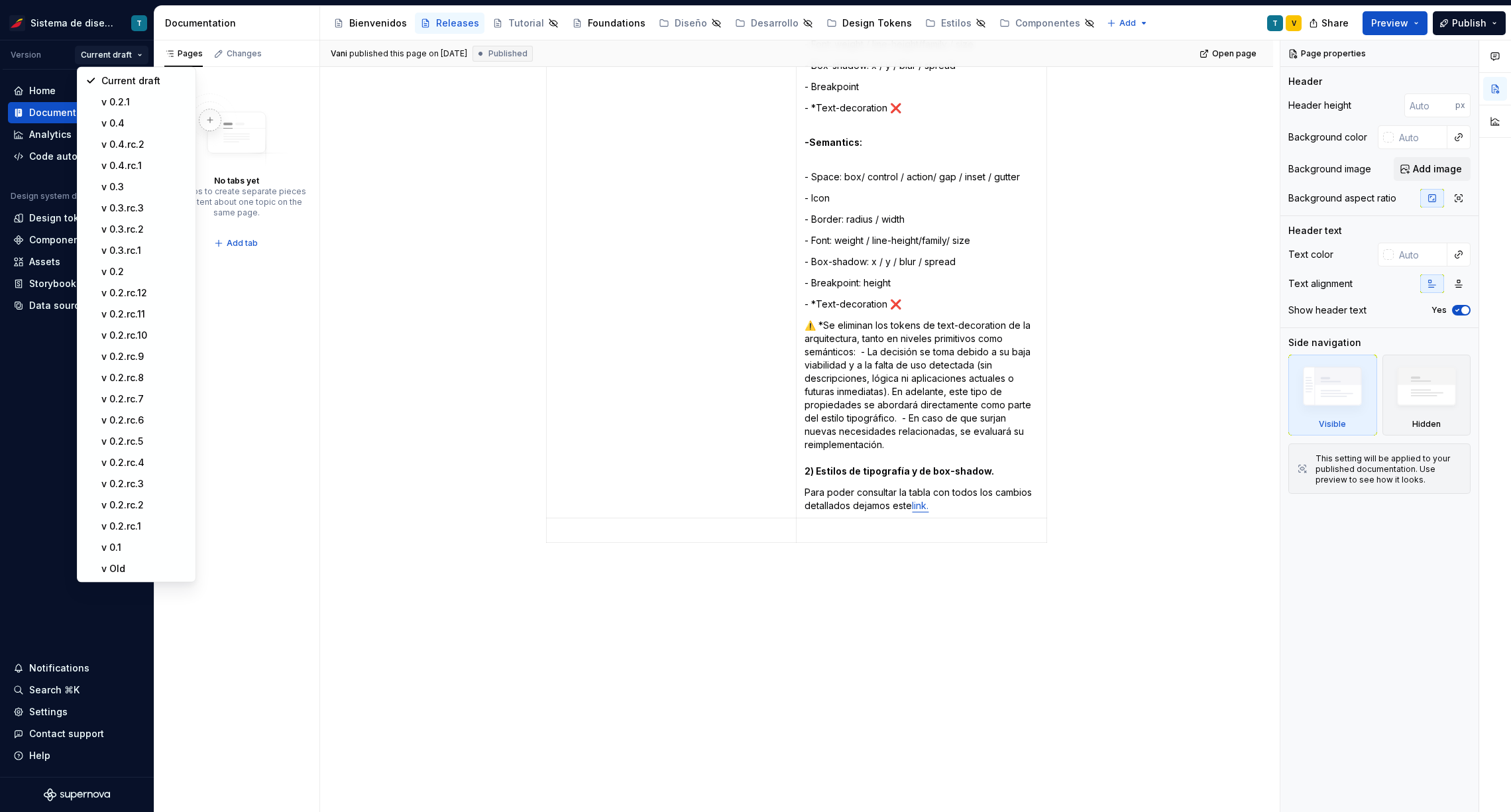
type textarea "*"
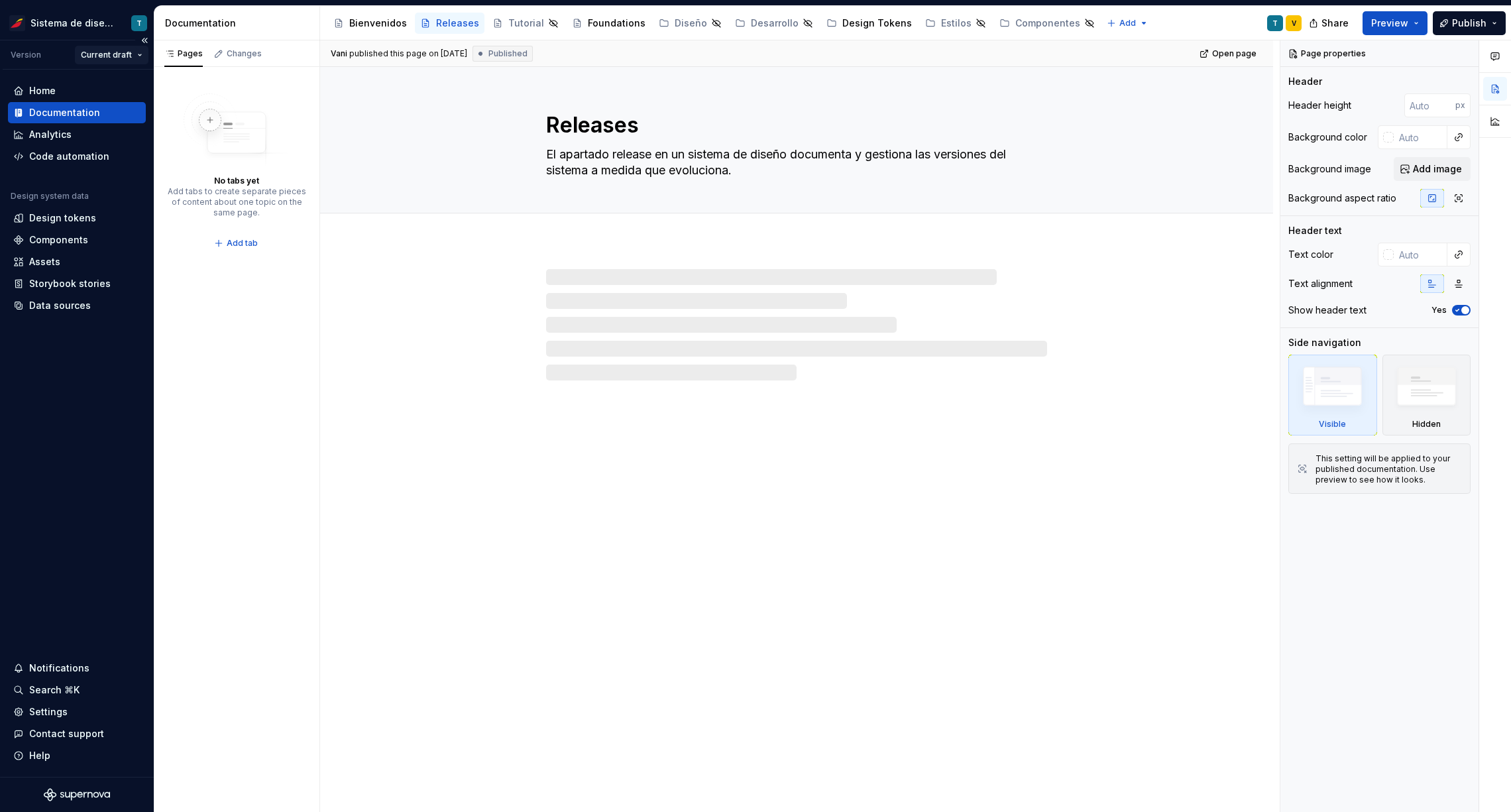
click at [129, 53] on html "Sistema de diseño Iberia T Version Current draft Home Documentation Analytics C…" at bounding box center [755, 406] width 1511 height 812
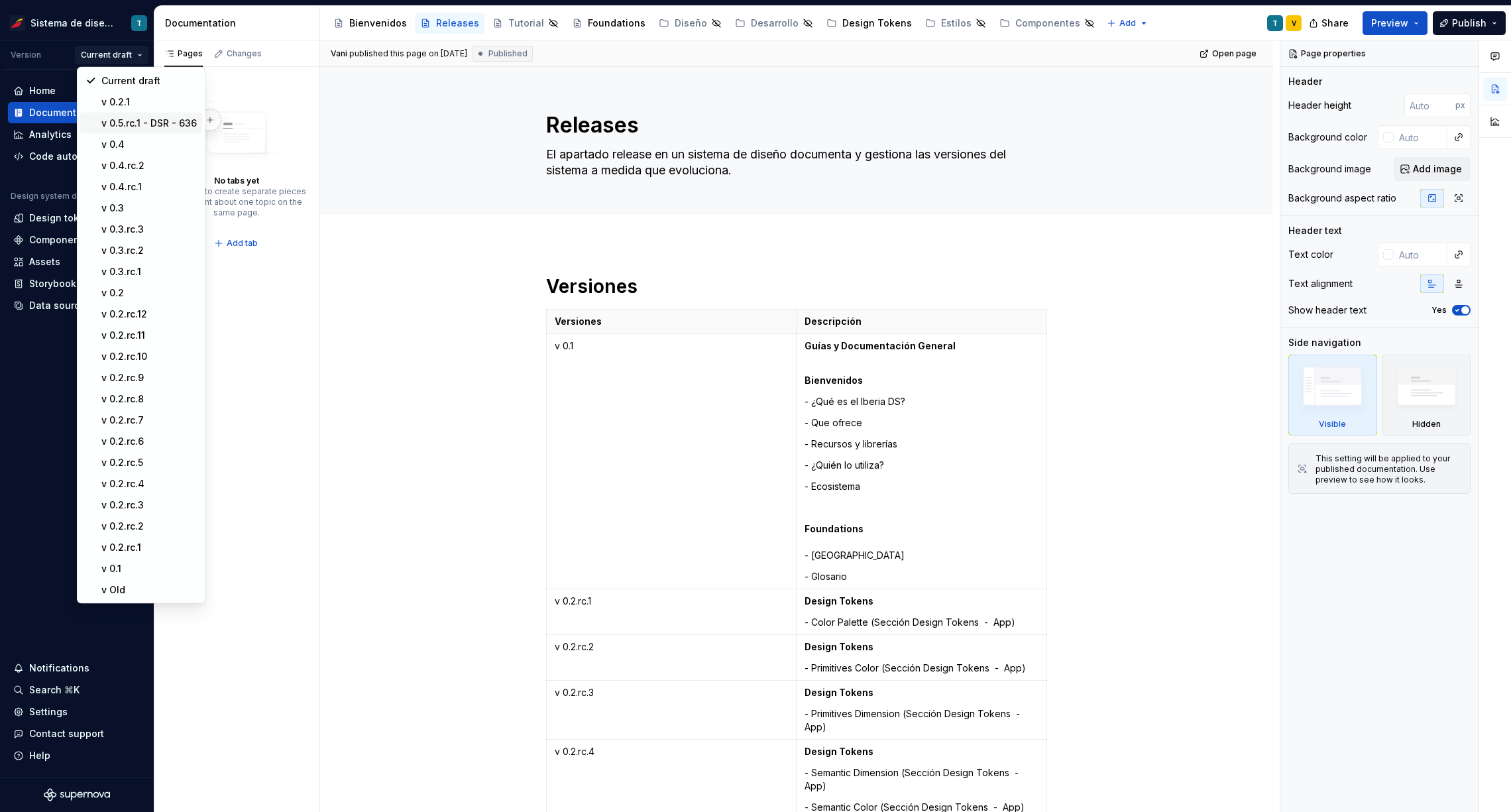
click at [141, 123] on div "v 0.5.rc.1 - DSR - 636" at bounding box center [149, 123] width 95 height 13
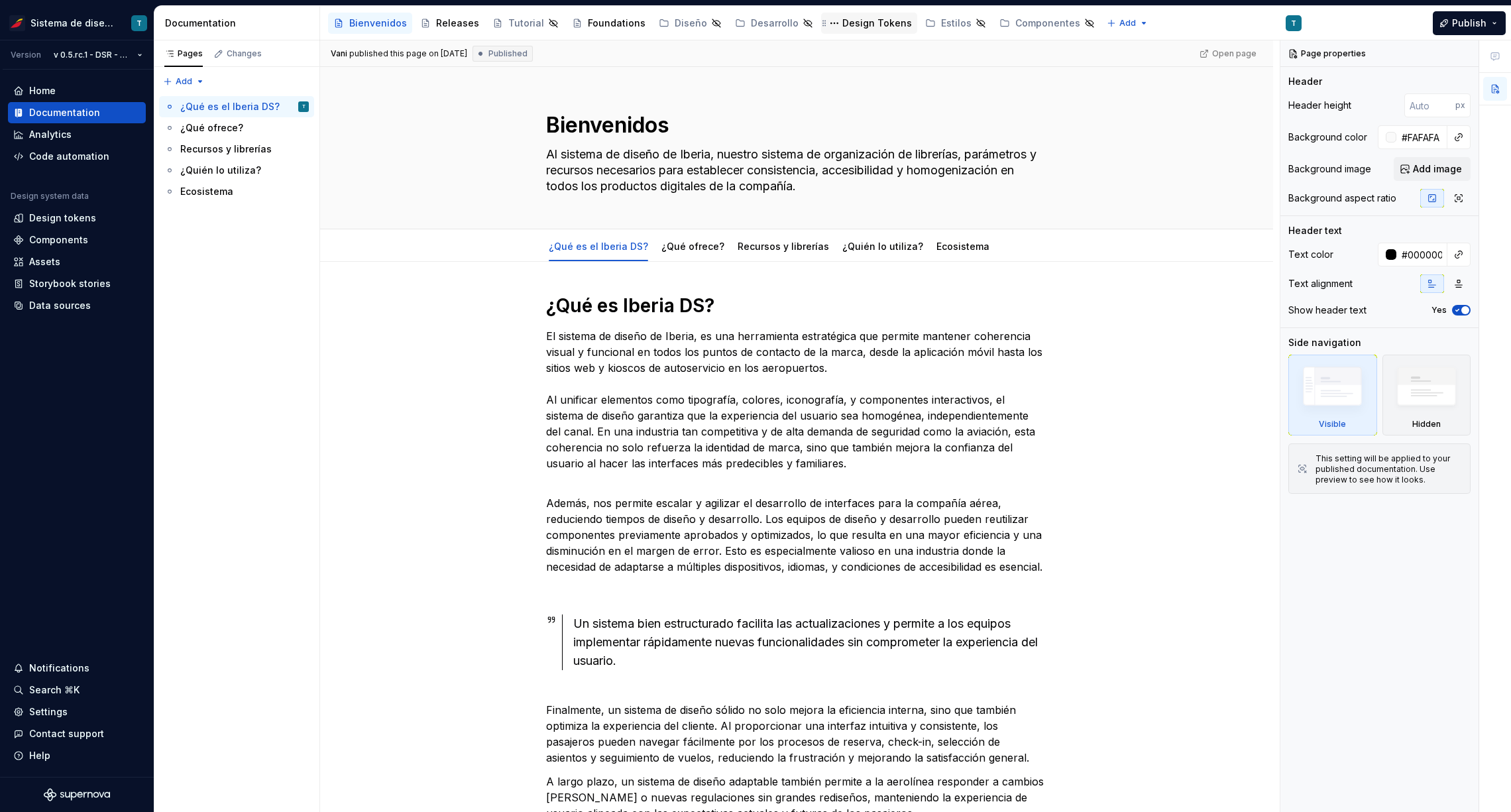
click at [842, 29] on div "Design Tokens" at bounding box center [877, 23] width 70 height 13
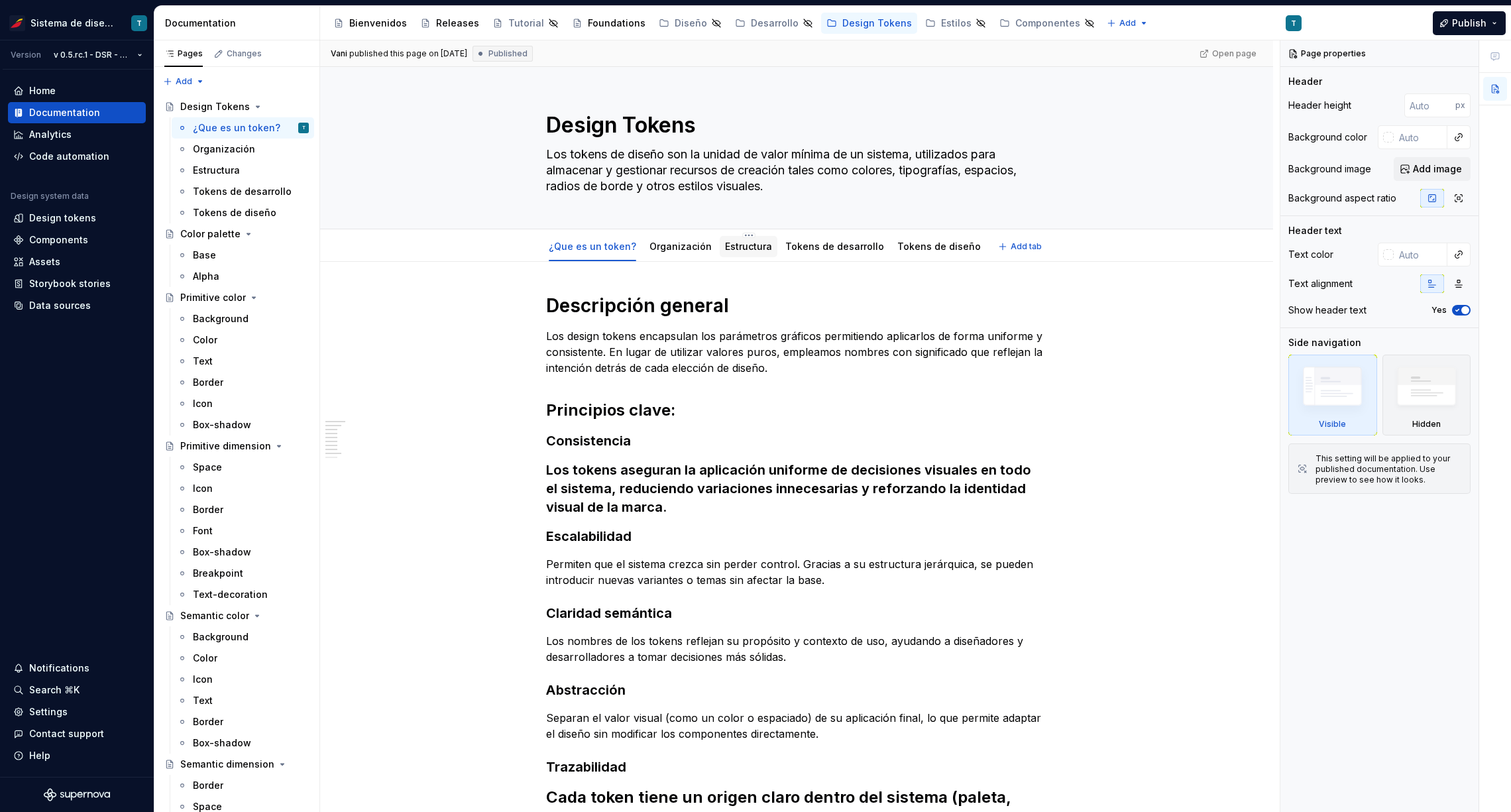
click at [738, 247] on link "Estructura" at bounding box center [749, 246] width 47 height 11
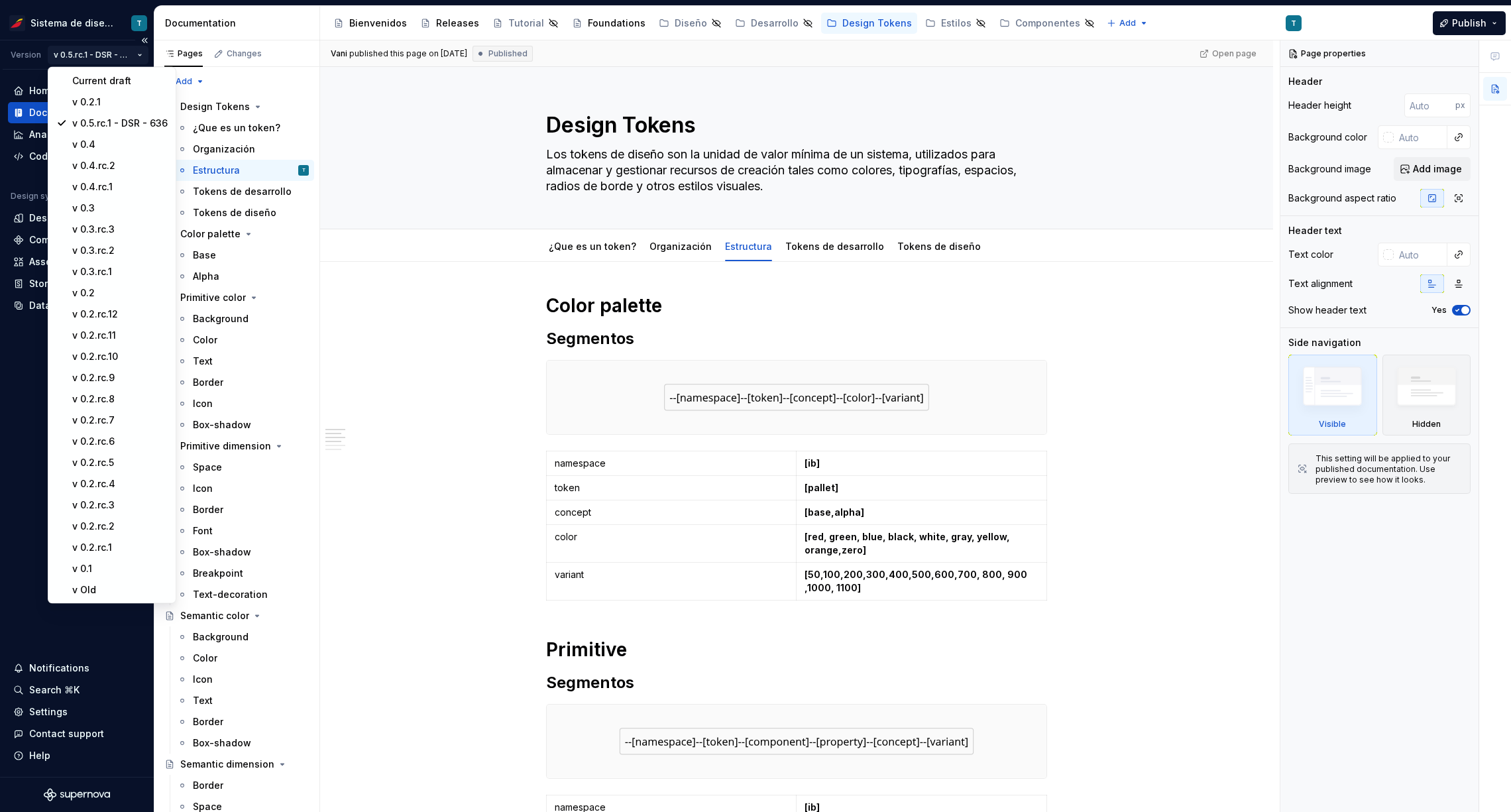
click at [79, 49] on html "Sistema de diseño Iberia T Version v 0.5.rc.1 - DSR - 636 Home Documentation An…" at bounding box center [755, 406] width 1511 height 812
click at [97, 124] on div "v 0.5.rc.1 - DSR - 636" at bounding box center [120, 123] width 95 height 13
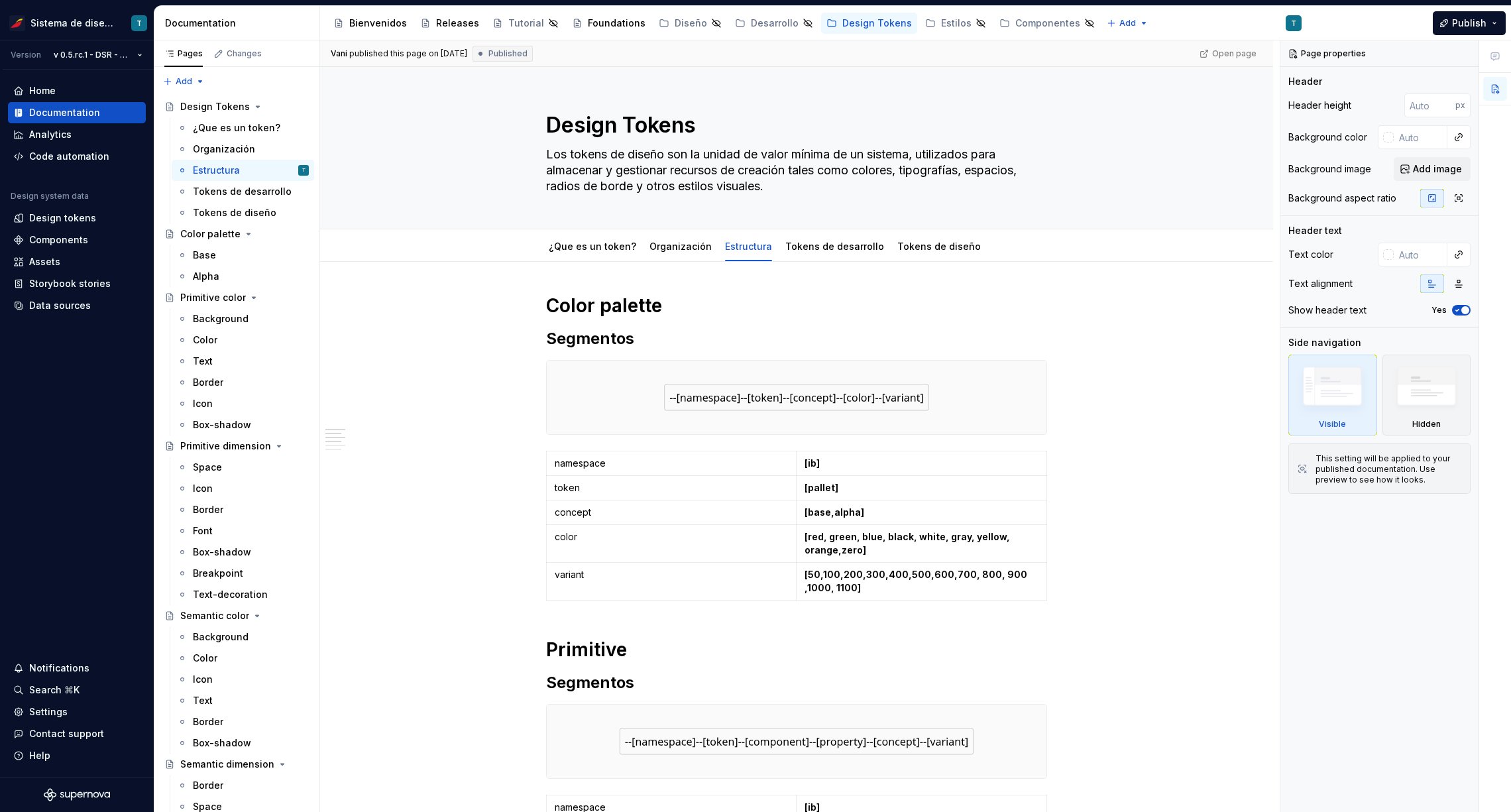
click at [97, 124] on div "Analytics" at bounding box center [77, 134] width 138 height 21
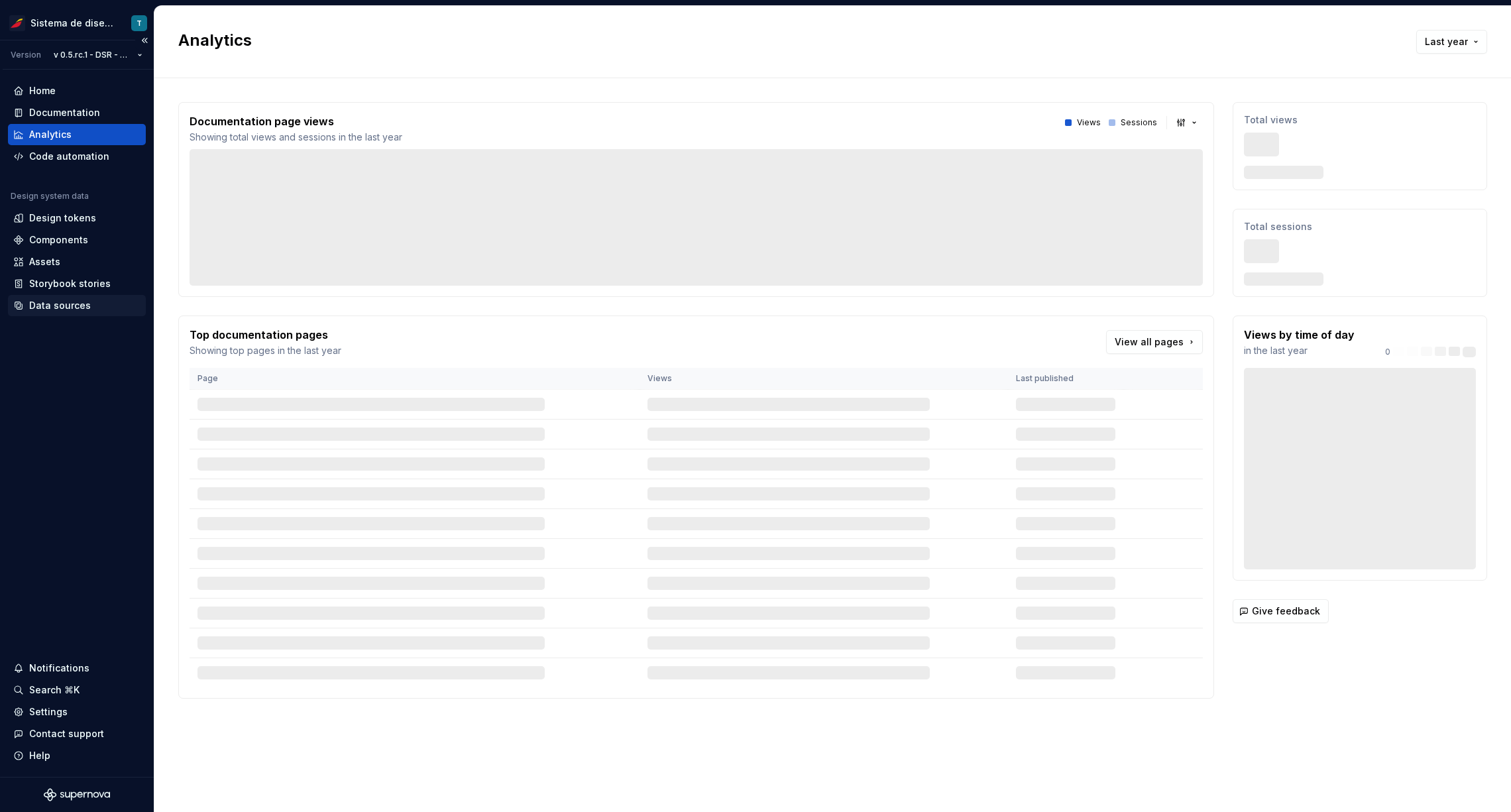
click at [54, 308] on div "Data sources" at bounding box center [60, 306] width 61 height 13
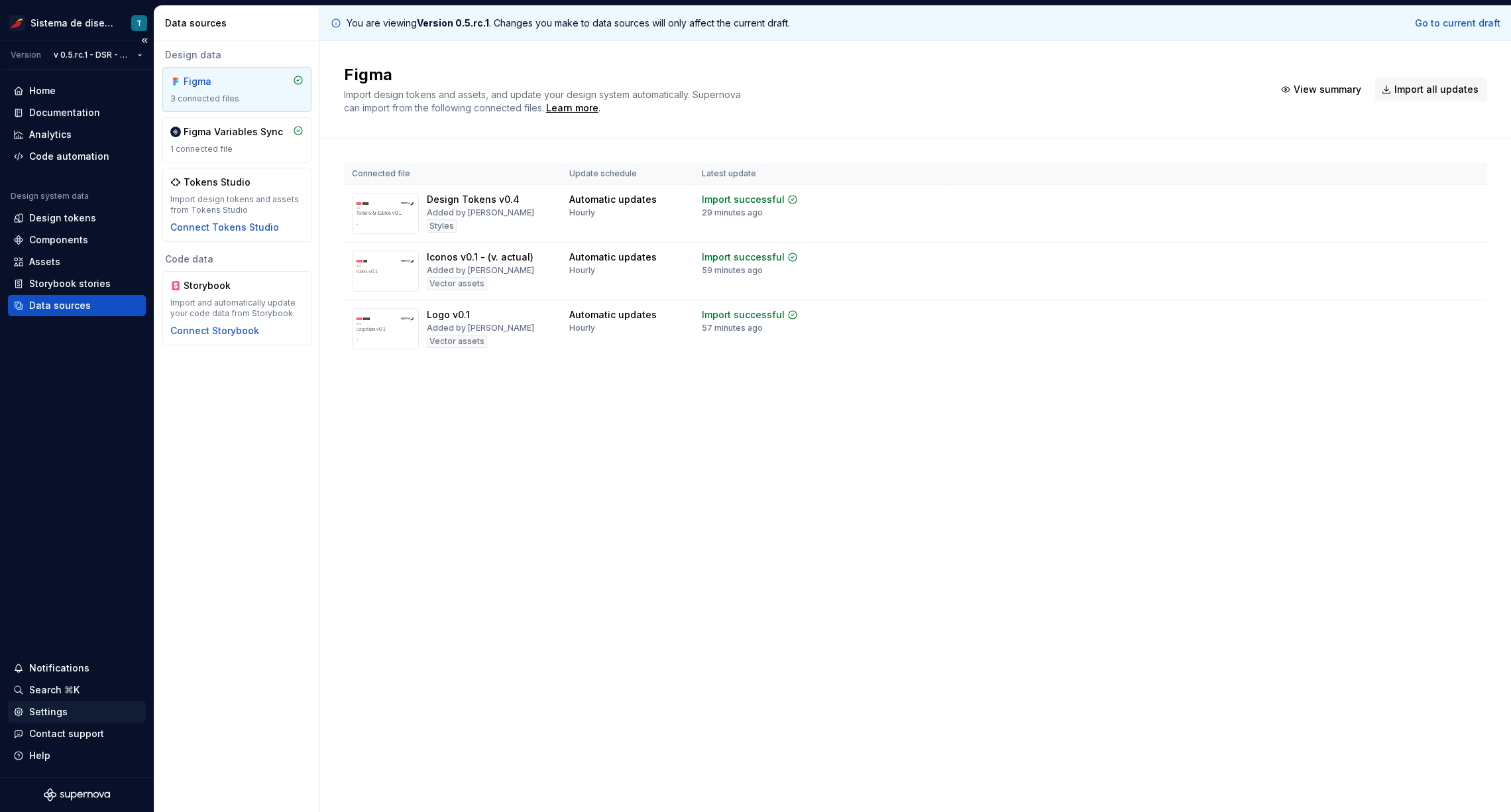
click at [56, 713] on div "Settings" at bounding box center [48, 712] width 39 height 13
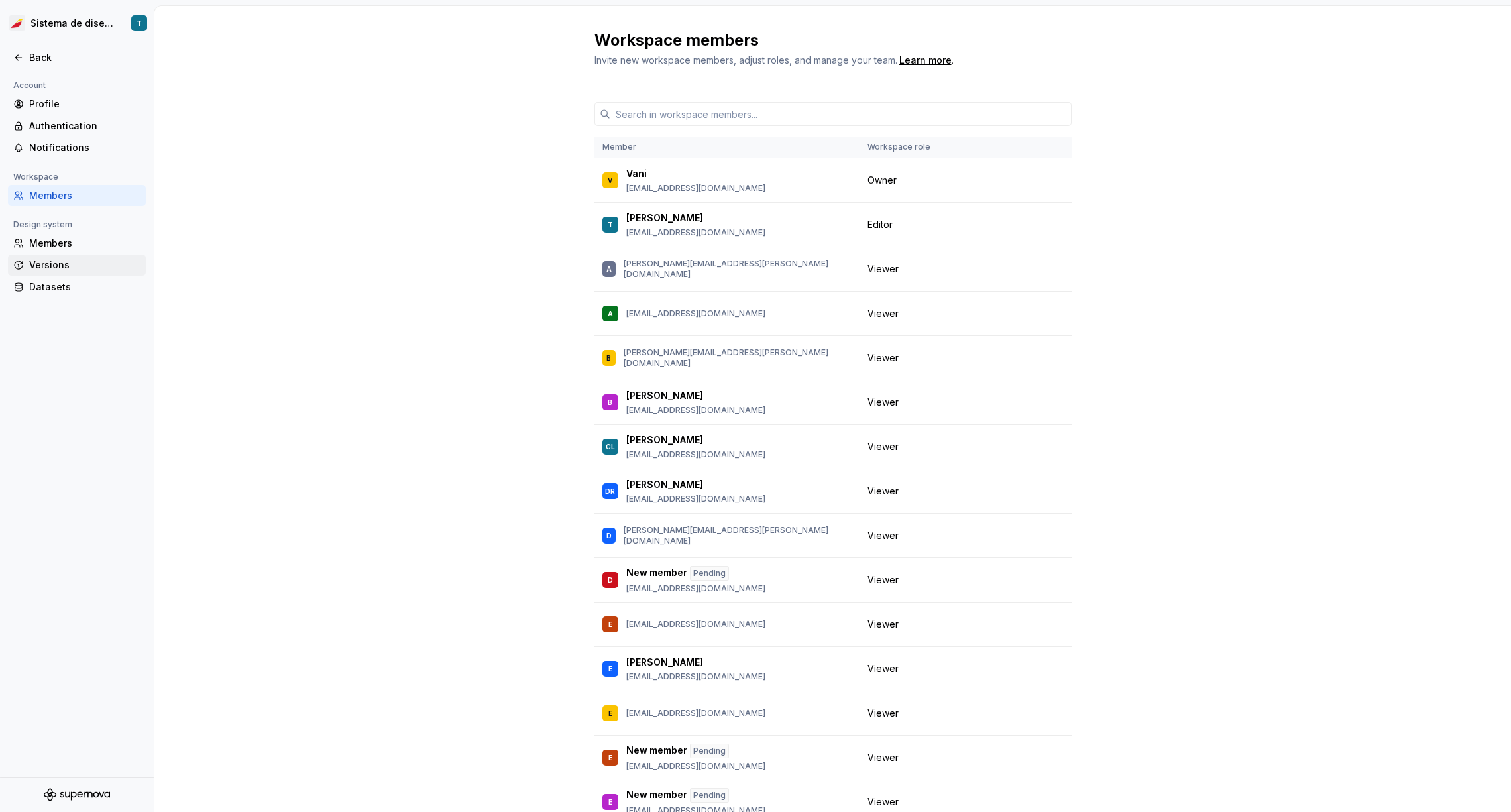
click at [58, 263] on div "Versions" at bounding box center [85, 265] width 111 height 13
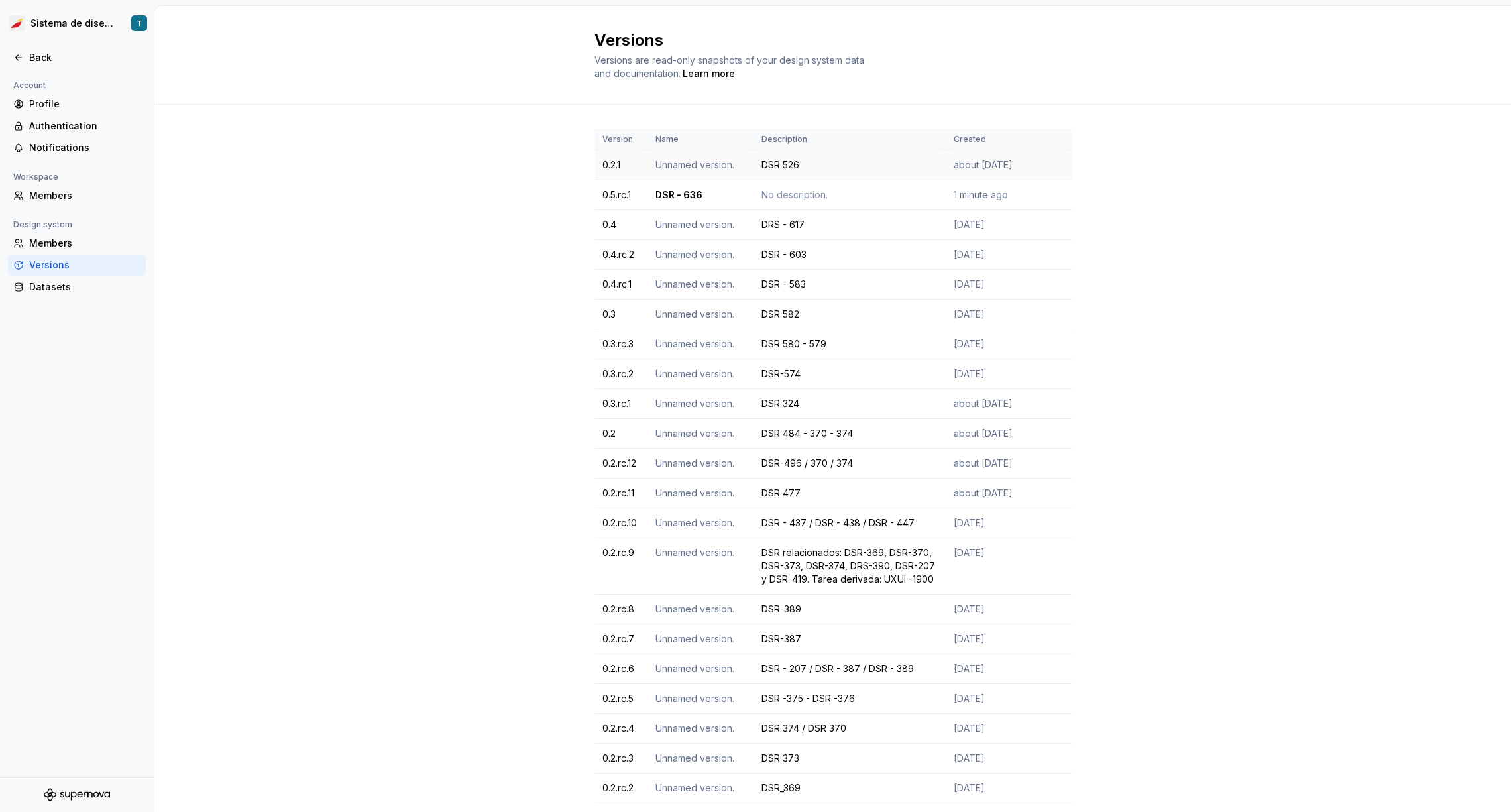
drag, startPoint x: 899, startPoint y: 165, endPoint x: 857, endPoint y: 164, distance: 42.0
click at [899, 165] on div "DSR 526" at bounding box center [850, 165] width 176 height 13
click at [740, 162] on td "Unnamed version." at bounding box center [700, 165] width 106 height 30
click at [656, 165] on td "Unnamed version." at bounding box center [700, 165] width 106 height 30
drag, startPoint x: 1024, startPoint y: 168, endPoint x: 1038, endPoint y: 168, distance: 14.0
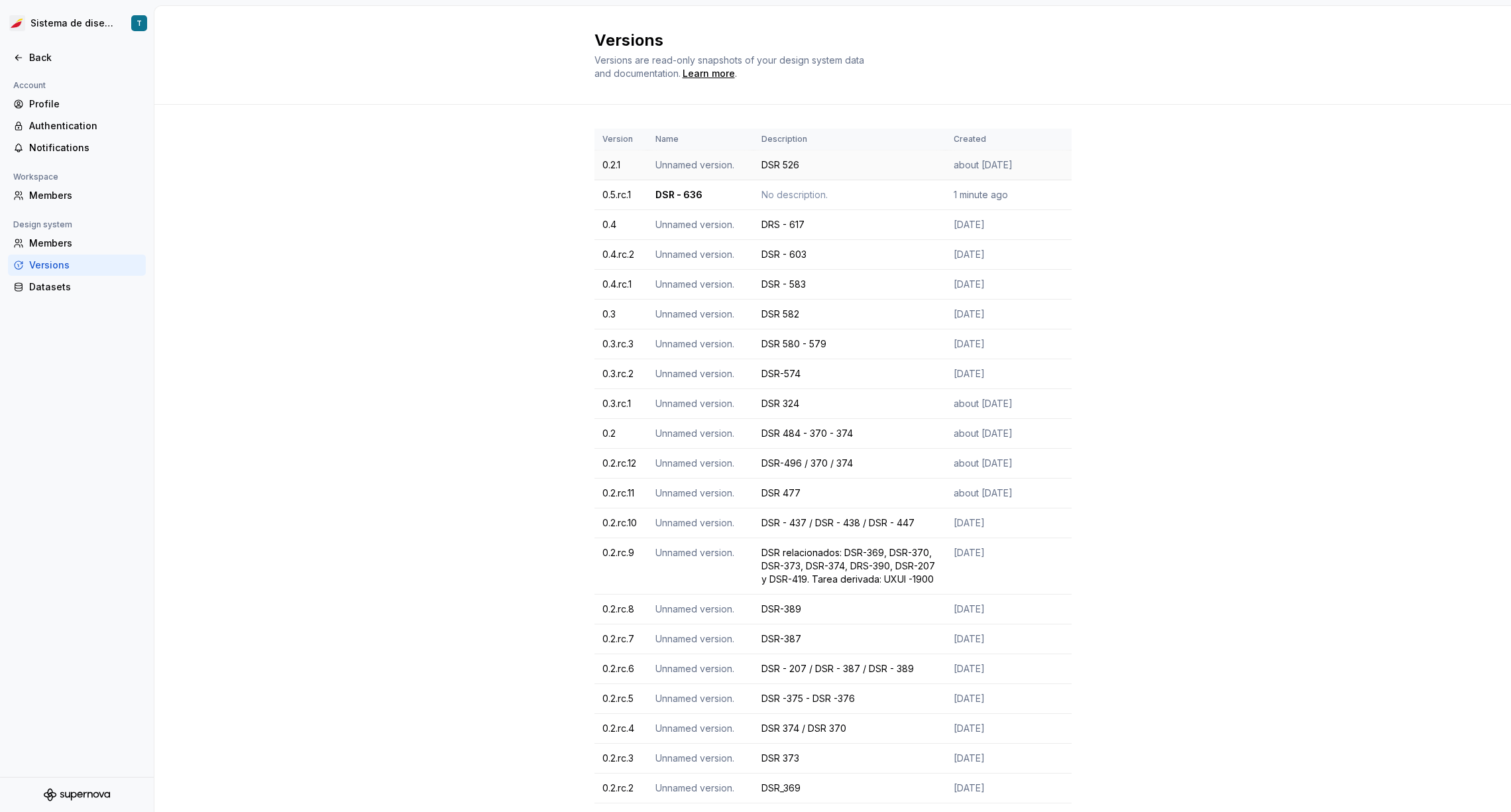
click at [1038, 168] on tr "0.2.1 Unnamed version. DSR 526 about [DATE]" at bounding box center [833, 165] width 477 height 30
drag, startPoint x: 1064, startPoint y: 162, endPoint x: 902, endPoint y: 171, distance: 162.2
click at [941, 170] on div "Version Name Description Created 0.2.1 Unnamed version. DSR 526 about [DATE] 0.…" at bounding box center [833, 530] width 1357 height 851
drag, startPoint x: 902, startPoint y: 171, endPoint x: 855, endPoint y: 172, distance: 47.0
click at [894, 171] on div "DSR 526" at bounding box center [850, 165] width 176 height 13
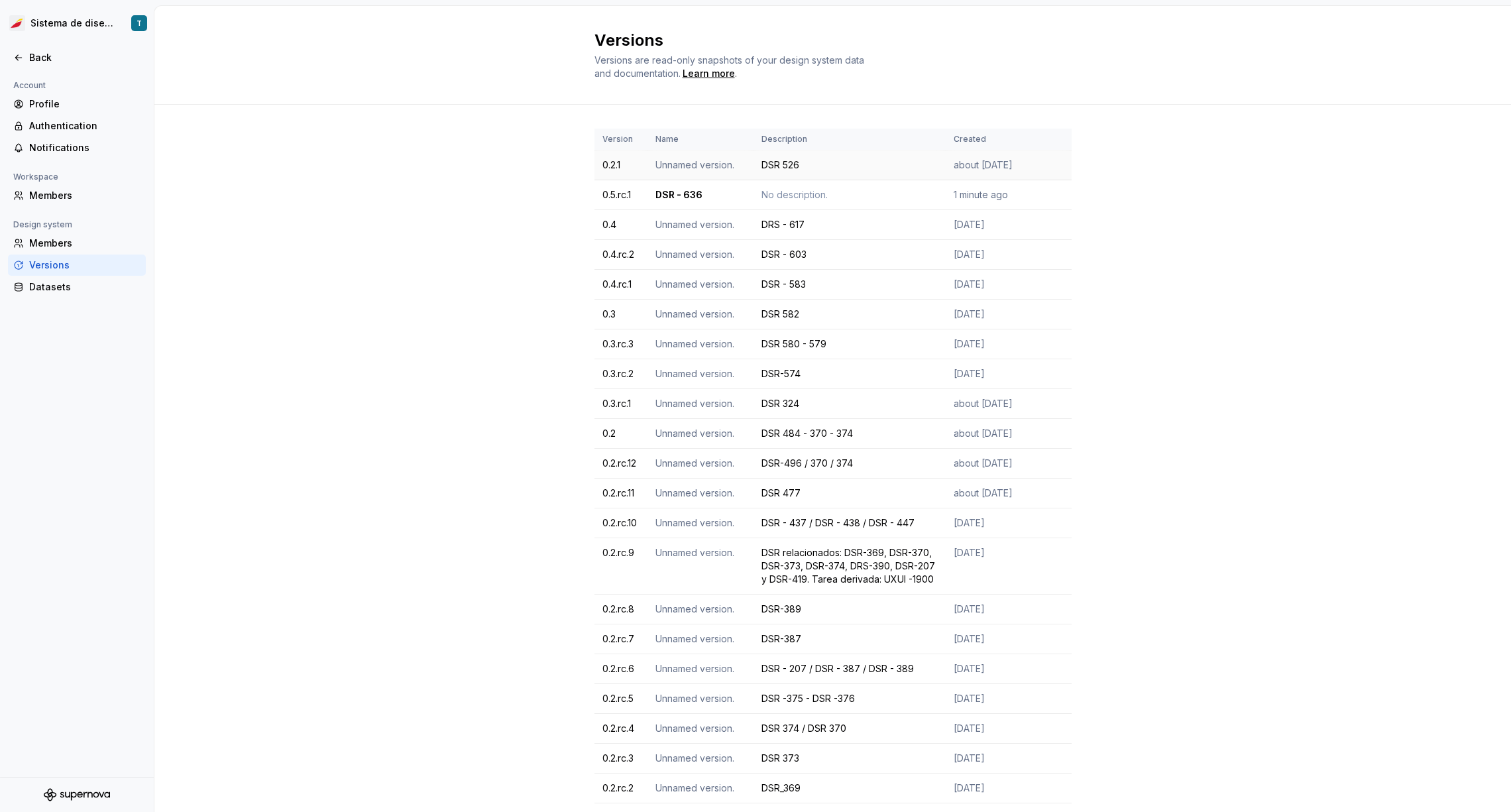
drag, startPoint x: 792, startPoint y: 176, endPoint x: 694, endPoint y: 166, distance: 98.5
click at [787, 176] on td "DSR 526" at bounding box center [850, 165] width 192 height 30
drag, startPoint x: 694, startPoint y: 166, endPoint x: 629, endPoint y: 146, distance: 68.0
click at [672, 162] on tr "0.2.1 Unnamed version. DSR 526 about [DATE]" at bounding box center [833, 165] width 477 height 30
drag, startPoint x: 762, startPoint y: 140, endPoint x: 1140, endPoint y: 144, distance: 378.0
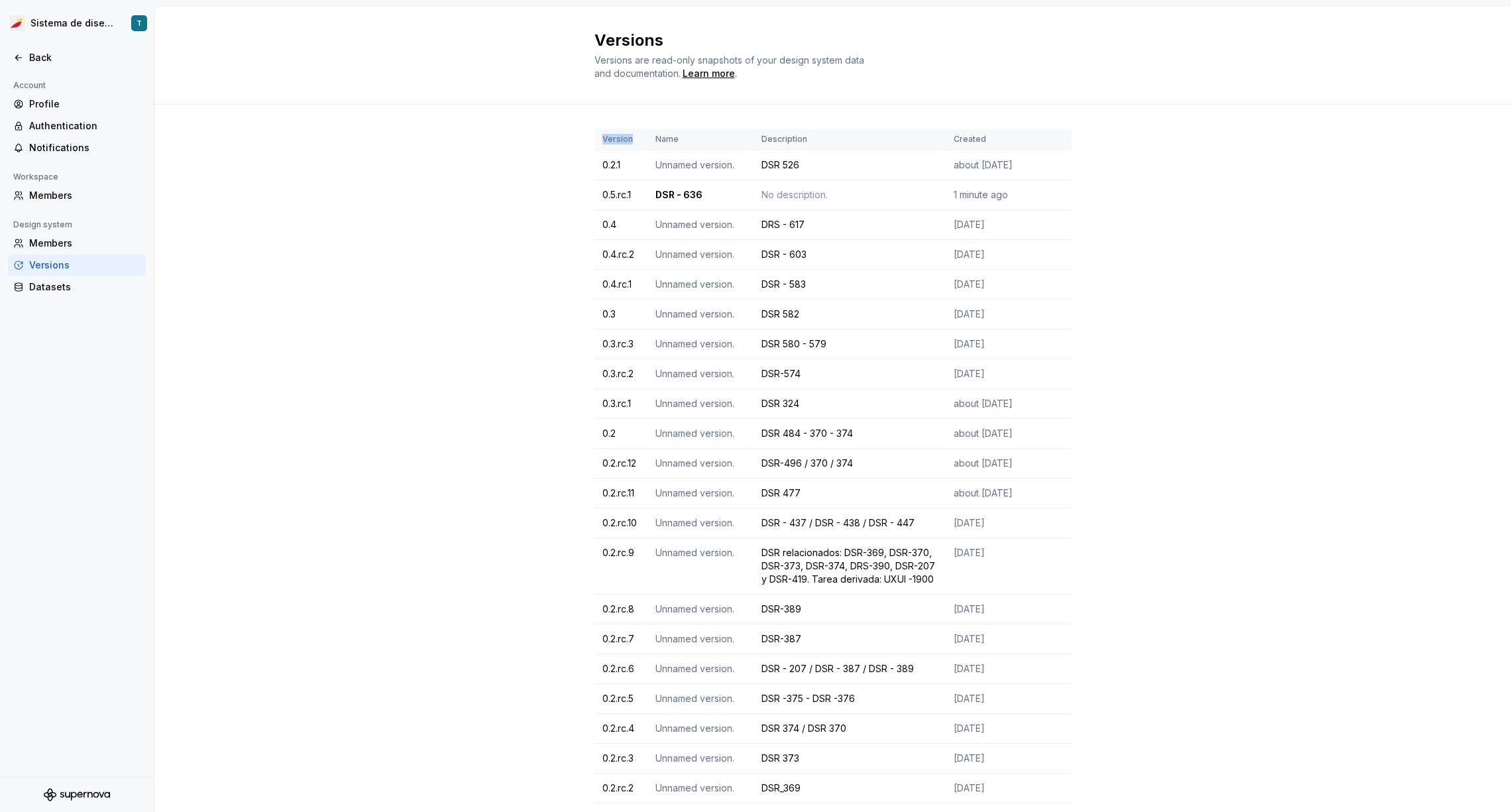
click at [1131, 148] on div "Version Name Description Created 0.2.1 Unnamed version. DSR 526 about [DATE] 0.…" at bounding box center [833, 530] width 1357 height 851
drag, startPoint x: 1139, startPoint y: 144, endPoint x: 594, endPoint y: 154, distance: 545.1
click at [1021, 141] on div "Version Name Description Created 0.2.1 Unnamed version. DSR 526 about [DATE] 0.…" at bounding box center [833, 530] width 1357 height 851
drag, startPoint x: 852, startPoint y: 150, endPoint x: 372, endPoint y: 213, distance: 484.1
click at [788, 157] on table "Version Name Description Created 0.2.1 Unnamed version. DSR 526 about [DATE] 0.…" at bounding box center [833, 517] width 477 height 777
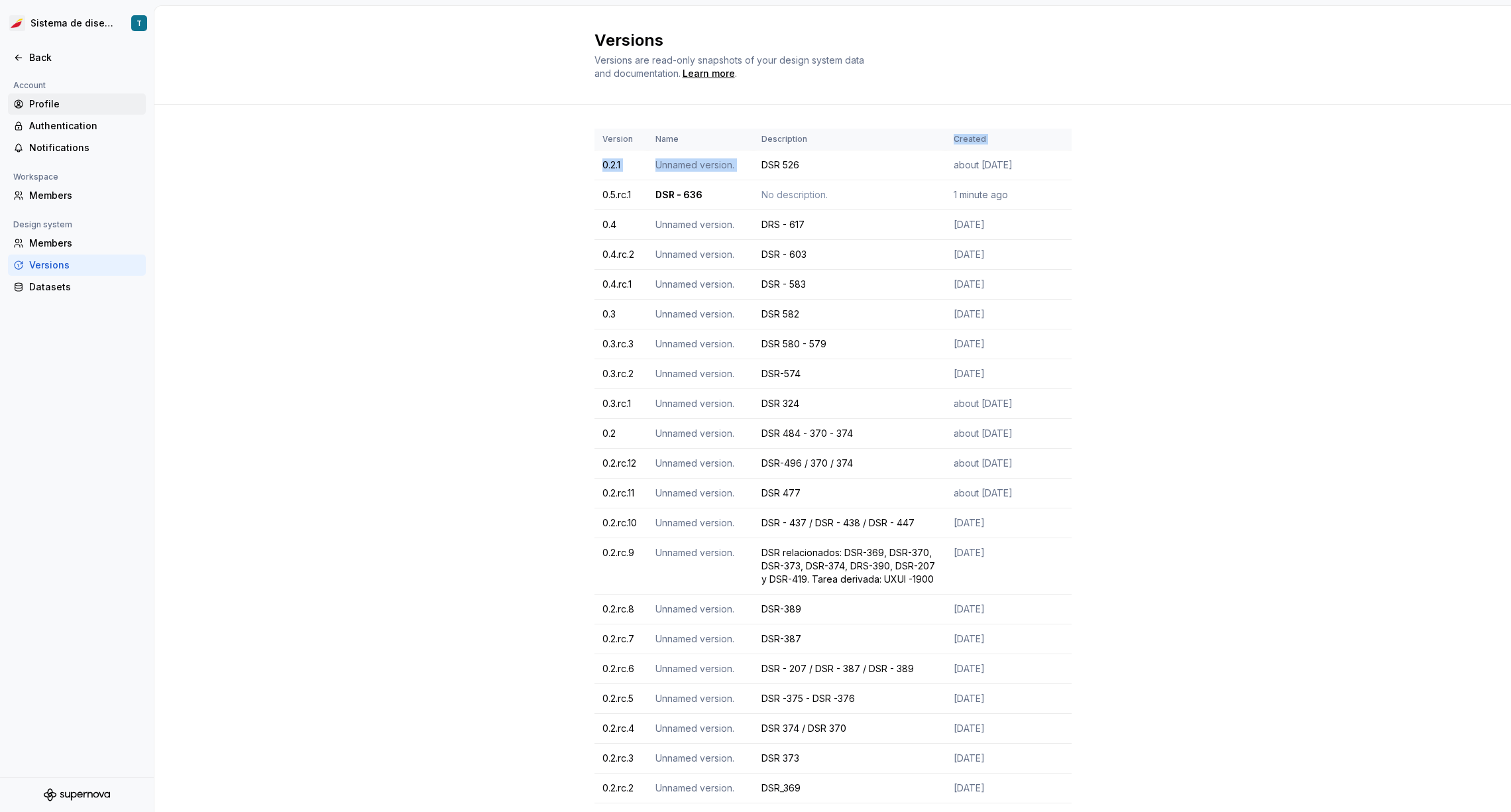
click at [80, 106] on div "Profile" at bounding box center [85, 104] width 111 height 13
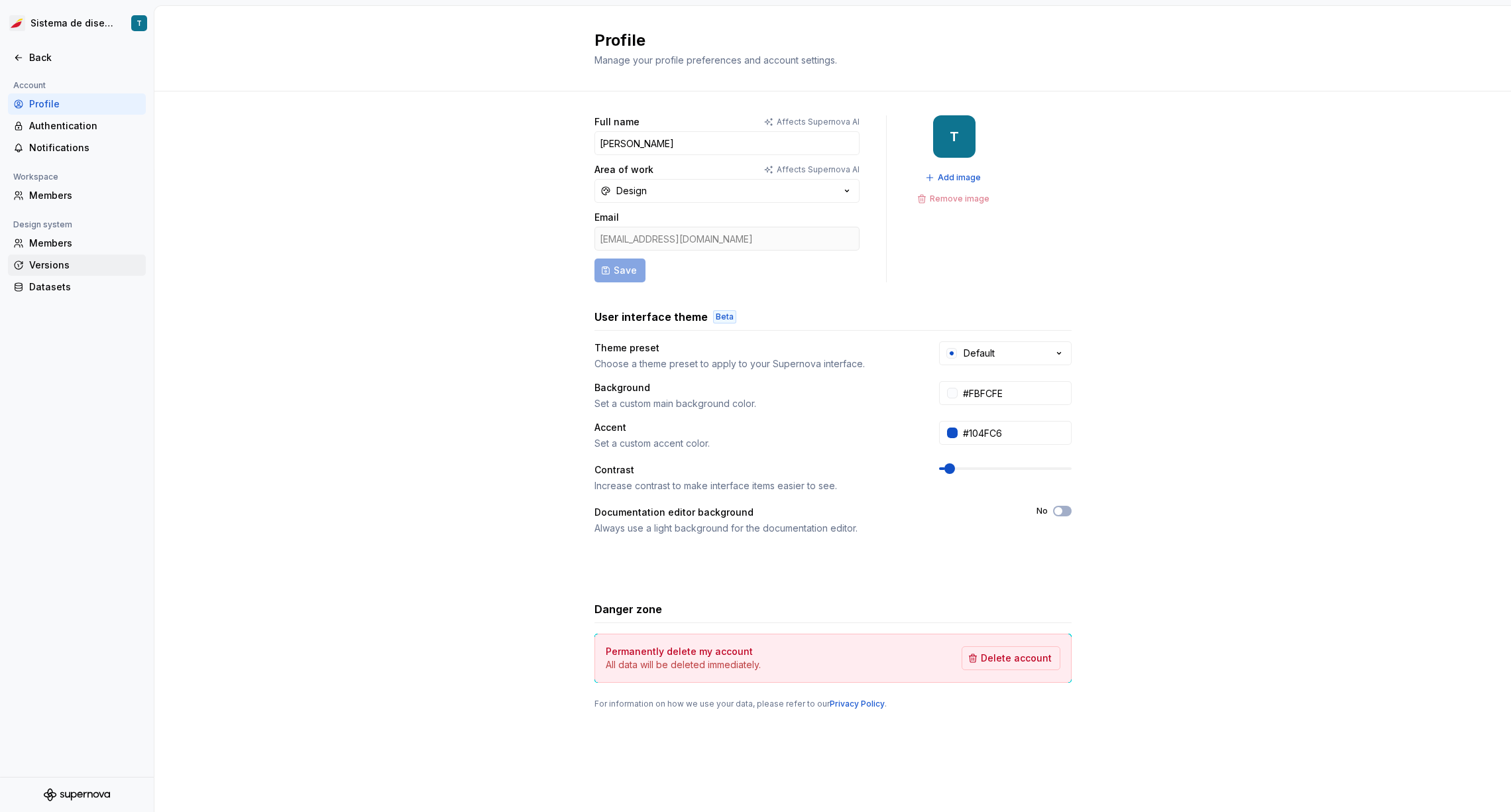
click at [56, 265] on div "Versions" at bounding box center [85, 265] width 111 height 13
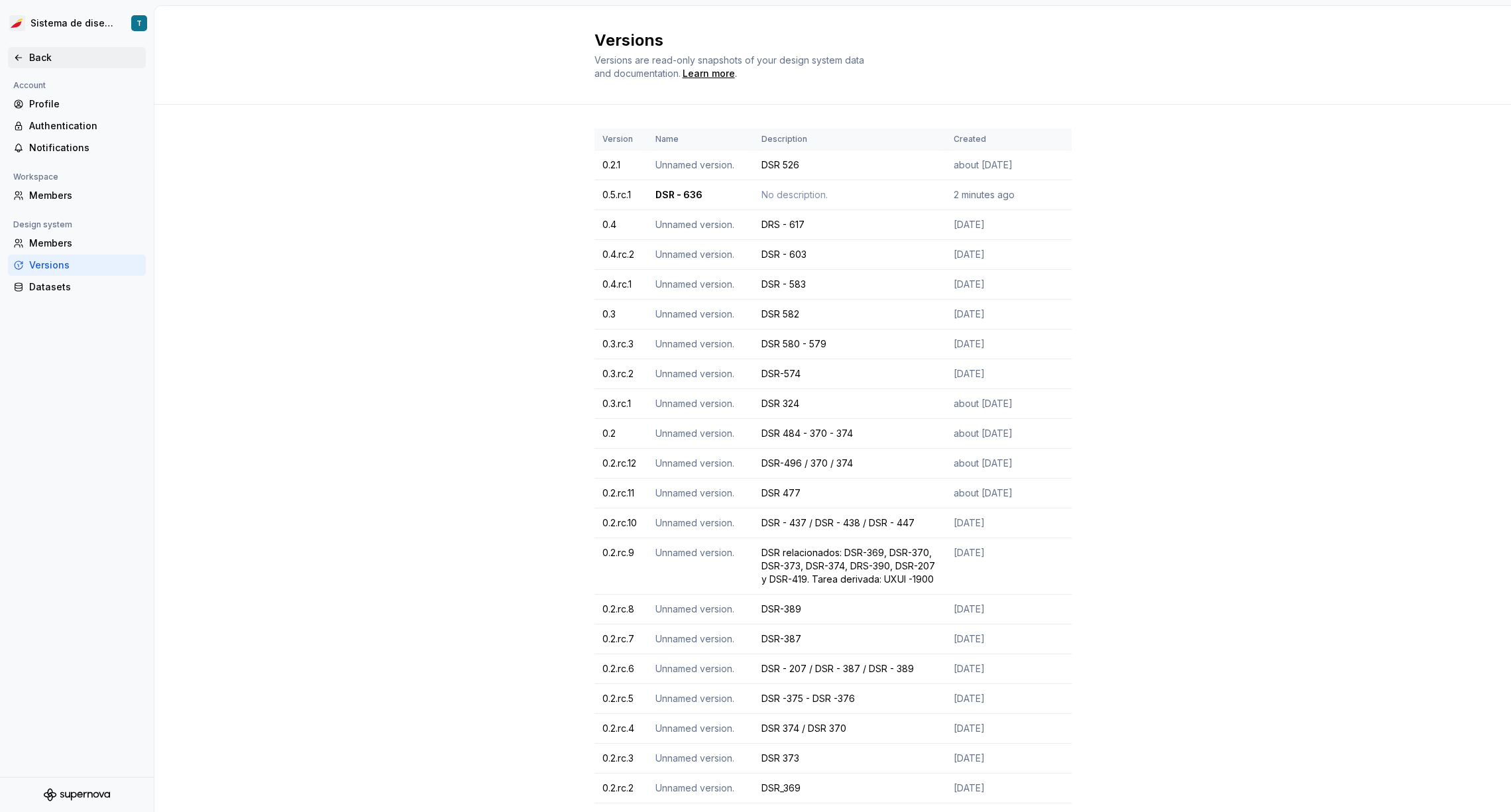
click at [23, 49] on div "Back" at bounding box center [77, 57] width 138 height 21
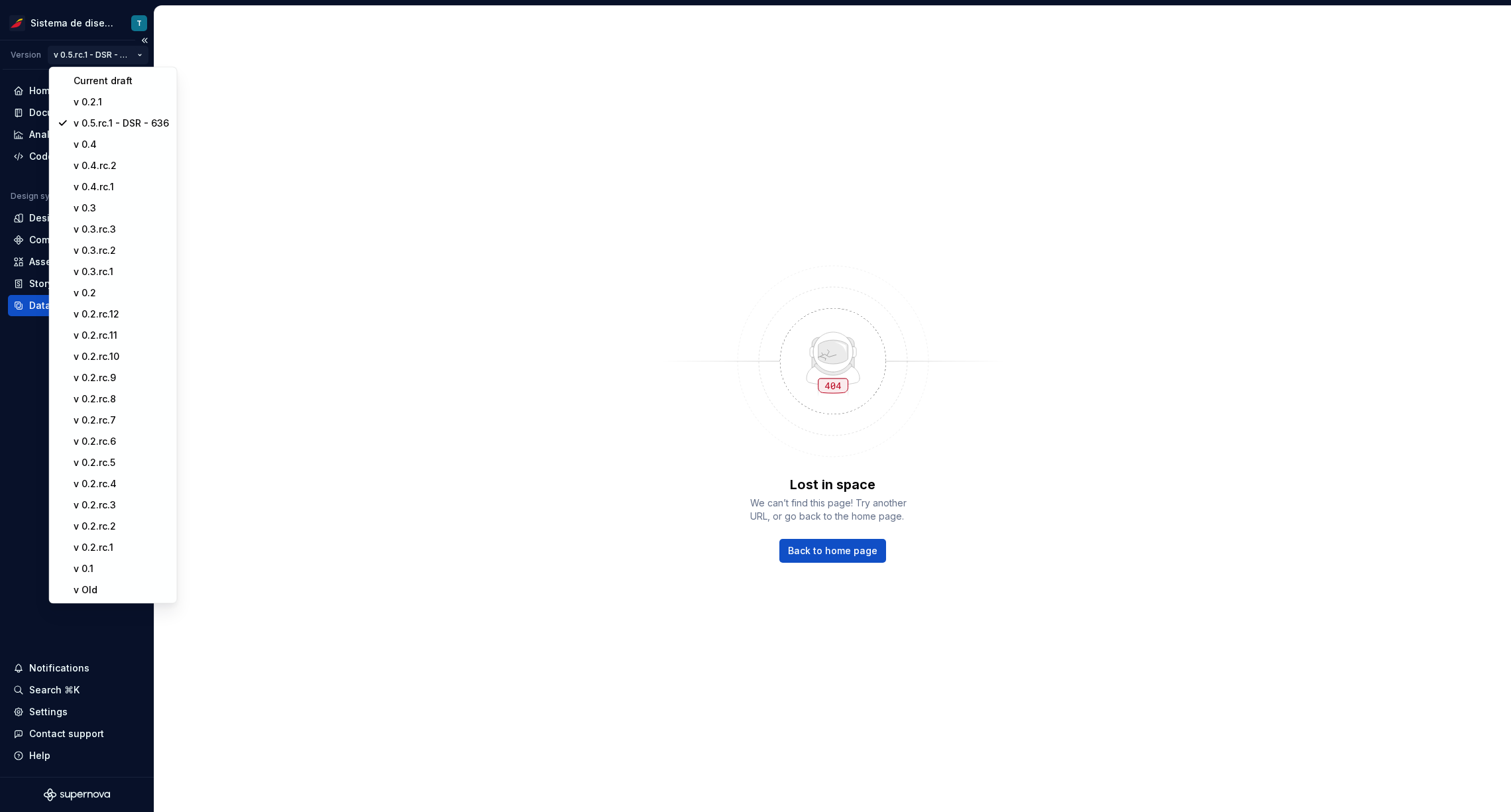
click at [94, 51] on html "Sistema de diseño Iberia T Version v 0.5.rc.1 - DSR - 636 Home Documentation An…" at bounding box center [755, 406] width 1511 height 812
click at [92, 124] on div "v 0.5.rc.1 - DSR - 636" at bounding box center [120, 123] width 95 height 13
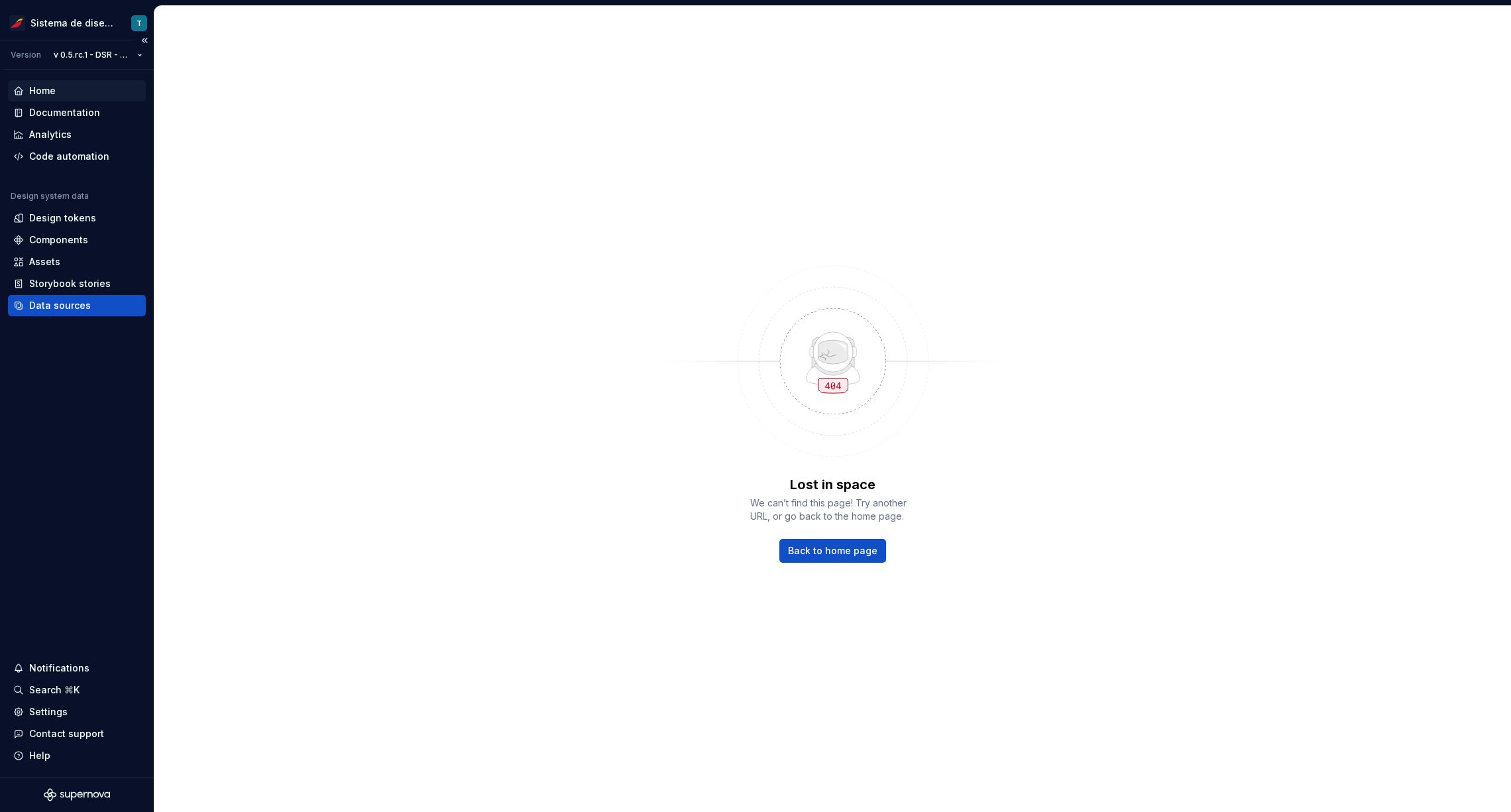
click at [54, 83] on div "Home" at bounding box center [77, 91] width 138 height 21
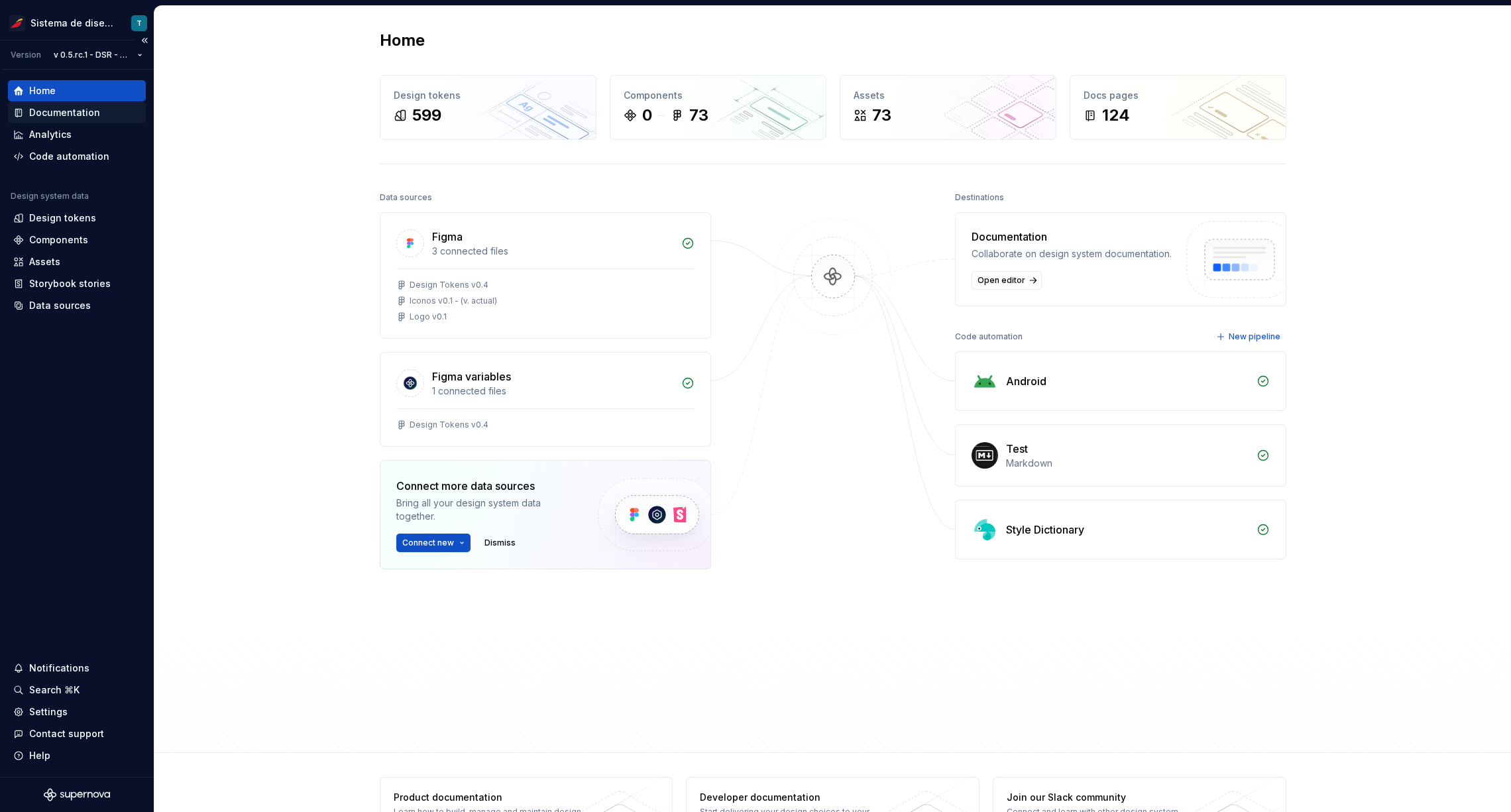
click at [57, 102] on div "Documentation" at bounding box center [77, 112] width 138 height 21
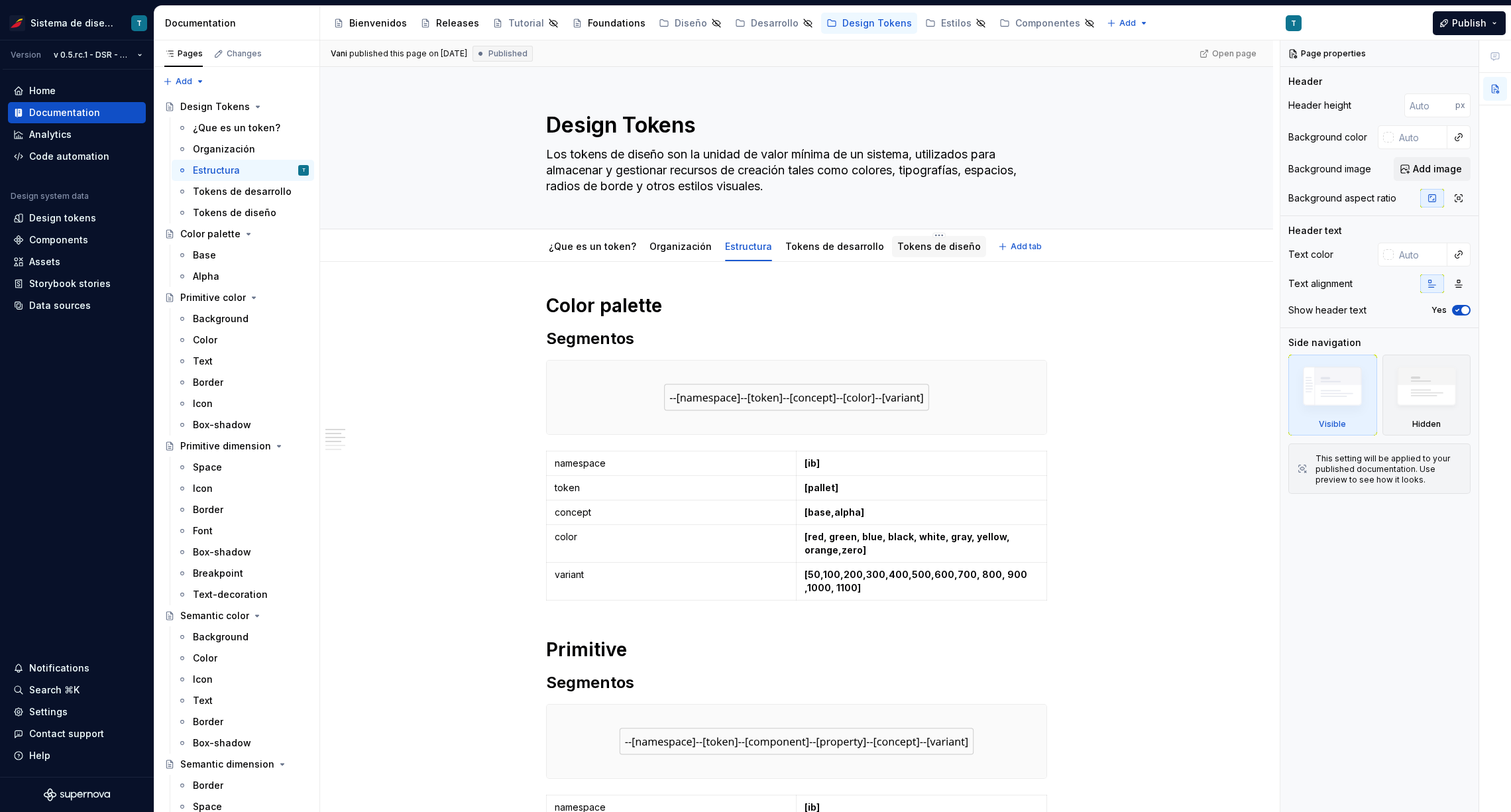
click at [919, 252] on div "Tokens de diseño" at bounding box center [939, 247] width 83 height 13
click at [97, 55] on html "Sistema de diseño Iberia T Version v 0.5.rc.1 - DSR - 636 Home Documentation An…" at bounding box center [755, 406] width 1511 height 812
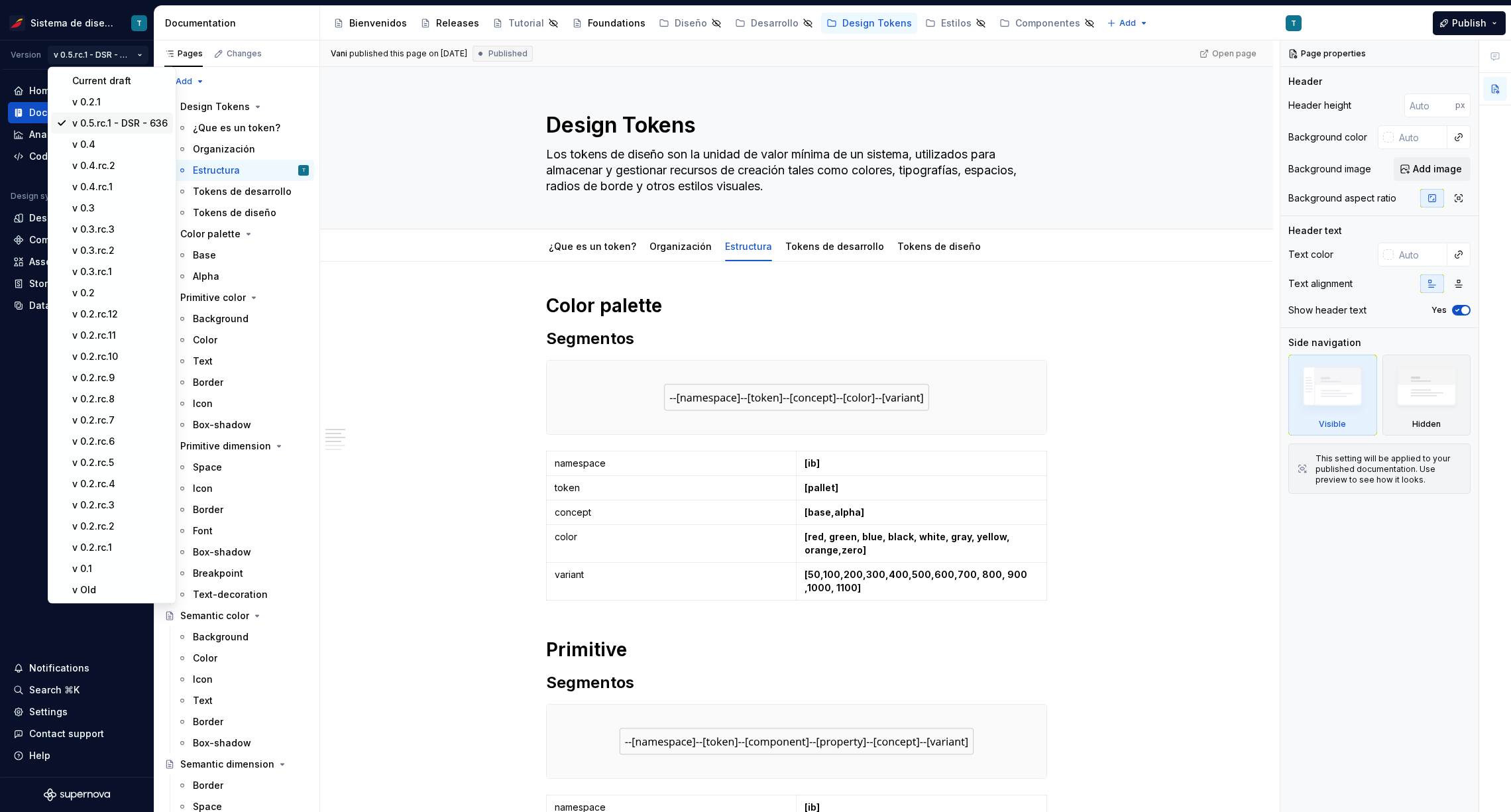
click at [139, 118] on div "v 0.5.rc.1 - DSR - 636" at bounding box center [120, 123] width 95 height 13
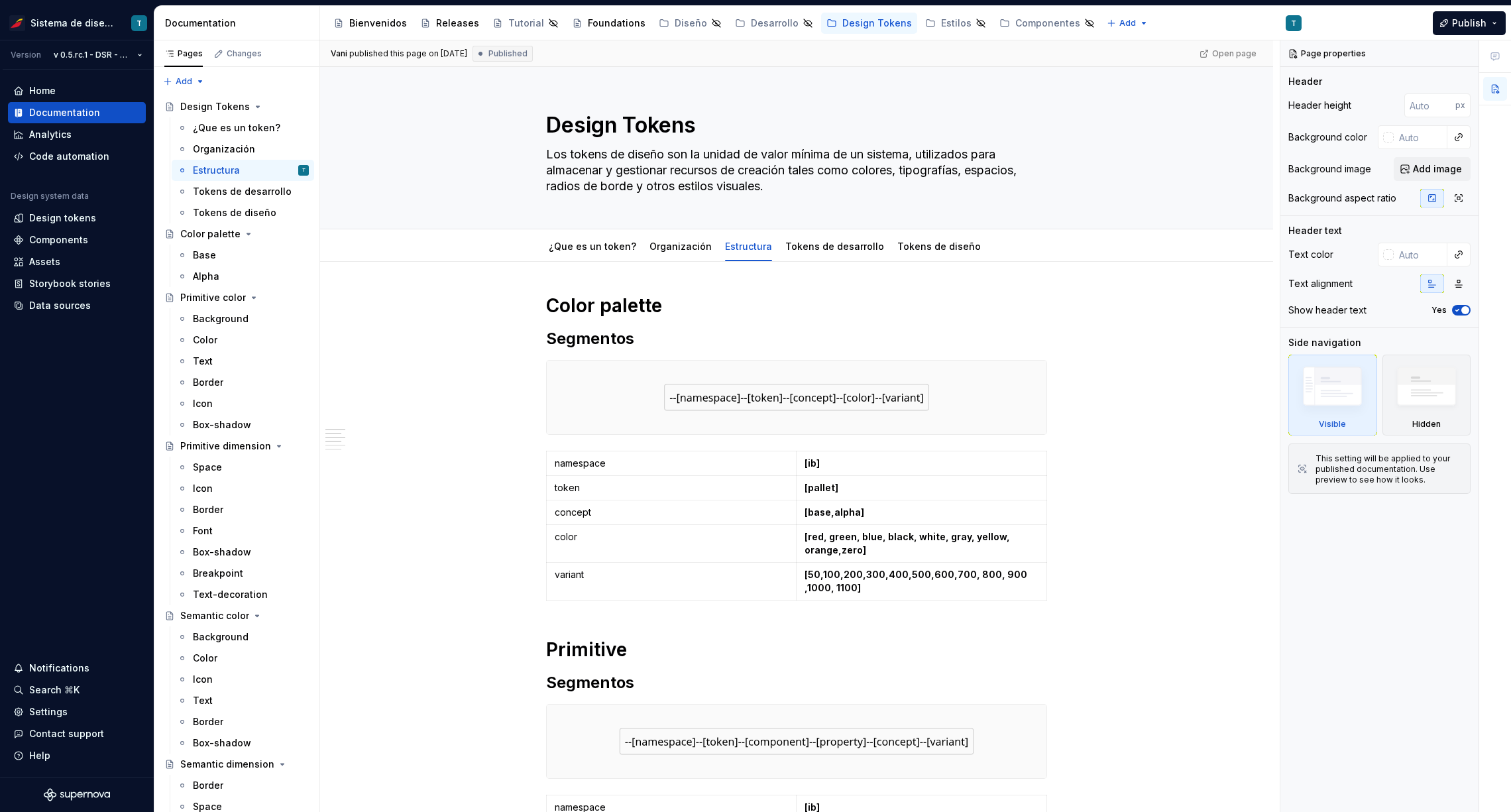
click at [139, 118] on div "Documentation" at bounding box center [77, 113] width 127 height 13
click at [204, 470] on div "Space" at bounding box center [208, 467] width 29 height 13
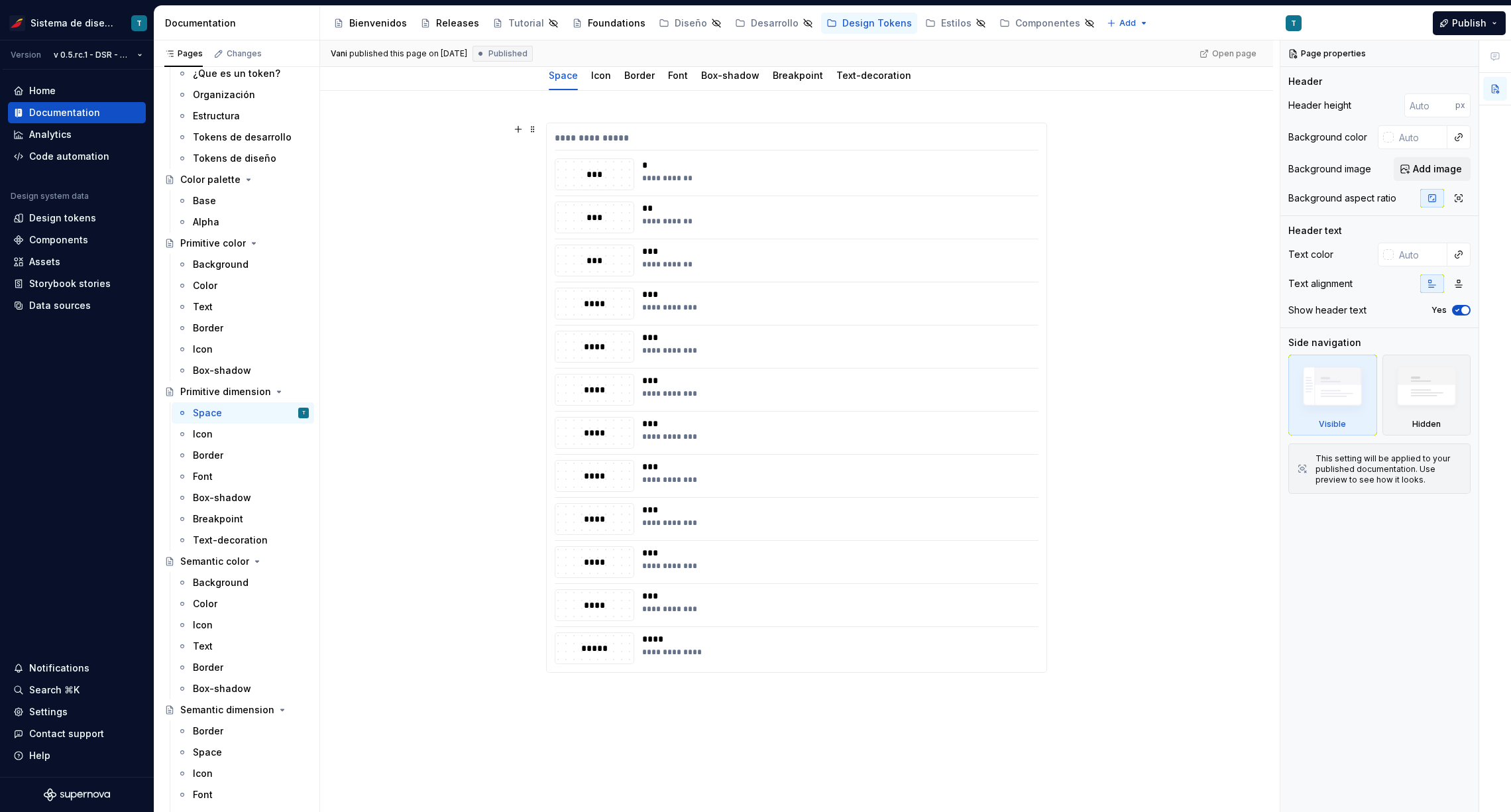
scroll to position [217, 0]
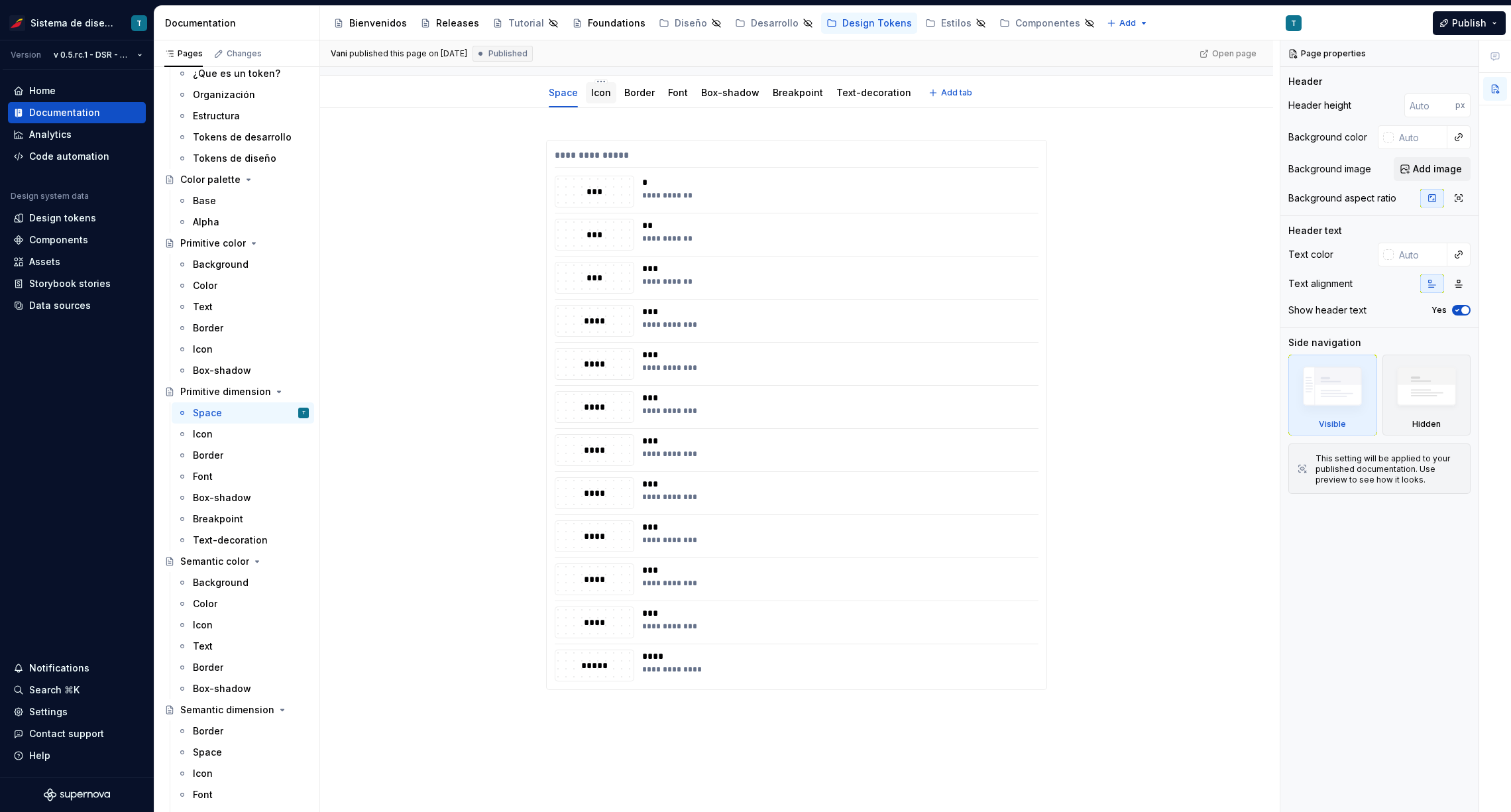
click at [602, 94] on link "Icon" at bounding box center [601, 92] width 20 height 11
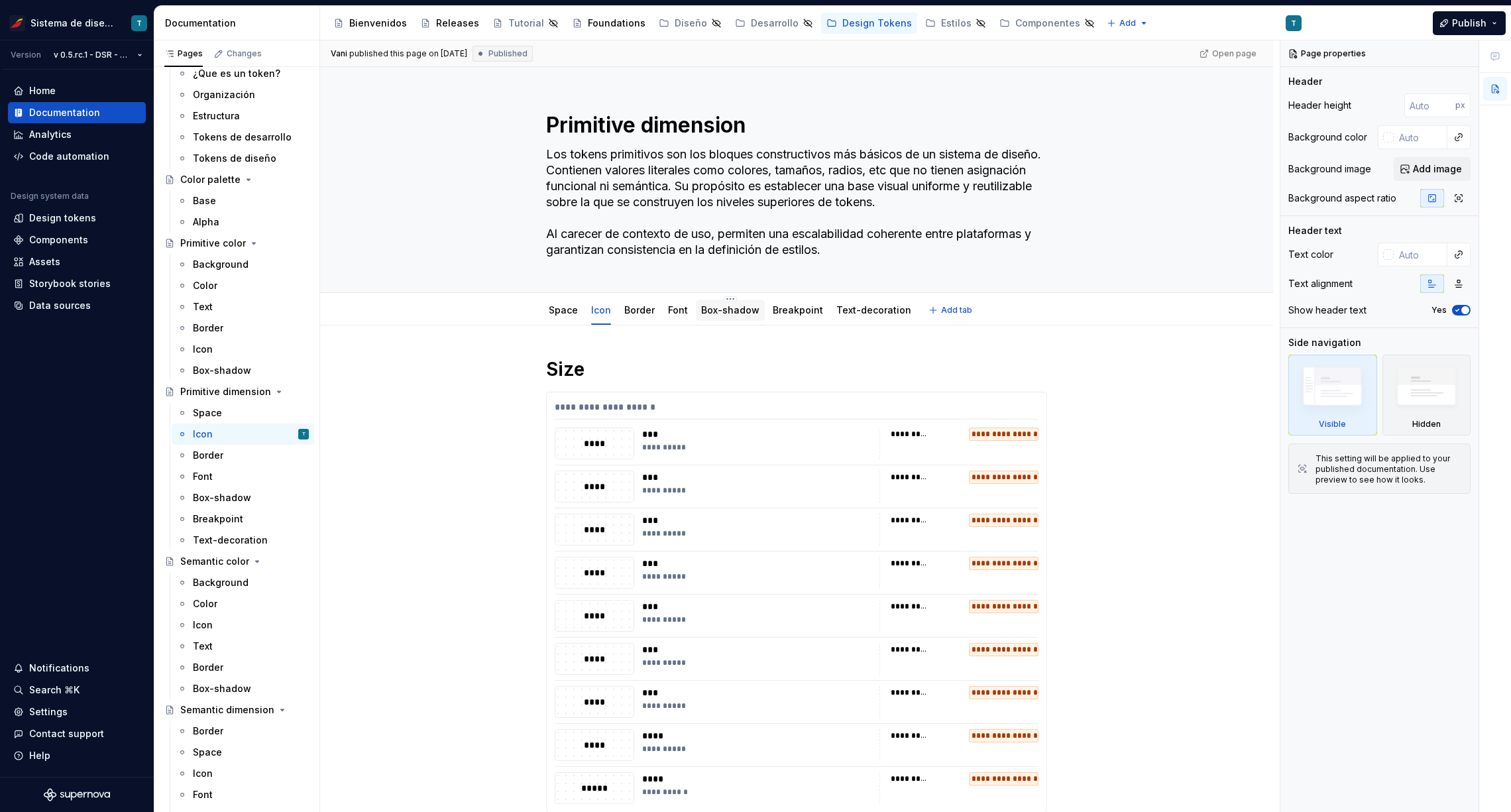
click at [713, 316] on div "Box-shadow" at bounding box center [730, 310] width 59 height 13
click at [736, 311] on link "Box-shadow" at bounding box center [730, 309] width 59 height 11
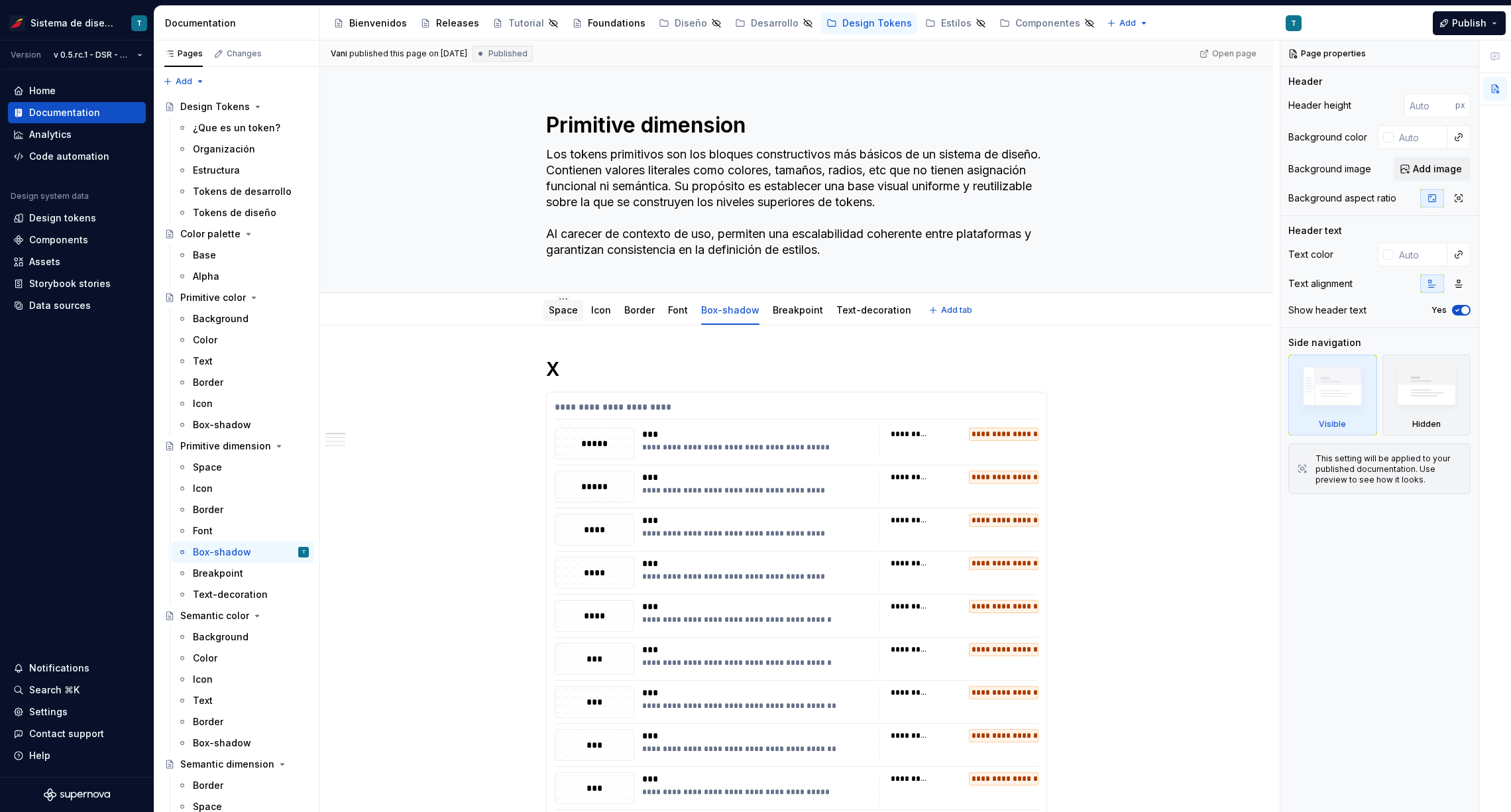
click at [557, 311] on link "Space" at bounding box center [563, 309] width 29 height 11
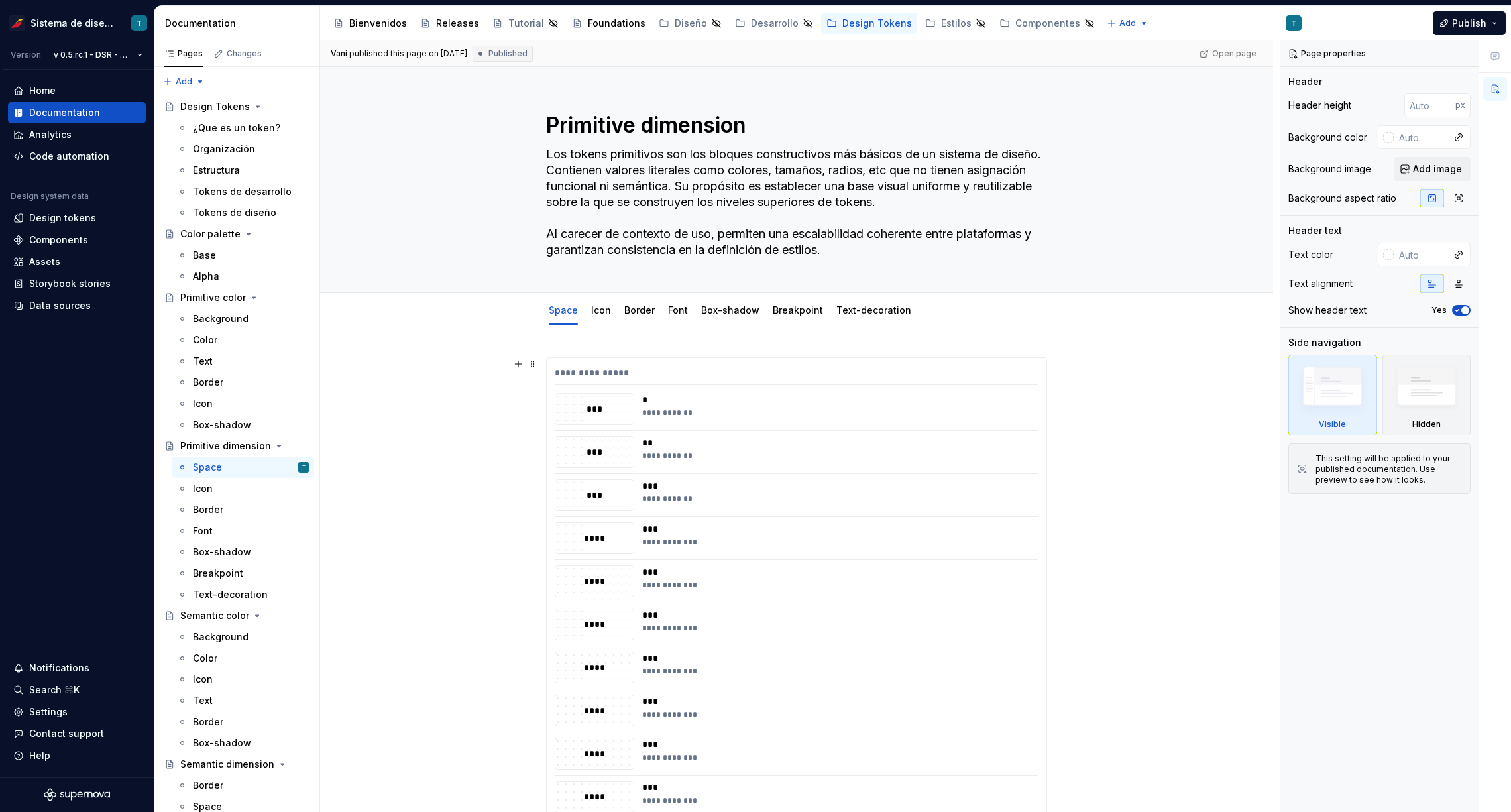
scroll to position [17, 0]
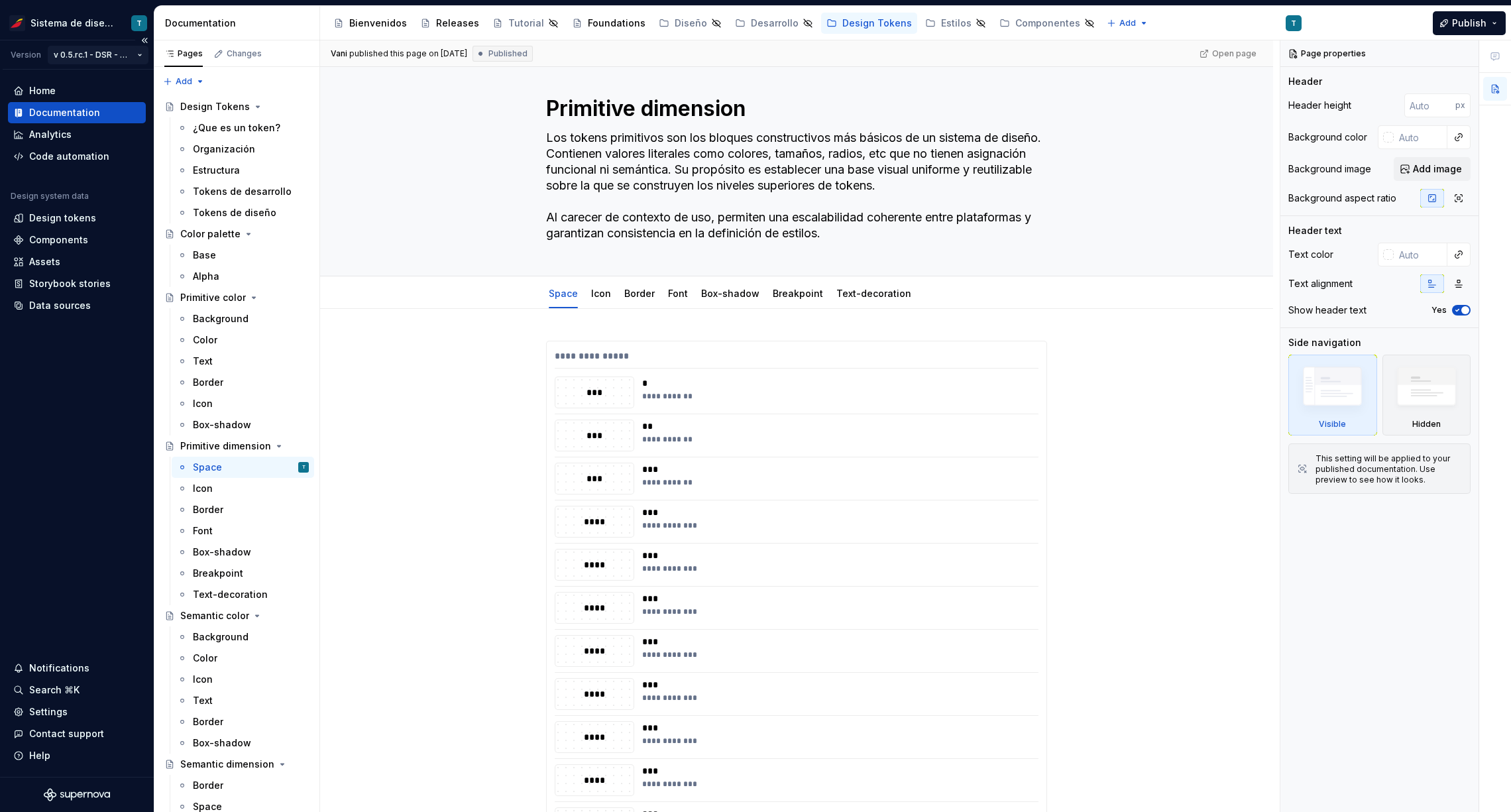
click at [83, 56] on html "Sistema de diseño Iberia T Version v 0.5.rc.1 - DSR - 636 Home Documentation An…" at bounding box center [755, 406] width 1511 height 812
click at [53, 711] on div "Settings" at bounding box center [48, 712] width 39 height 13
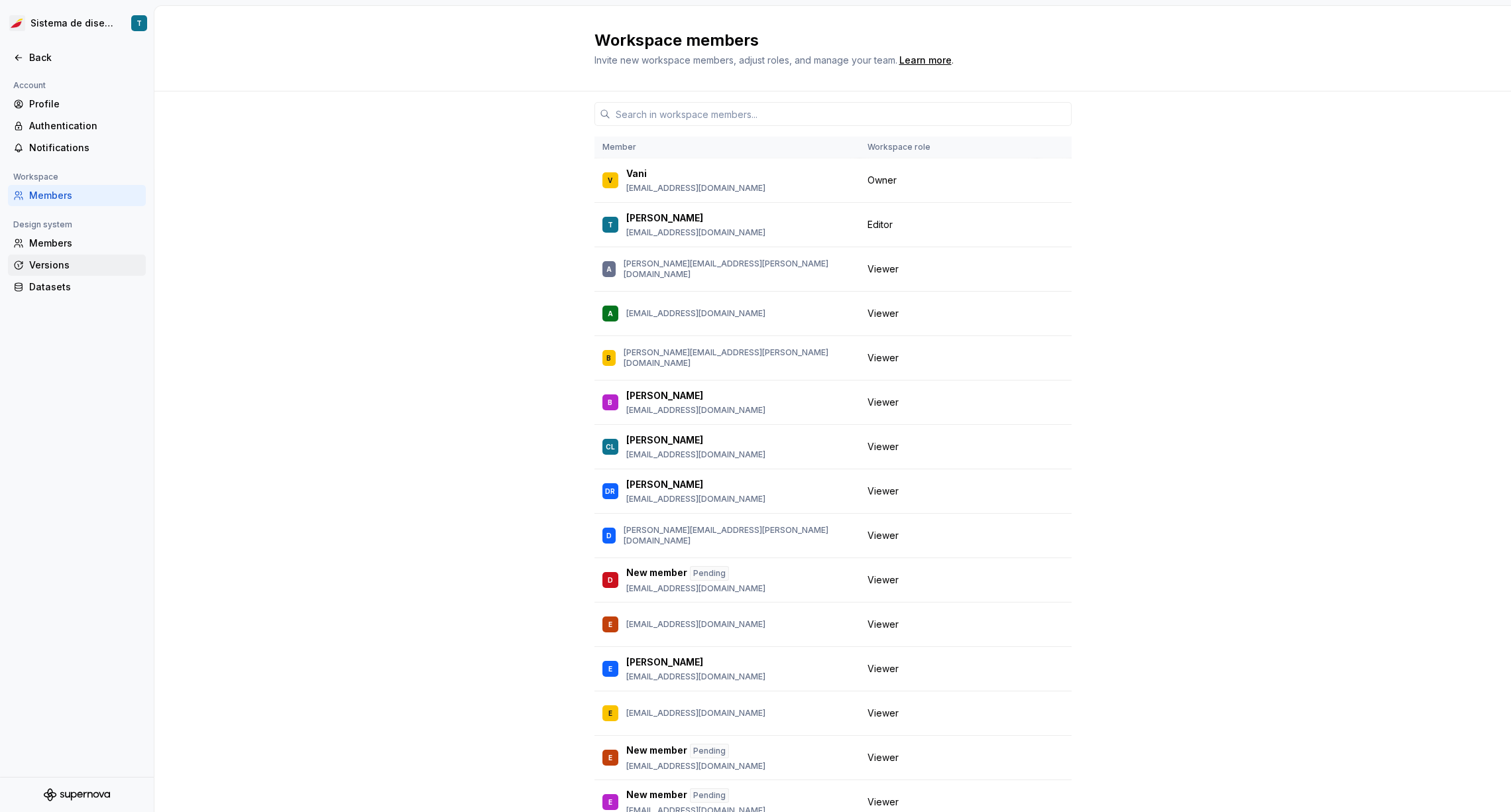
click at [69, 258] on div "Versions" at bounding box center [85, 265] width 111 height 13
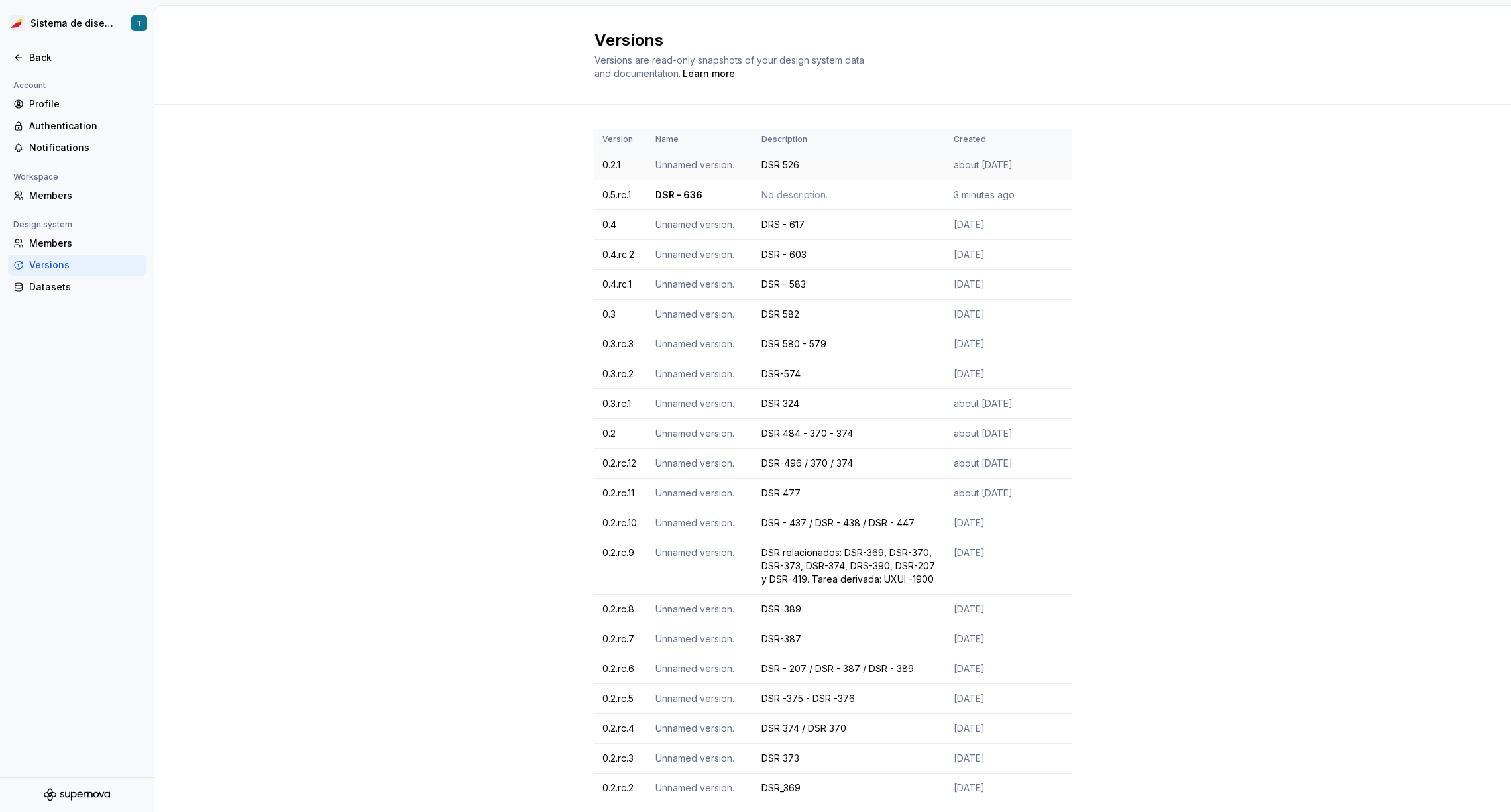
click at [620, 165] on td "0.2.1" at bounding box center [620, 165] width 53 height 30
drag, startPoint x: 765, startPoint y: 198, endPoint x: 881, endPoint y: 201, distance: 116.0
click at [881, 201] on tr "0.5.rc.1 DSR - 636 No description. 3 minutes ago" at bounding box center [833, 195] width 477 height 30
click at [906, 200] on div "No description." at bounding box center [850, 195] width 176 height 13
click at [684, 193] on td "DSR - 636" at bounding box center [700, 195] width 106 height 30
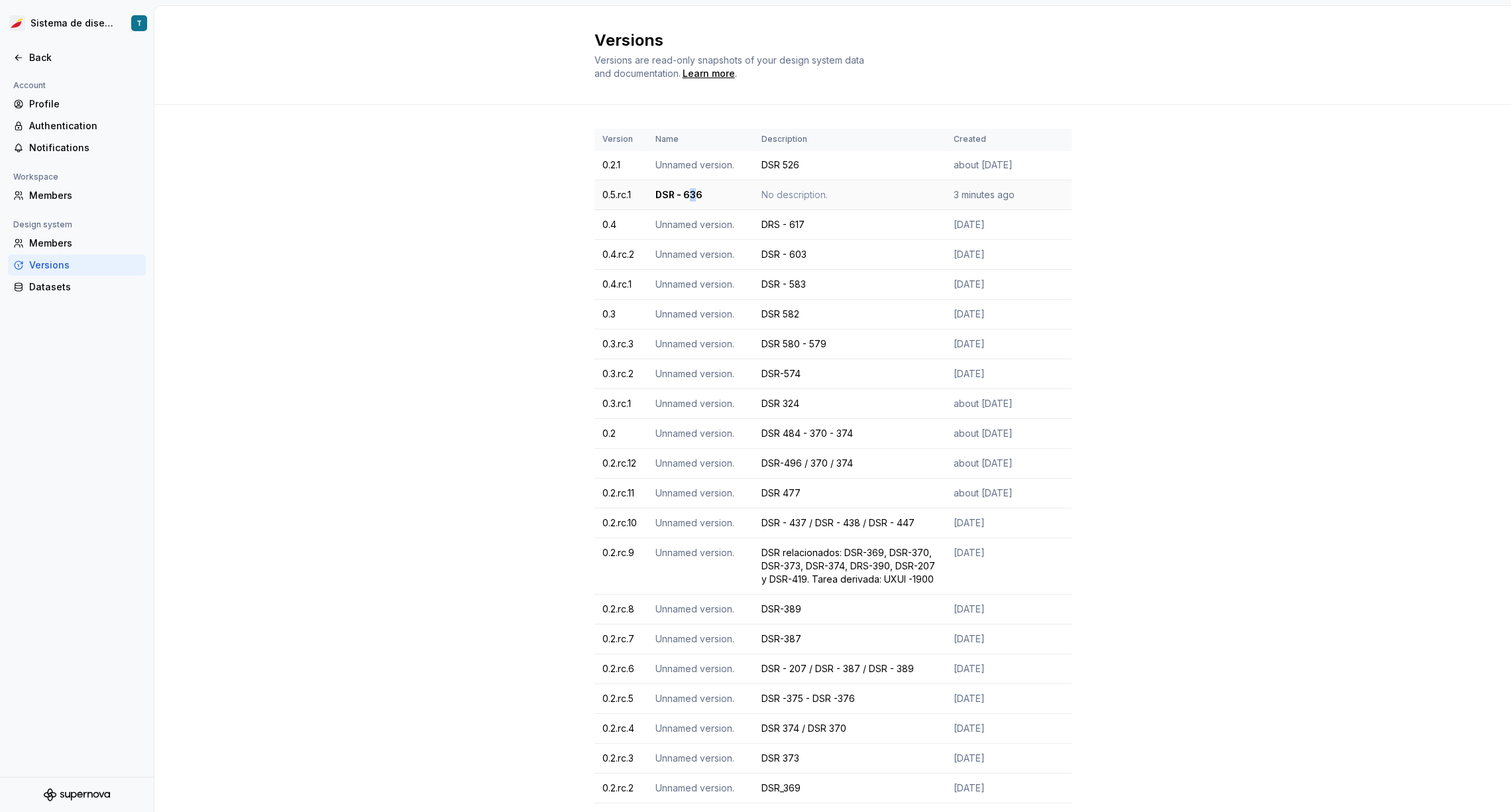
click at [684, 193] on td "DSR - 636" at bounding box center [700, 195] width 106 height 30
click at [669, 194] on td "DSR - 636" at bounding box center [700, 195] width 106 height 30
click at [16, 59] on icon at bounding box center [18, 58] width 10 height 10
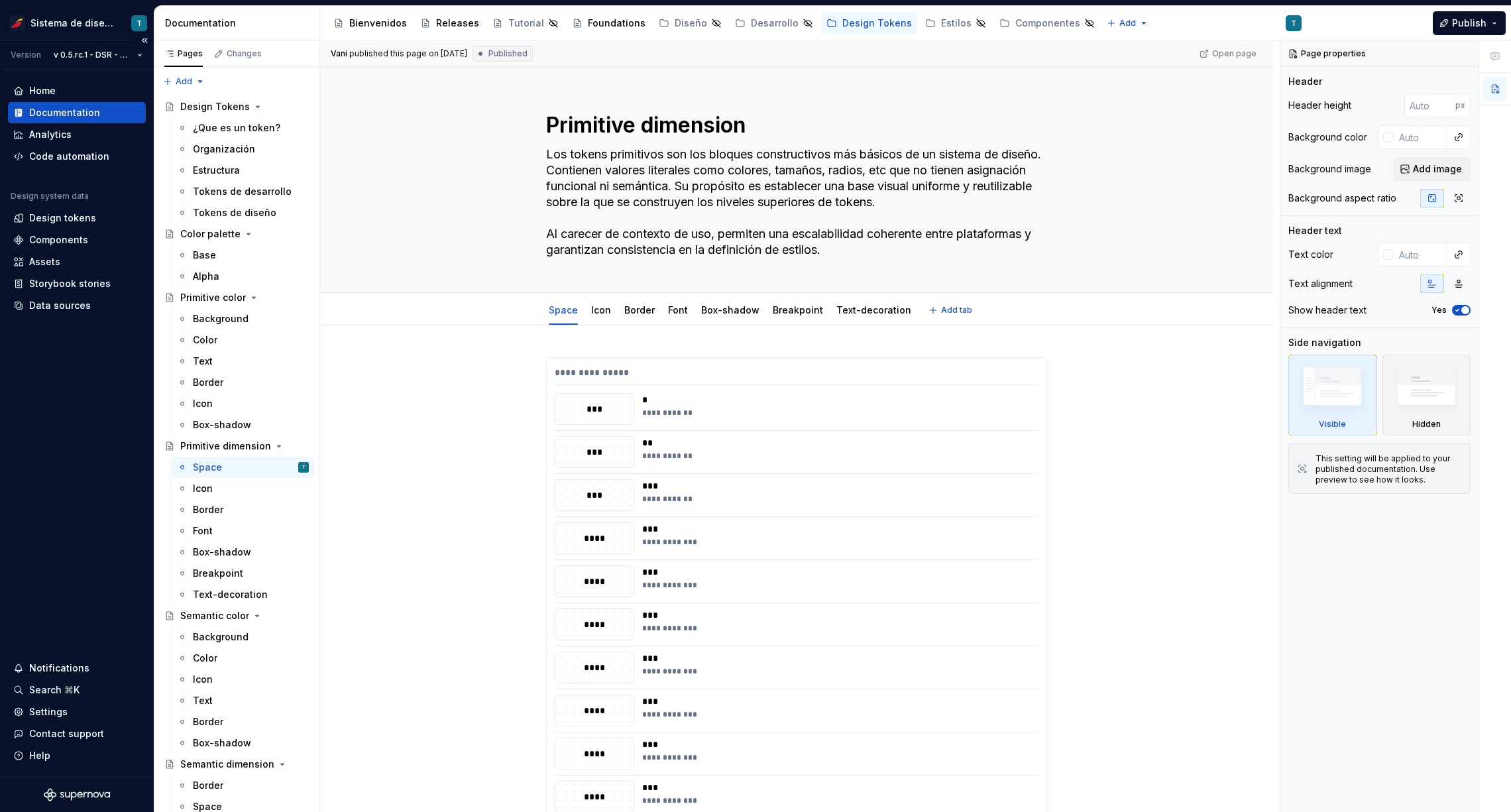
type textarea "*"
click at [61, 724] on div "Contact support" at bounding box center [77, 733] width 138 height 21
click at [62, 715] on div "Settings" at bounding box center [48, 712] width 39 height 13
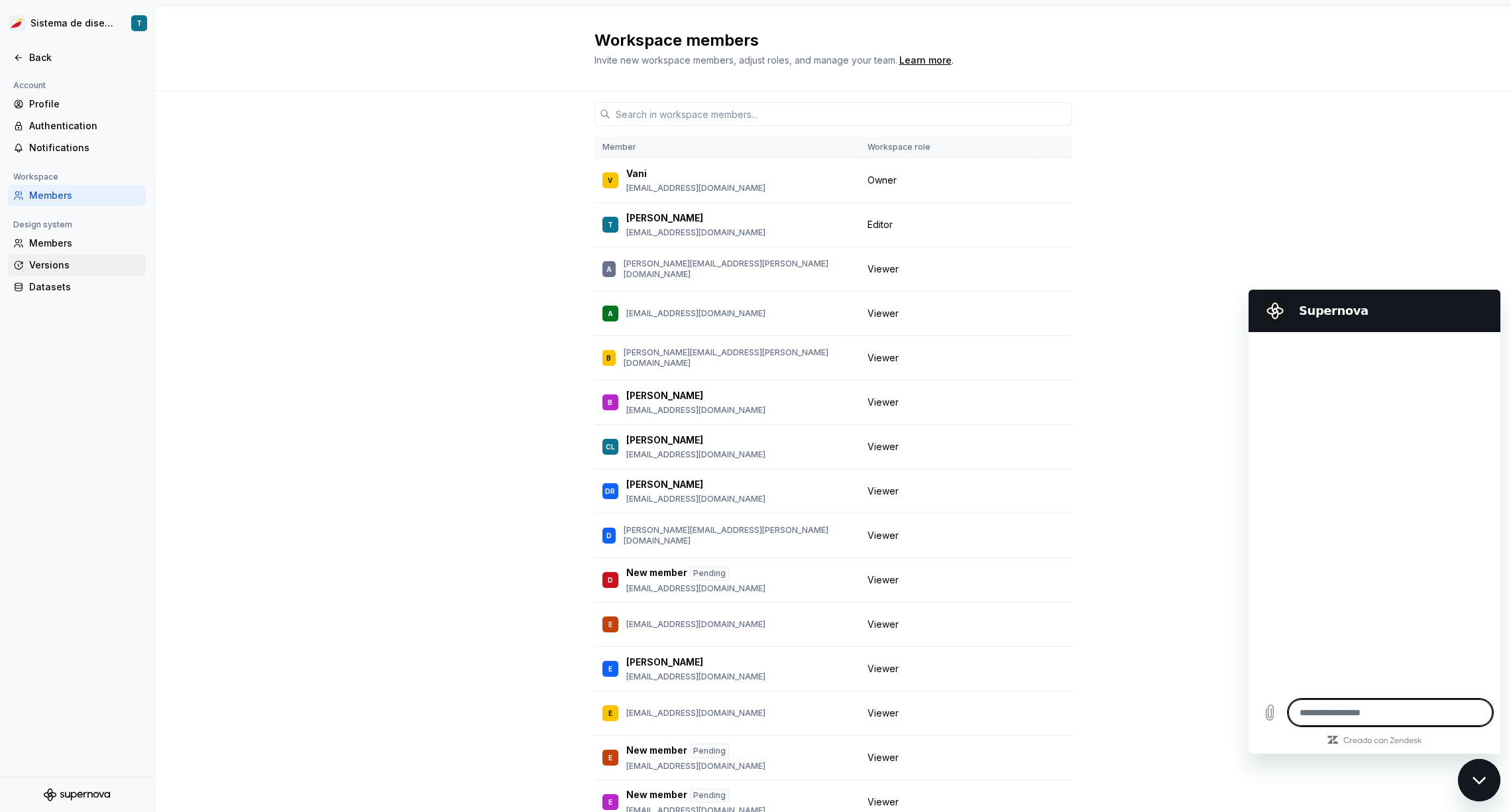
click at [72, 265] on div "Versions" at bounding box center [85, 265] width 111 height 13
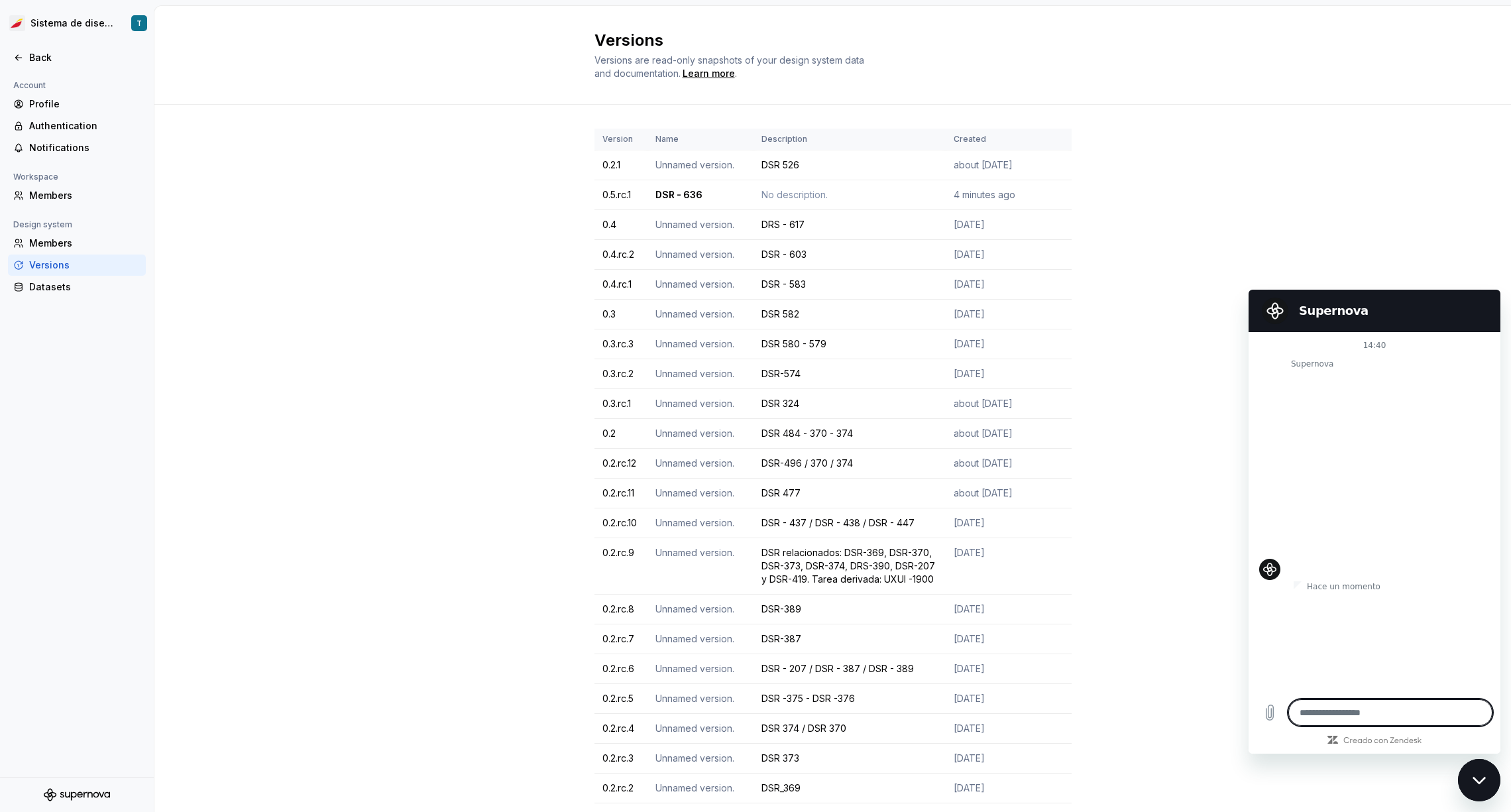
type textarea "*"
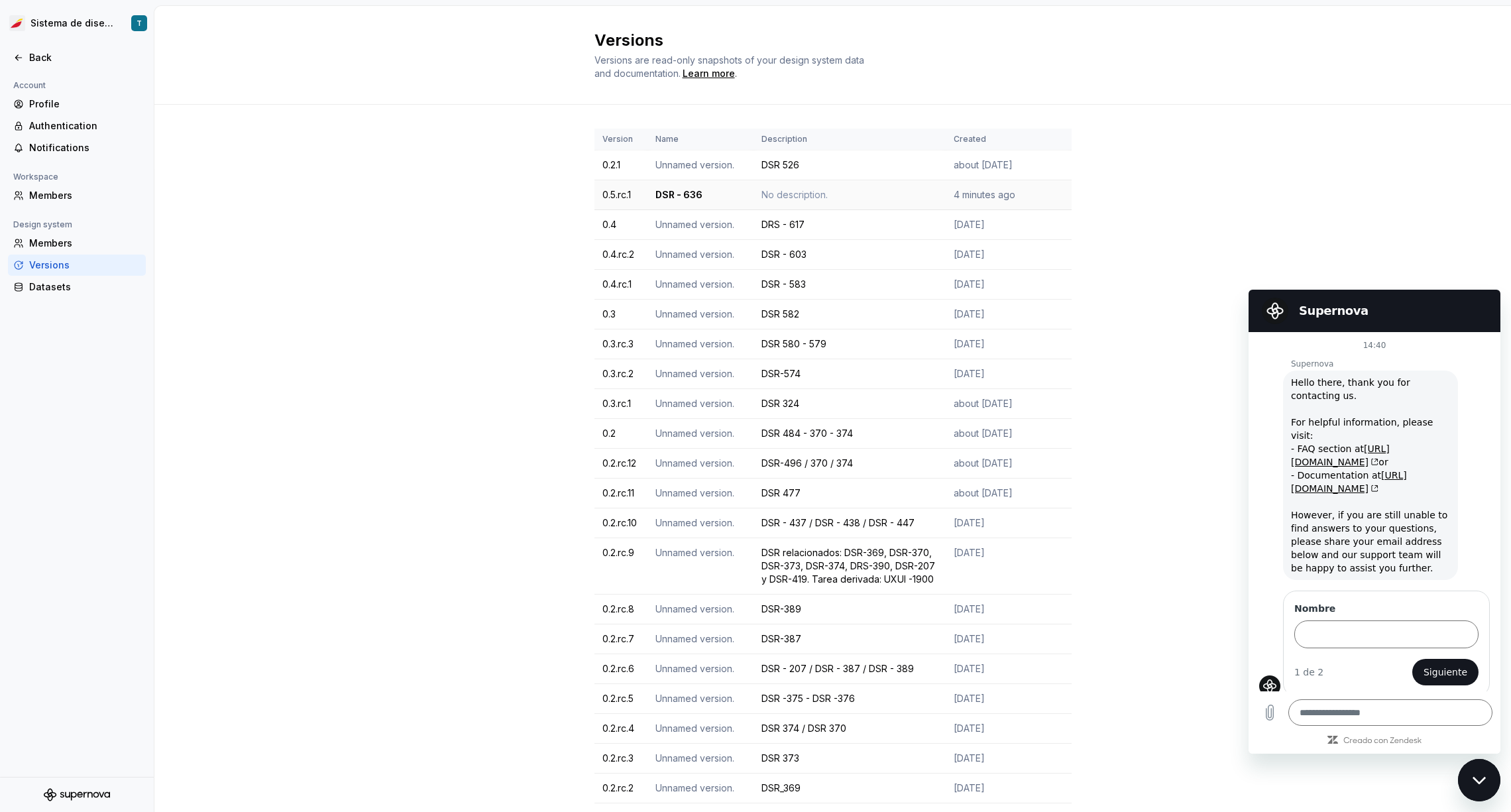
click at [879, 196] on div "No description." at bounding box center [850, 195] width 176 height 13
click at [1057, 193] on td "4 minutes ago" at bounding box center [1009, 195] width 126 height 30
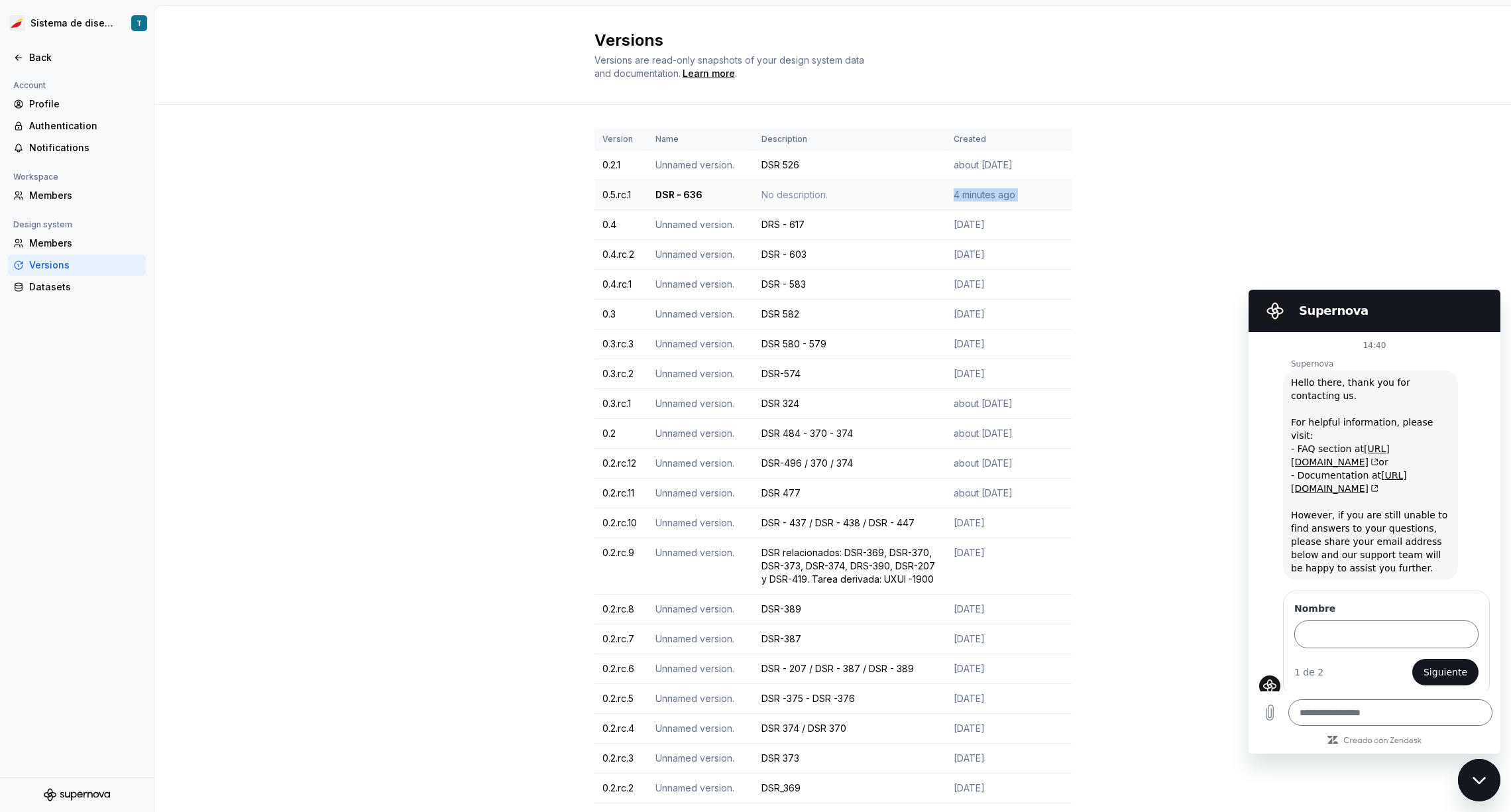
click at [1057, 193] on td "4 minutes ago" at bounding box center [1009, 195] width 126 height 30
click at [933, 168] on td "DSR 526" at bounding box center [850, 165] width 192 height 30
click at [855, 197] on div "No description." at bounding box center [850, 195] width 176 height 13
click at [68, 243] on div "Members" at bounding box center [85, 243] width 111 height 13
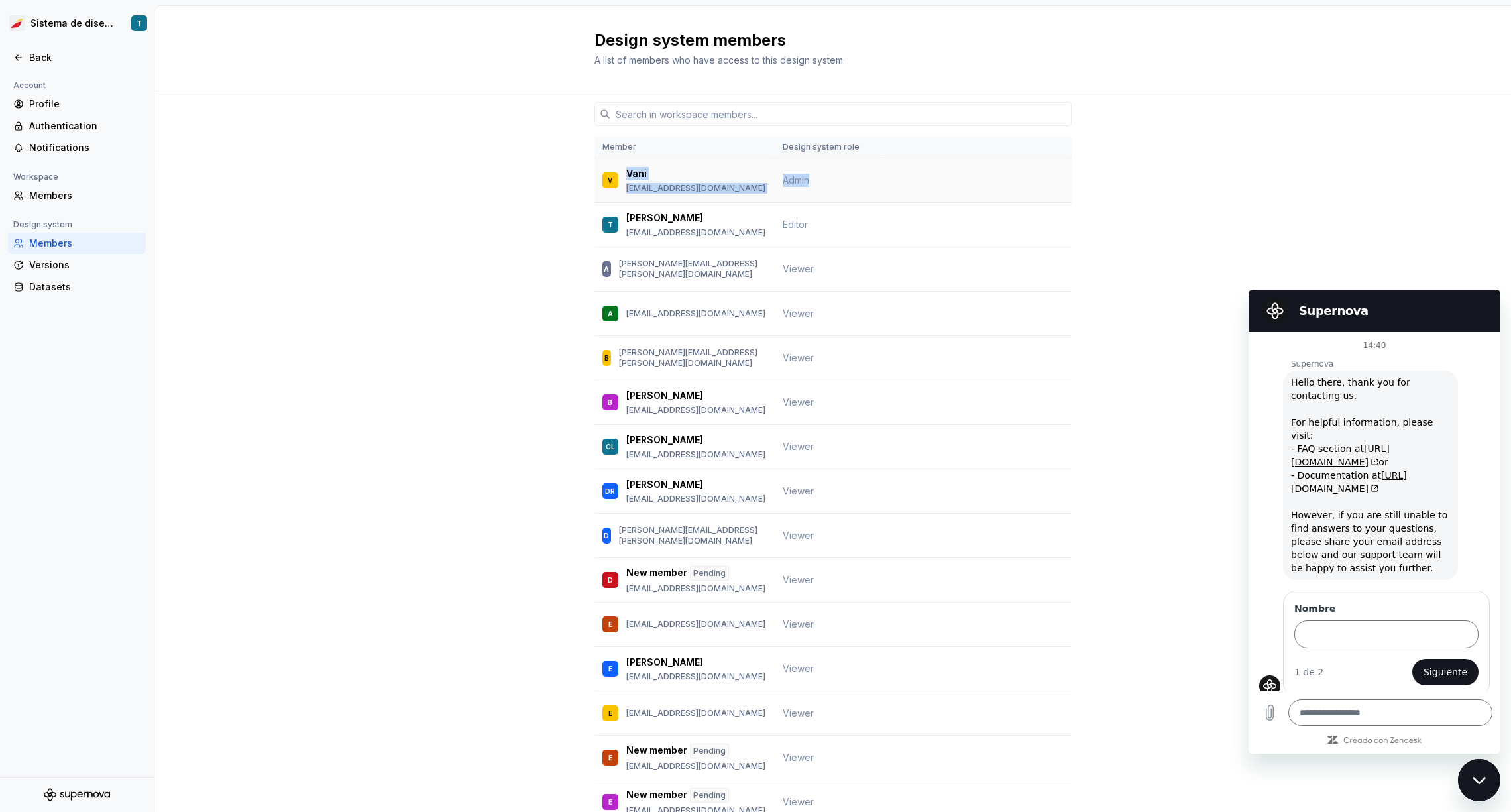
drag, startPoint x: 811, startPoint y: 181, endPoint x: 619, endPoint y: 179, distance: 192.0
click at [619, 179] on tr "V Vani tob.vbotta@iberia.es Admin" at bounding box center [833, 180] width 477 height 45
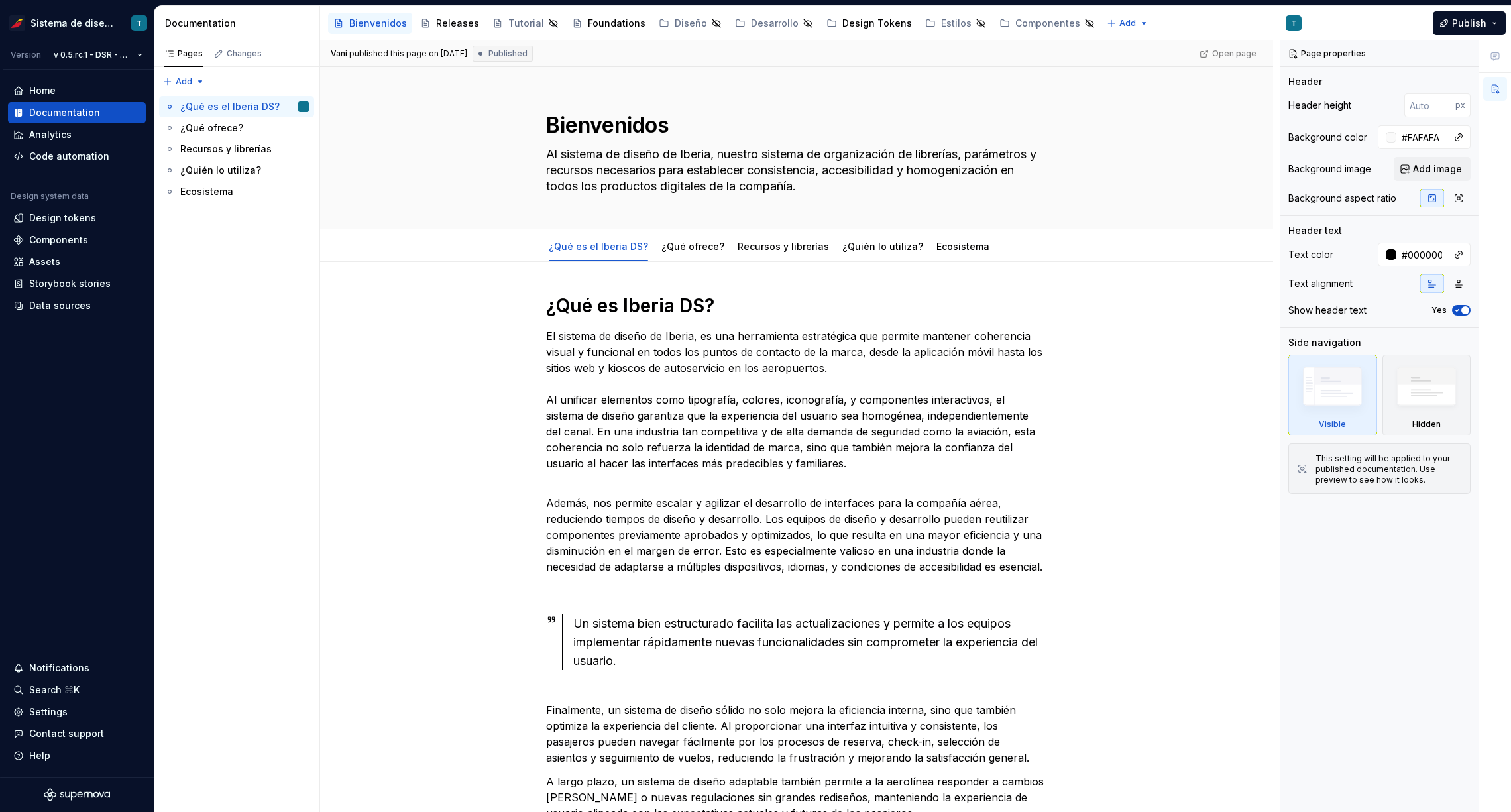
type textarea "*"
